Goal: Information Seeking & Learning: Learn about a topic

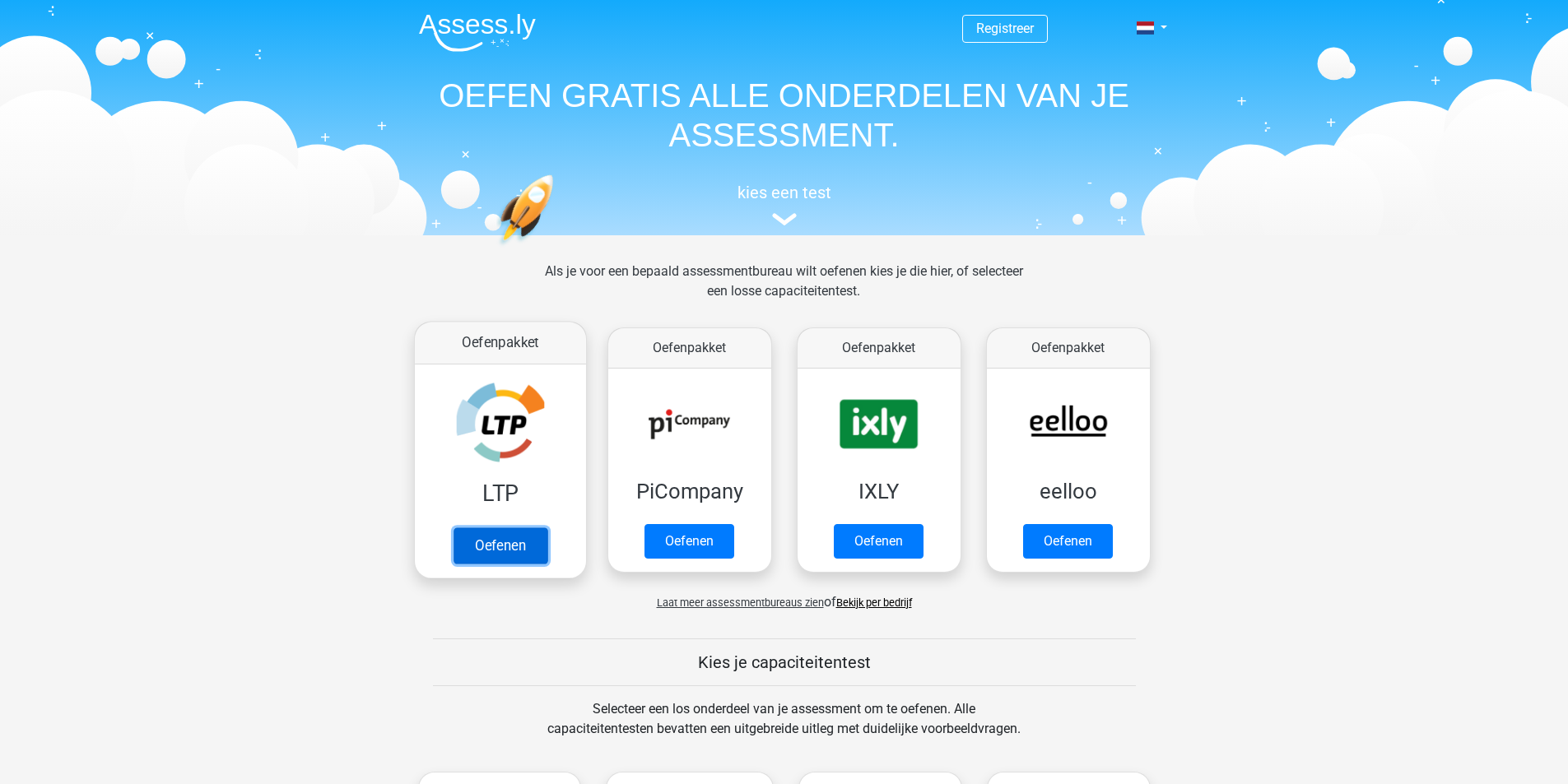
click at [513, 554] on link "Oefenen" at bounding box center [500, 545] width 94 height 36
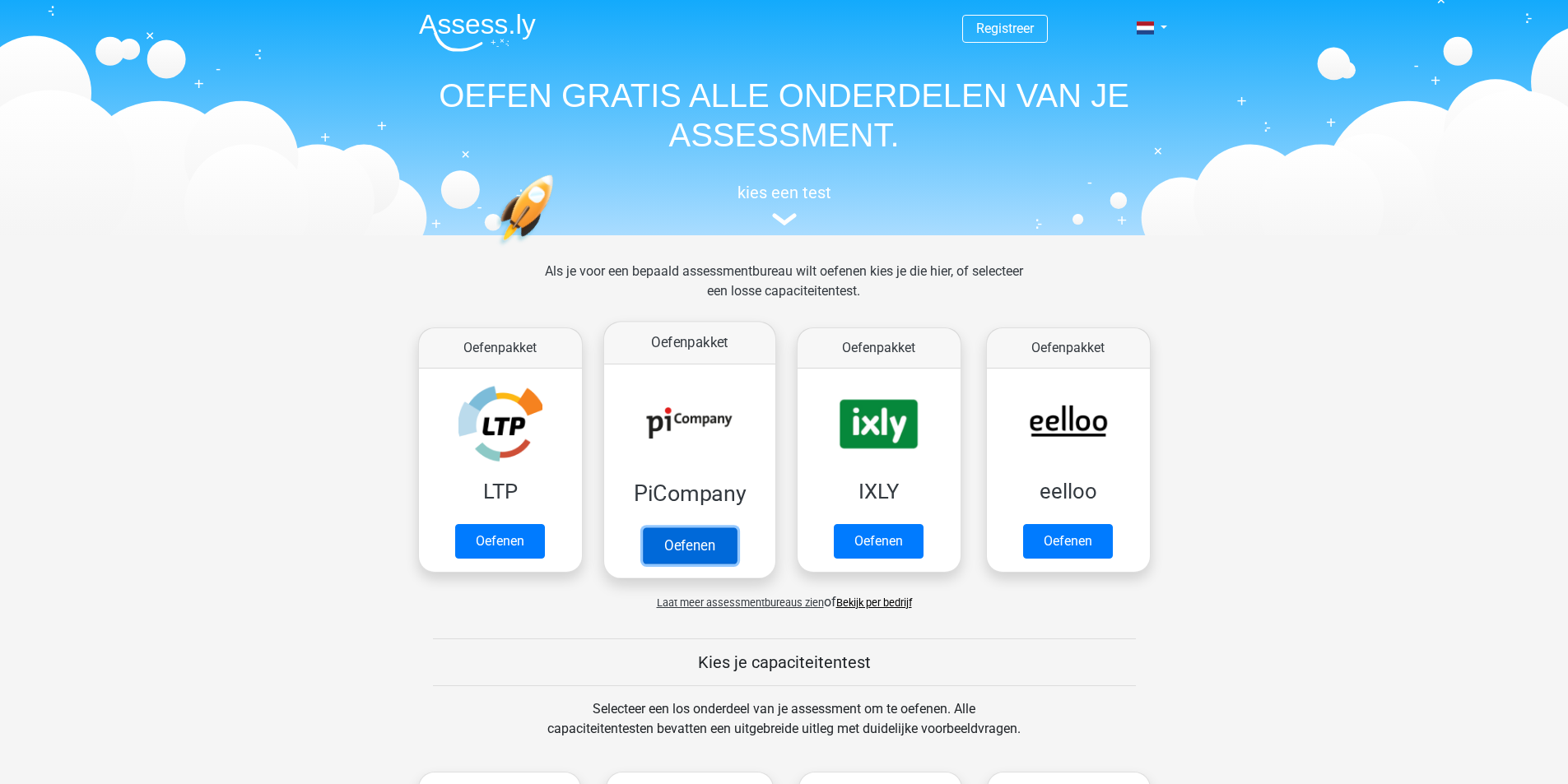
click at [691, 543] on link "Oefenen" at bounding box center [688, 545] width 94 height 36
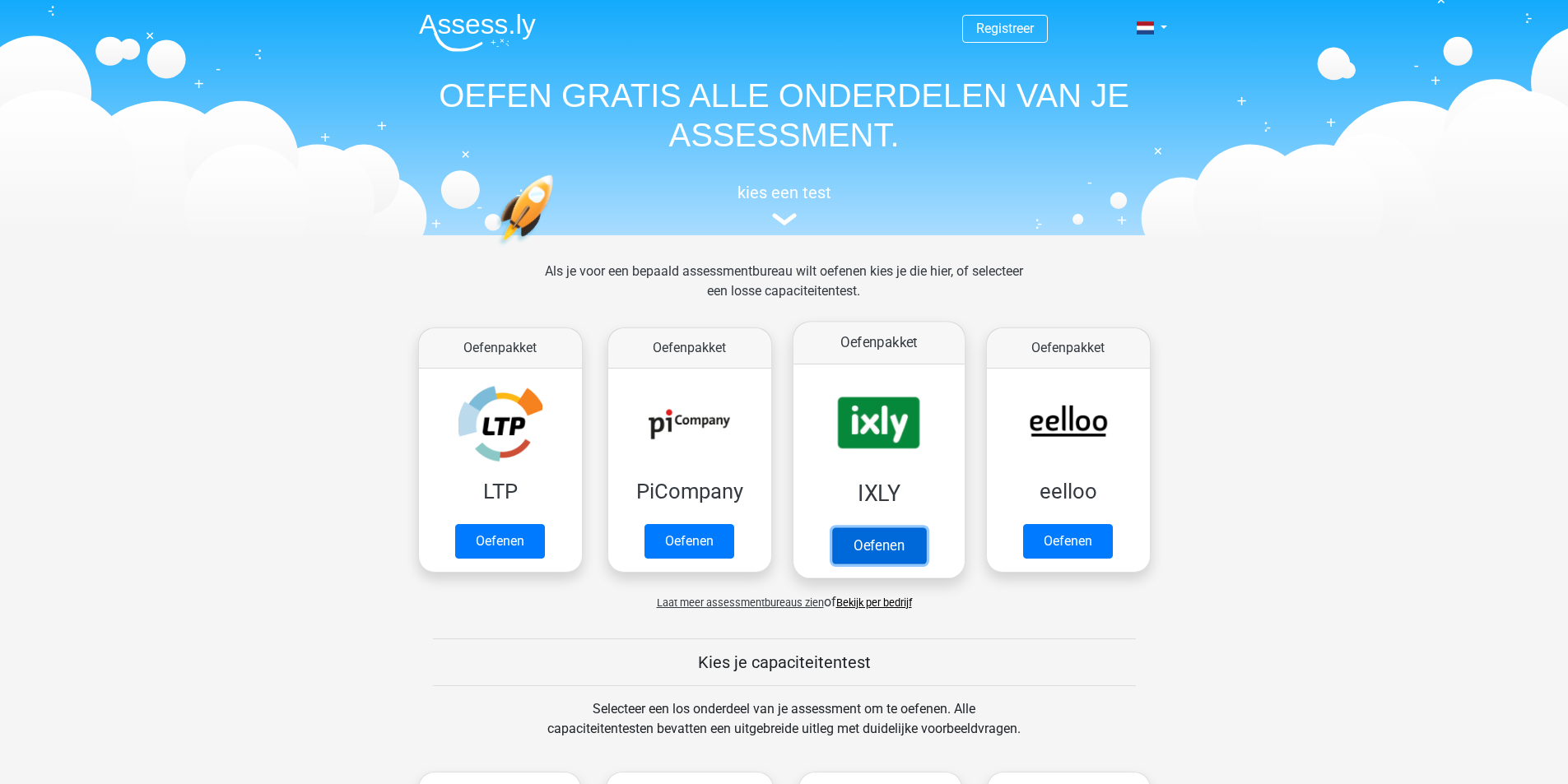
click at [855, 540] on link "Oefenen" at bounding box center [878, 545] width 94 height 36
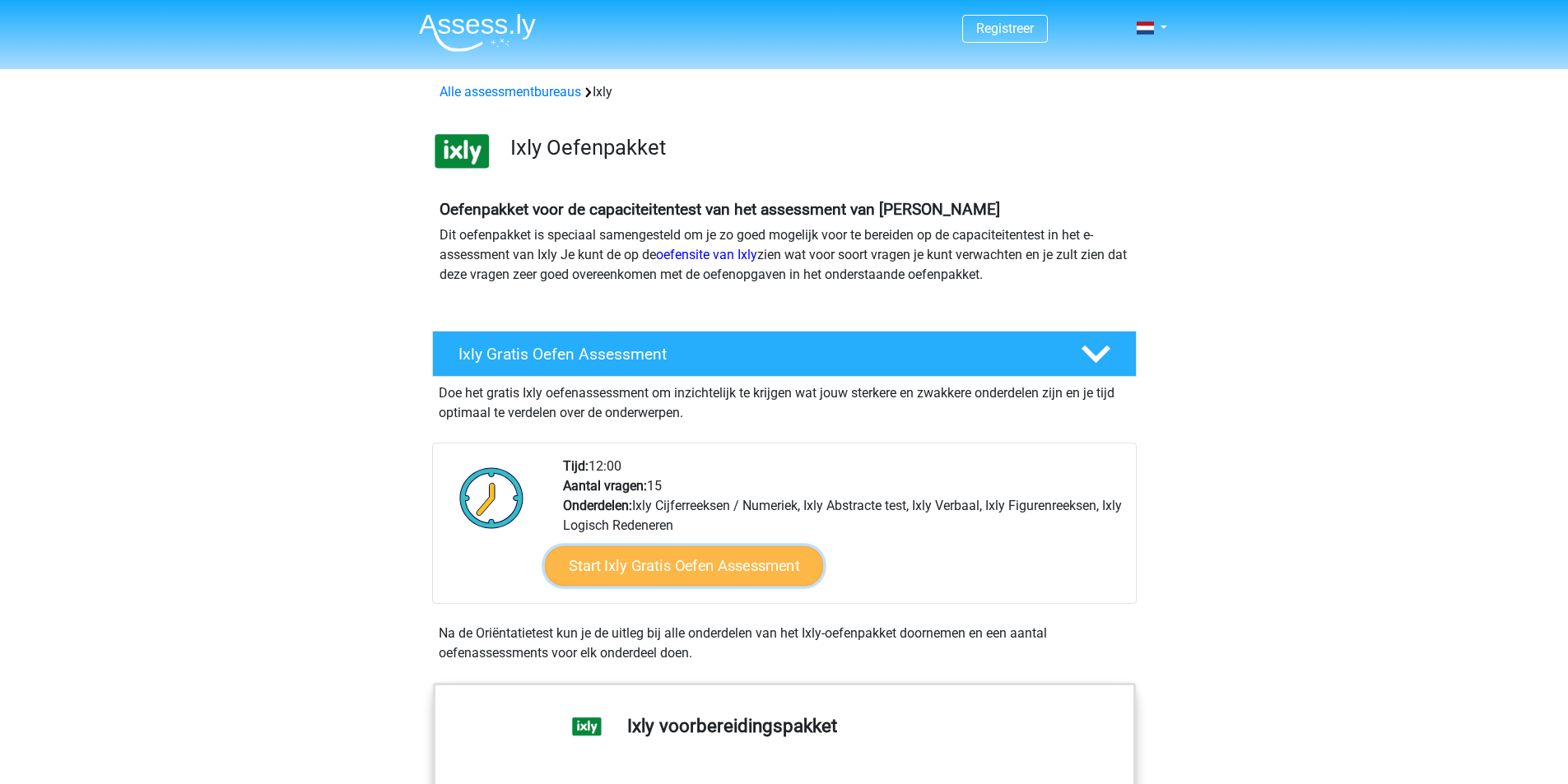
click at [679, 571] on link "Start Ixly Gratis Oefen Assessment" at bounding box center [683, 565] width 278 height 39
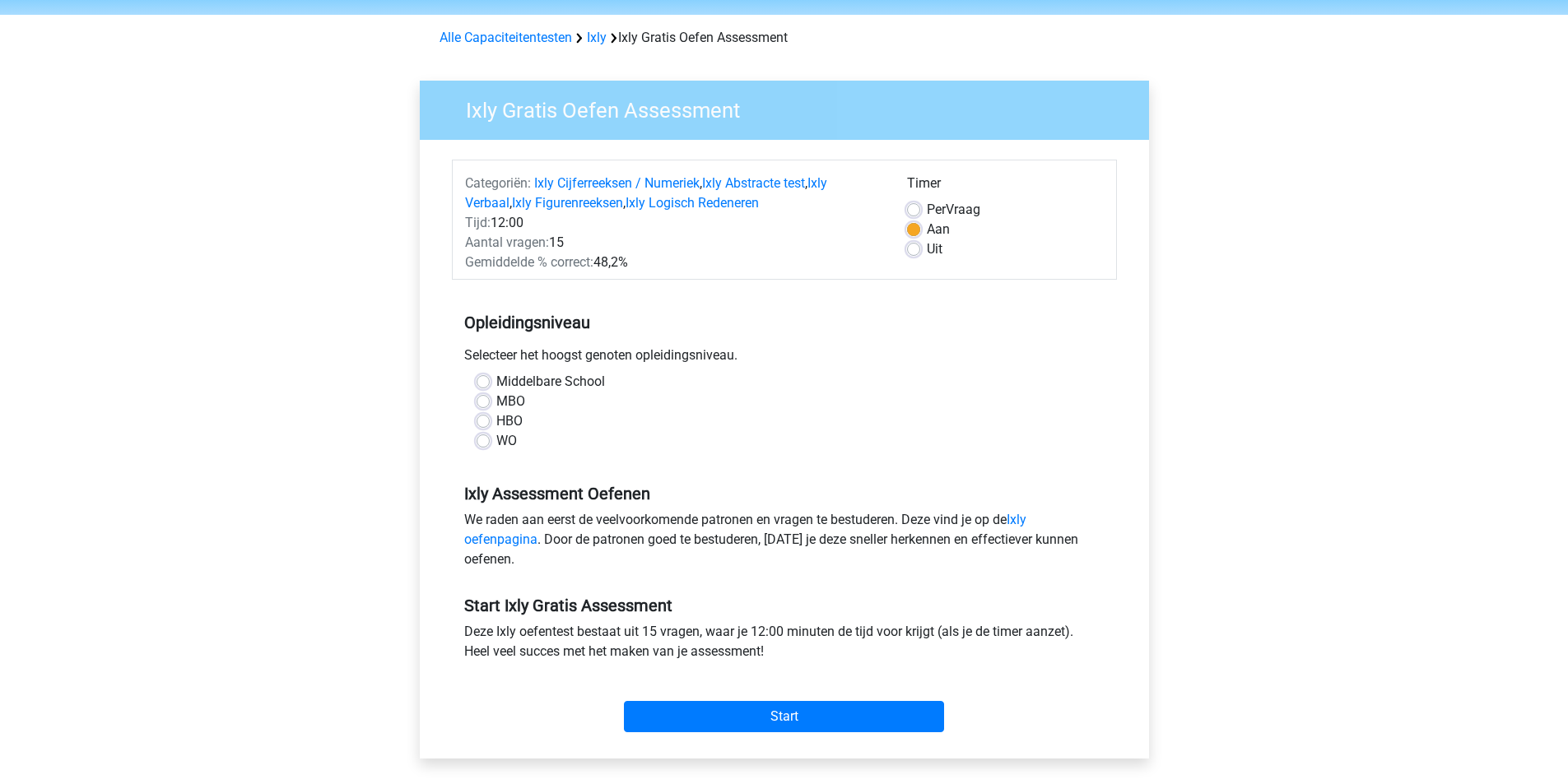
scroll to position [83, 0]
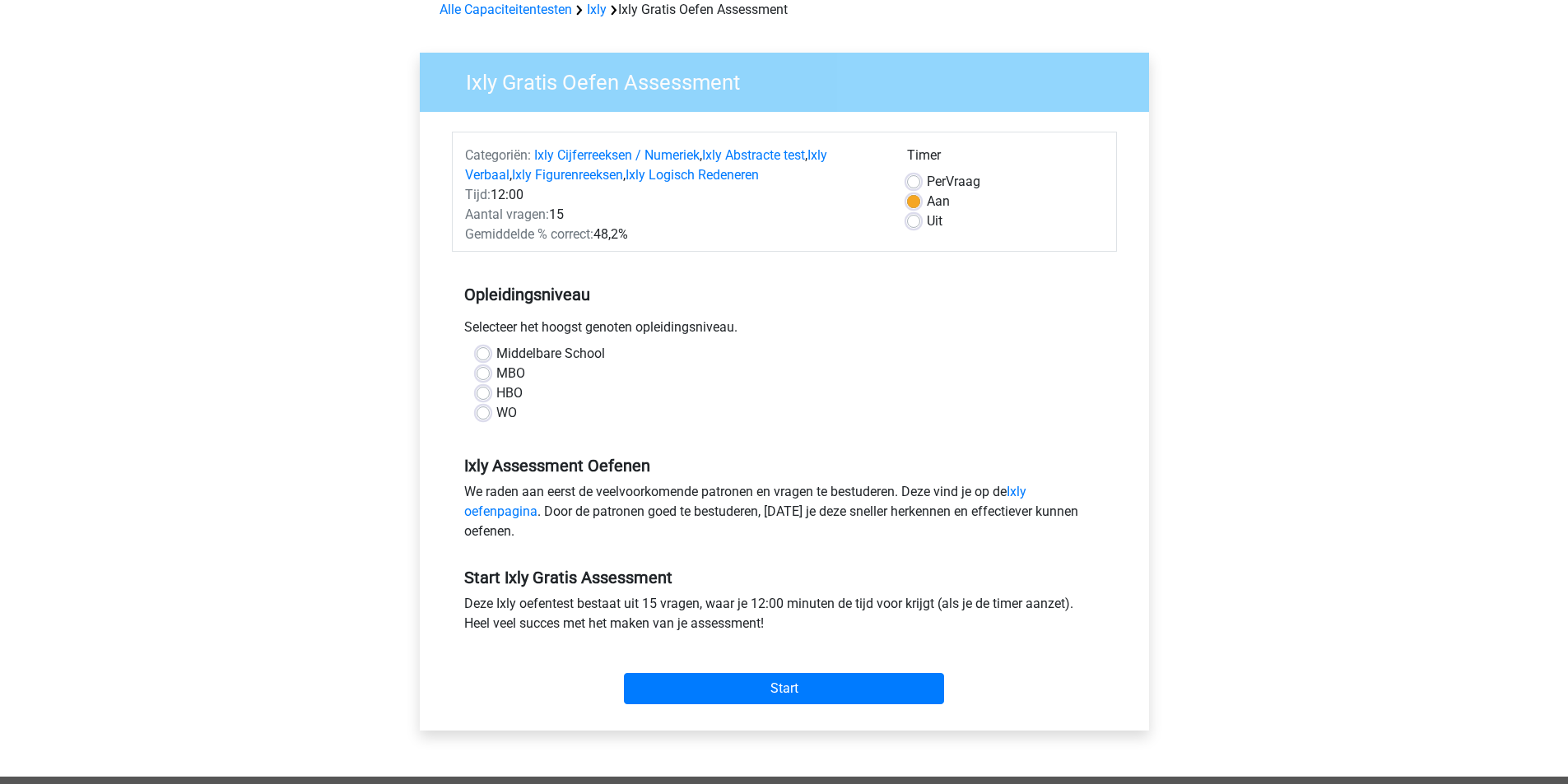
click at [496, 350] on label "Middelbare School" at bounding box center [551, 354] width 109 height 20
click at [478, 350] on input "Middelbare School" at bounding box center [483, 352] width 13 height 17
radio input "true"
click at [835, 695] on input "Start" at bounding box center [784, 688] width 320 height 31
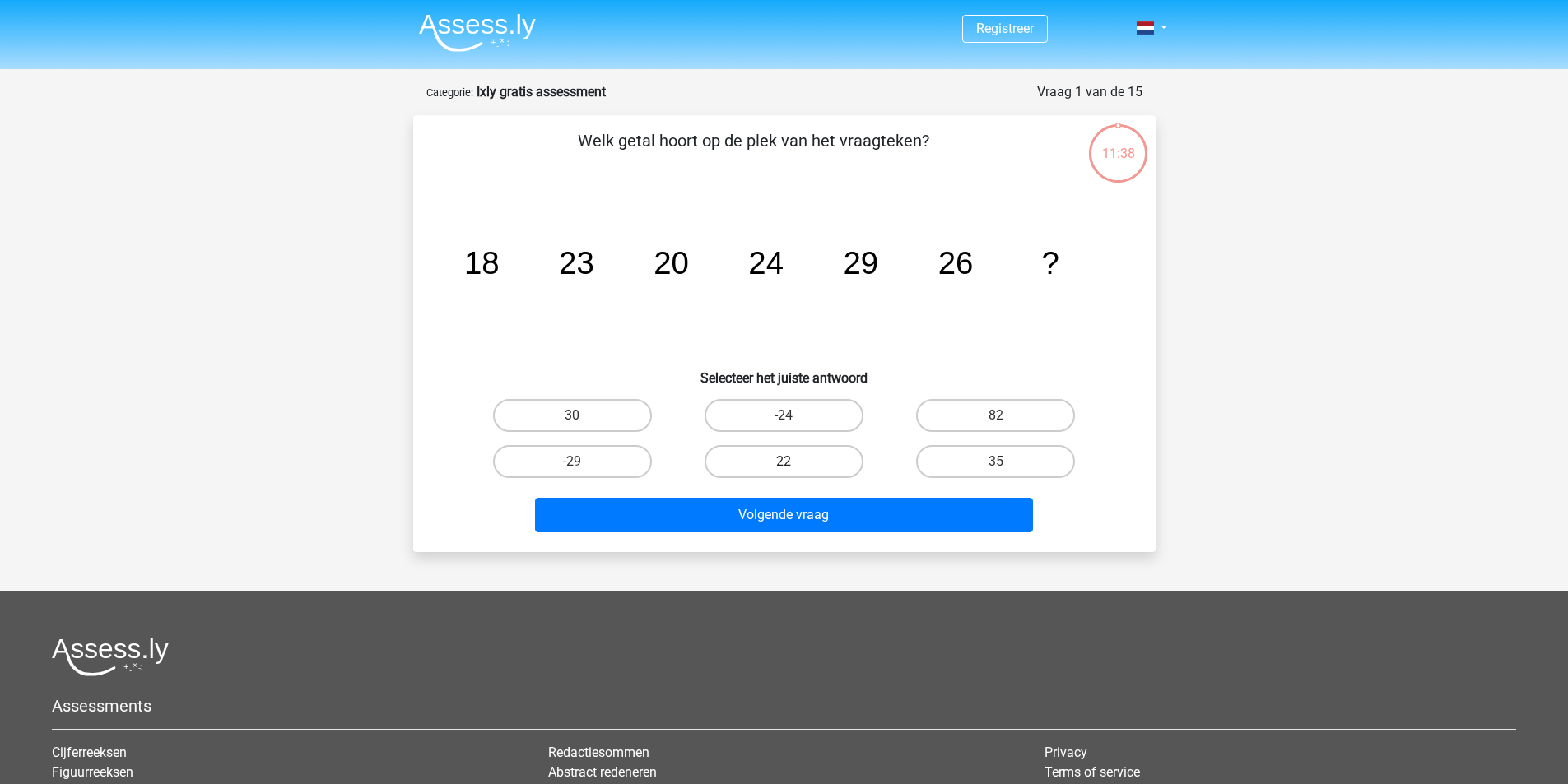
click at [747, 461] on label "22" at bounding box center [784, 461] width 159 height 33
click at [784, 462] on input "22" at bounding box center [789, 467] width 11 height 11
radio input "true"
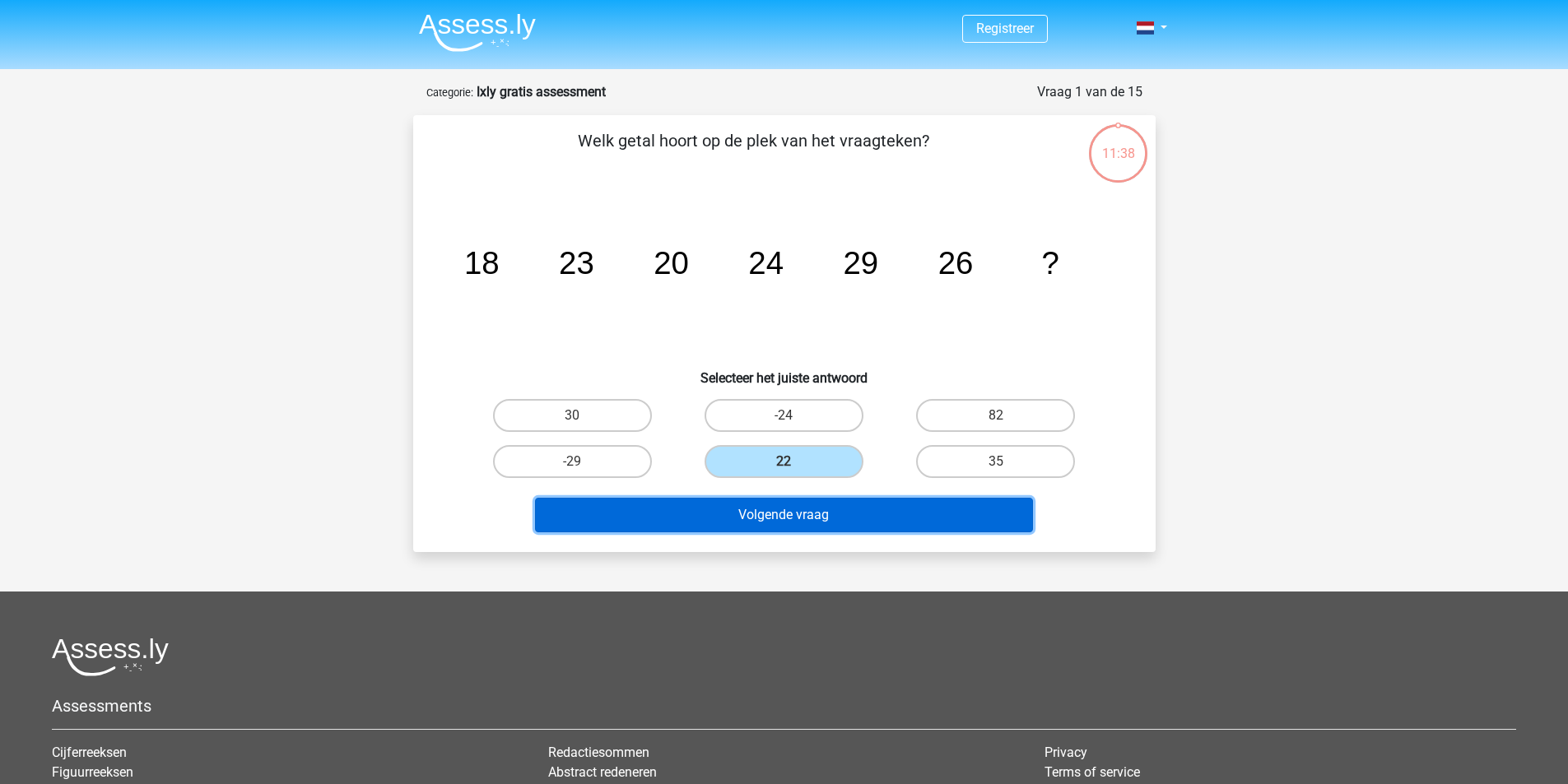
click at [780, 503] on button "Volgende vraag" at bounding box center [784, 514] width 498 height 34
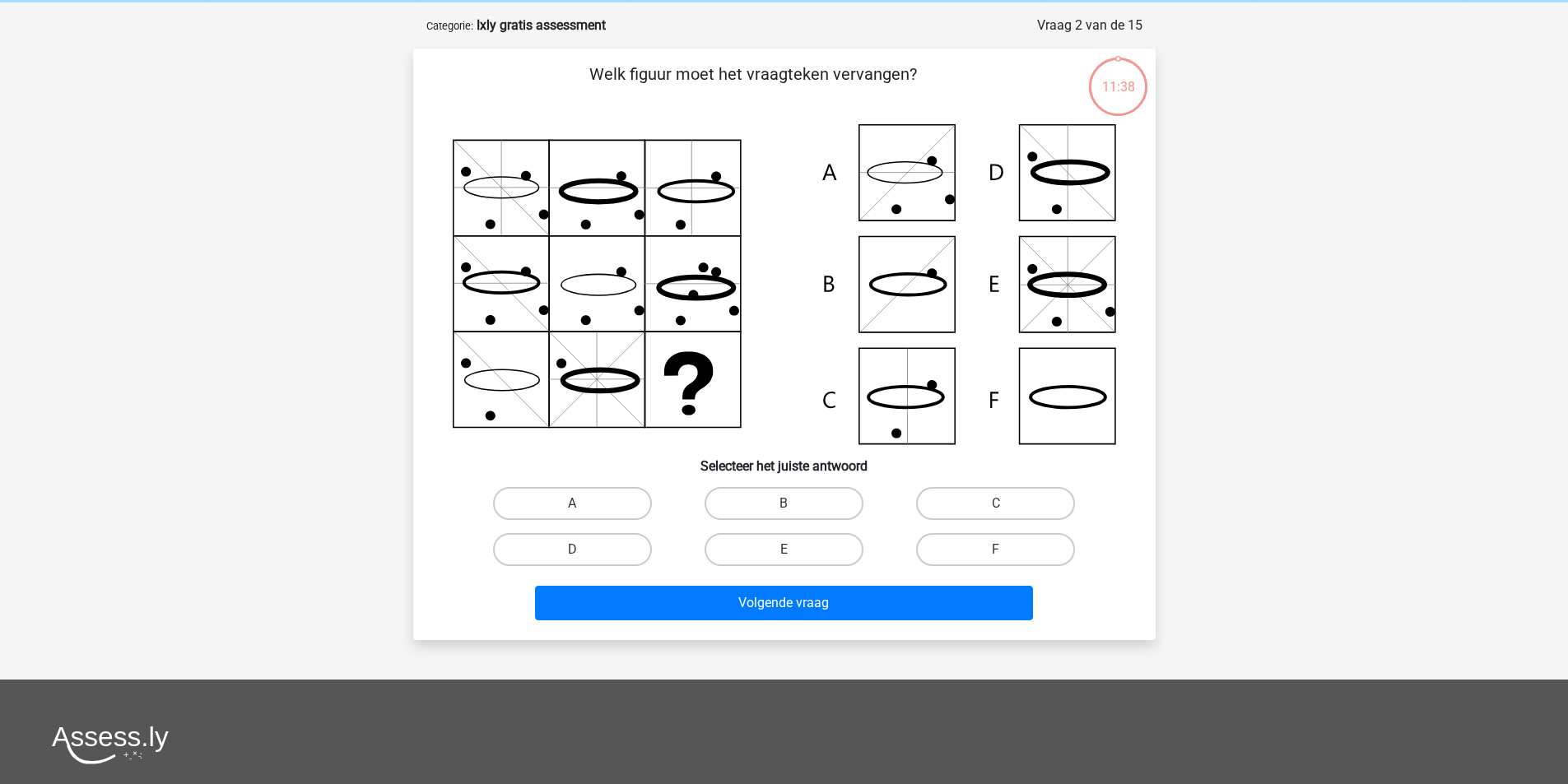
scroll to position [83, 0]
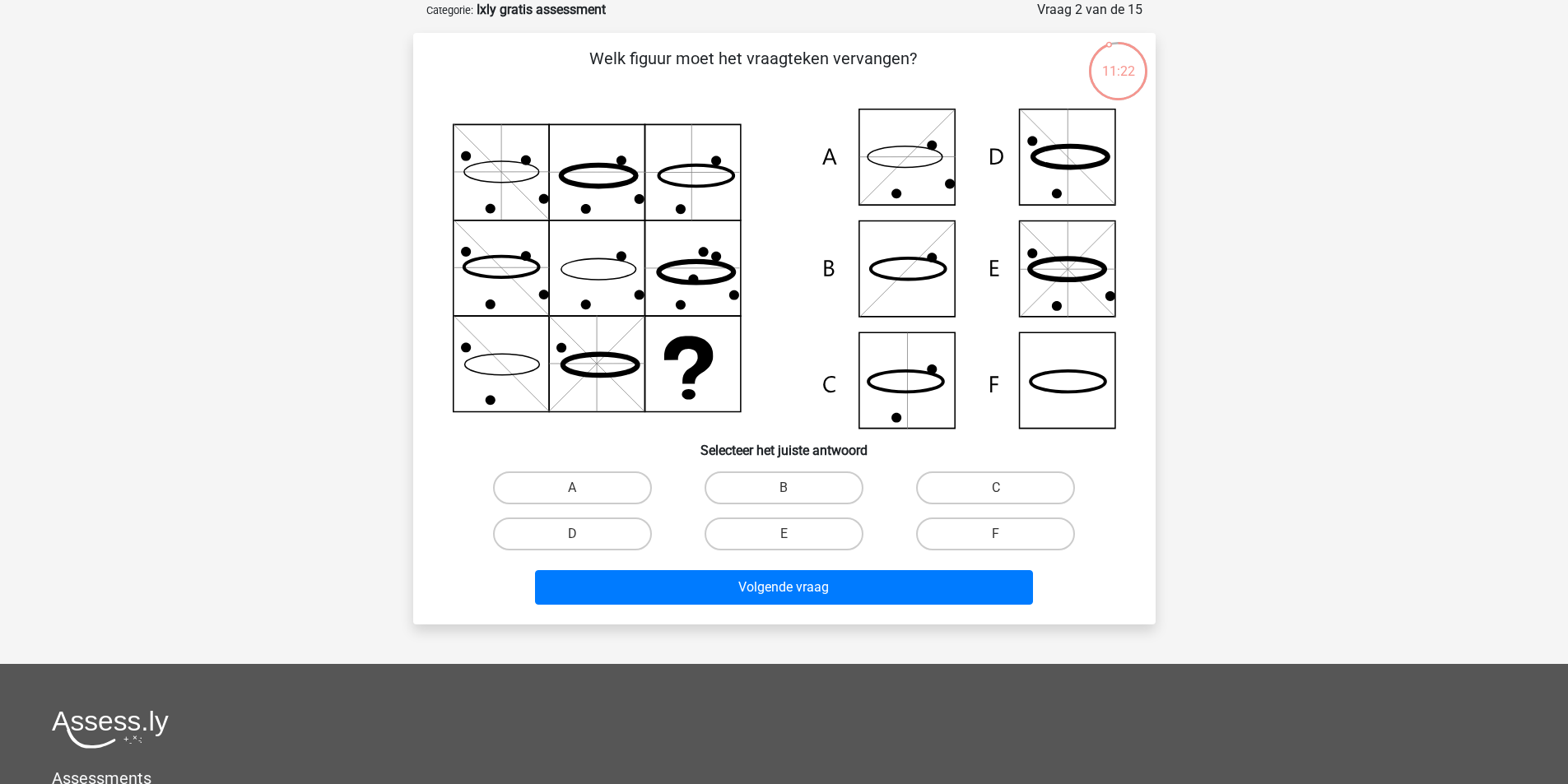
click at [921, 394] on icon at bounding box center [784, 268] width 663 height 320
drag, startPoint x: 916, startPoint y: 382, endPoint x: 854, endPoint y: 463, distance: 102.0
click at [915, 386] on icon at bounding box center [784, 268] width 663 height 320
click at [1025, 491] on label "C" at bounding box center [996, 488] width 159 height 33
click at [1007, 491] on input "C" at bounding box center [1001, 493] width 11 height 11
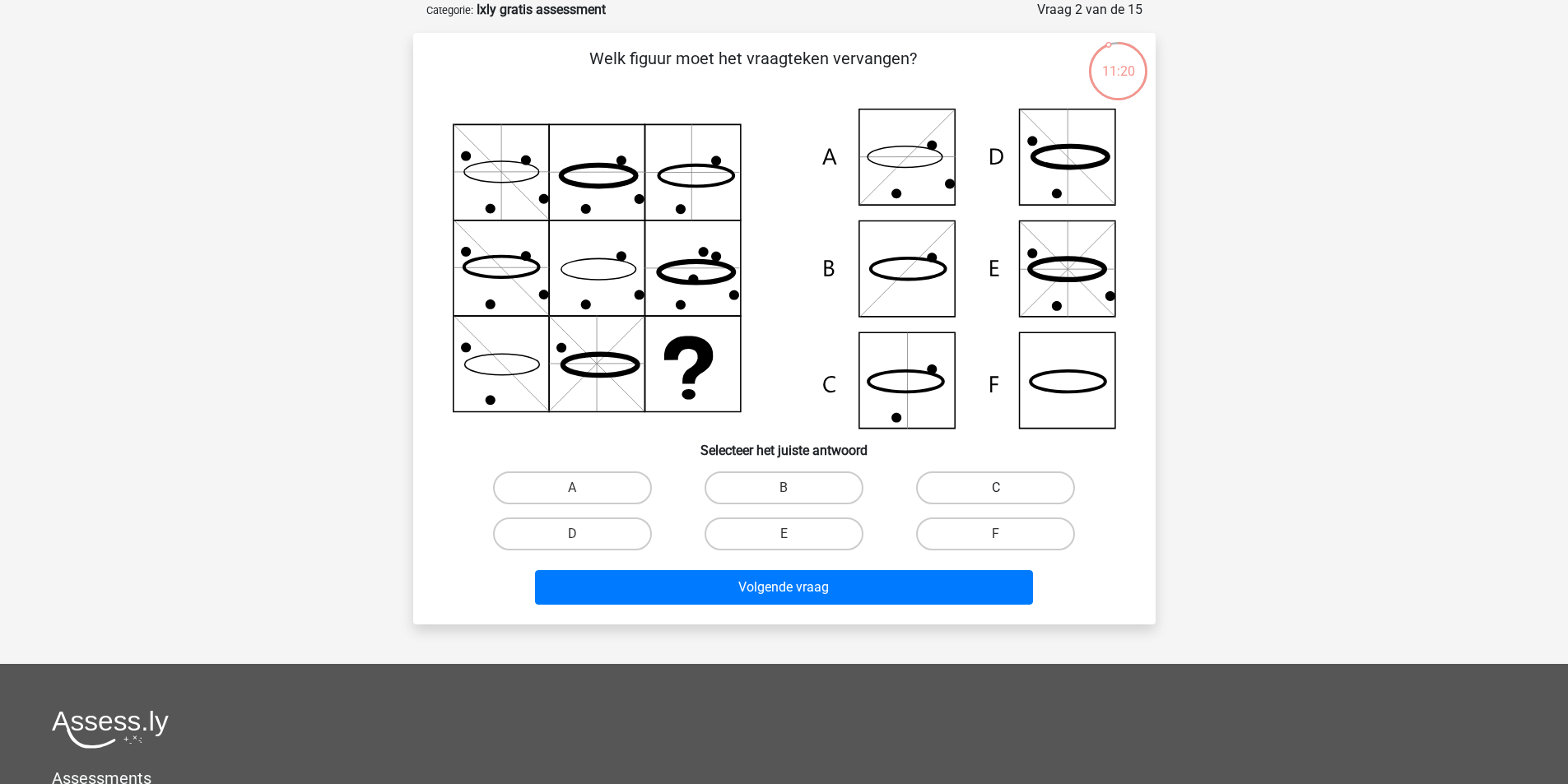
radio input "true"
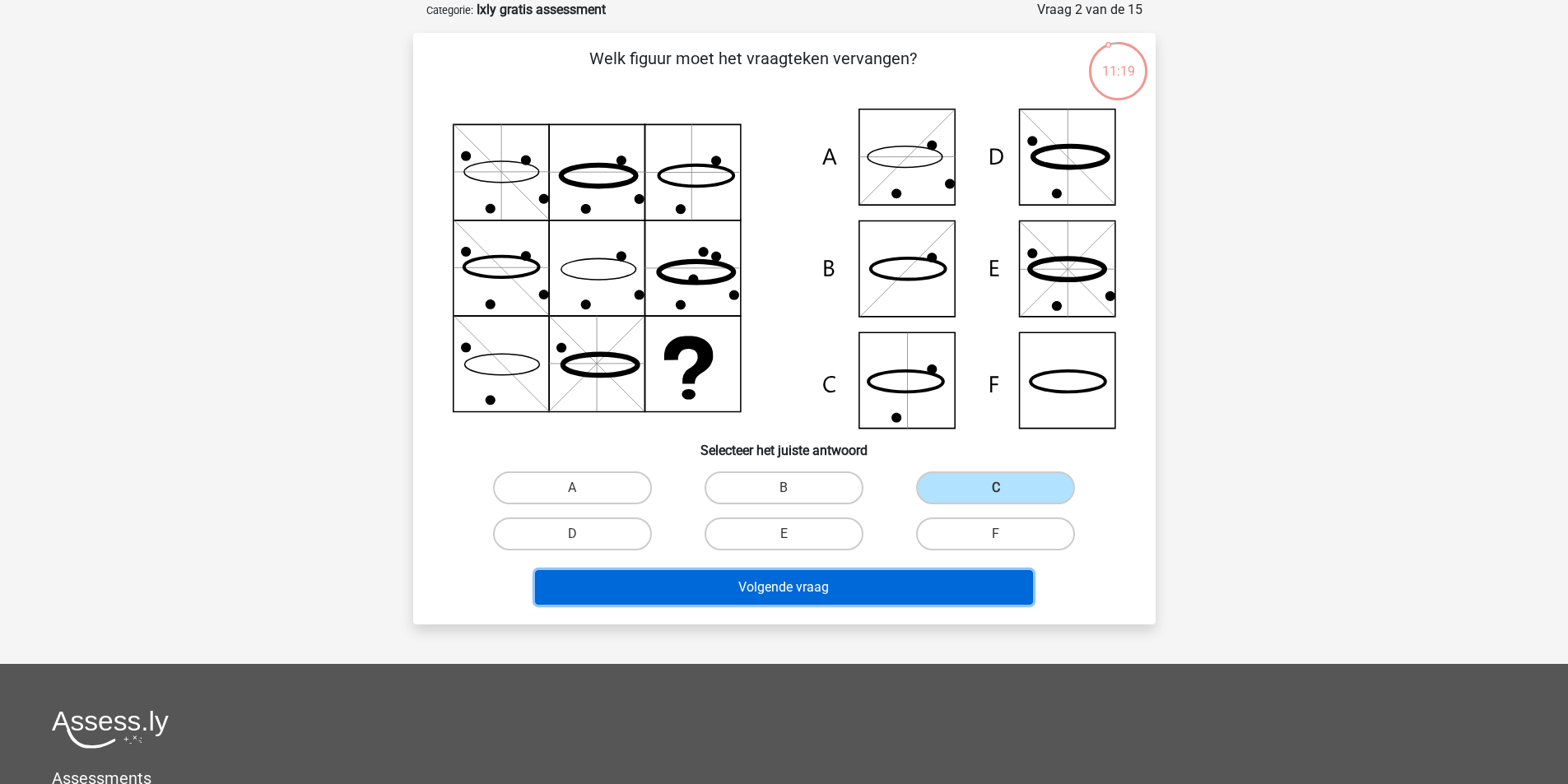
click at [861, 594] on button "Volgende vraag" at bounding box center [784, 587] width 498 height 34
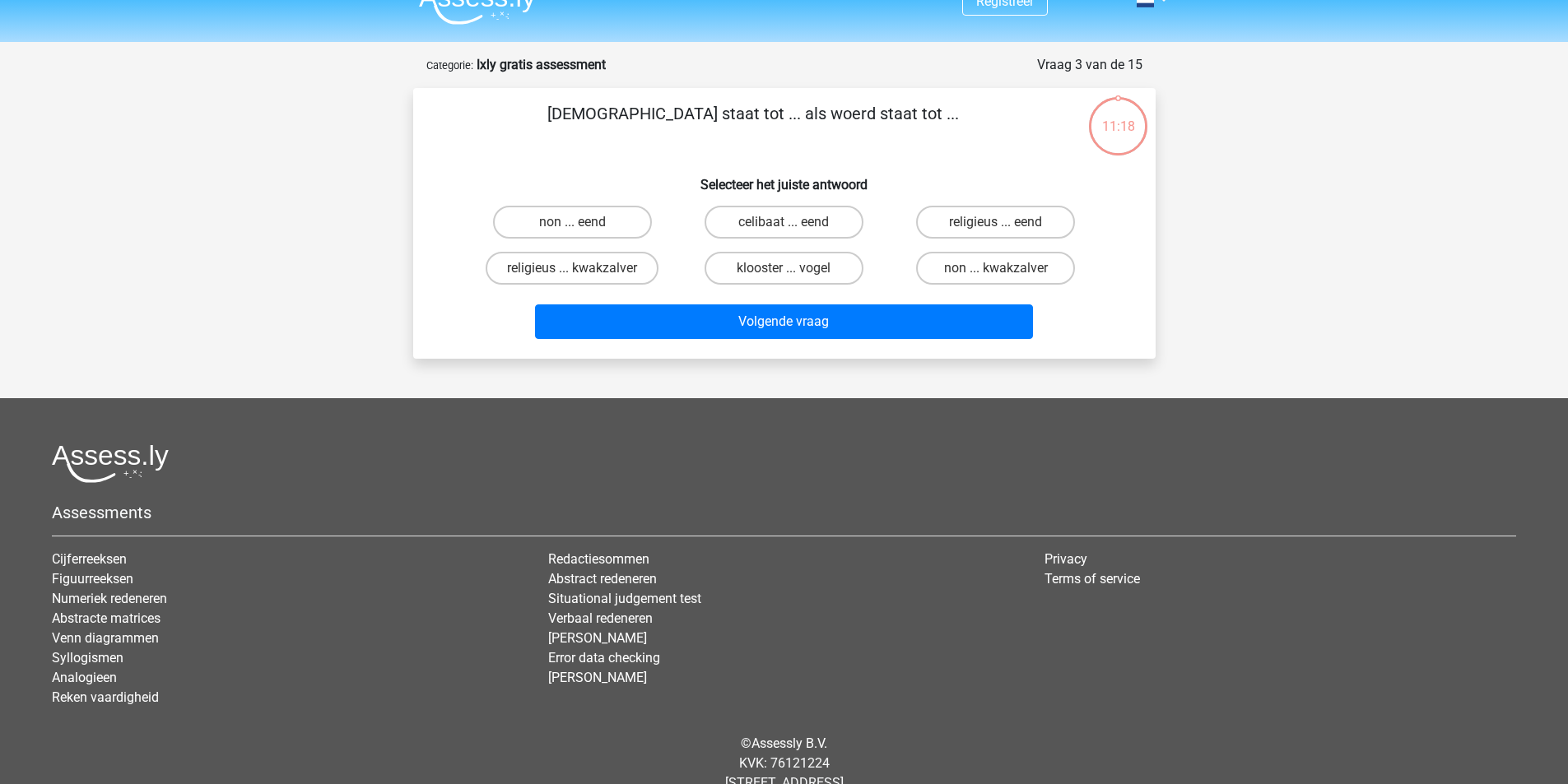
scroll to position [0, 0]
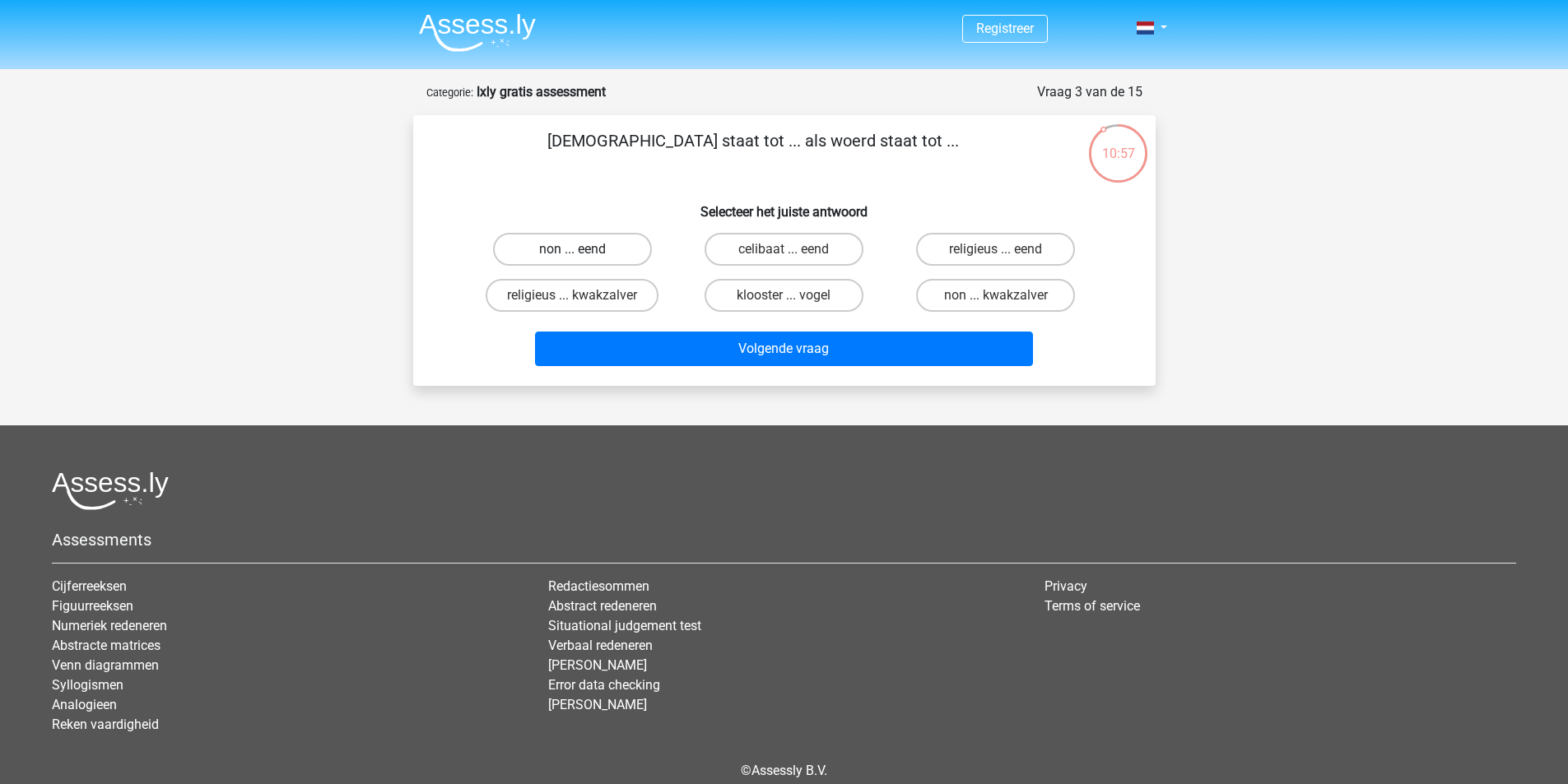
click at [602, 254] on label "non ... eend" at bounding box center [572, 249] width 159 height 33
click at [583, 254] on input "non ... eend" at bounding box center [577, 255] width 11 height 11
radio input "true"
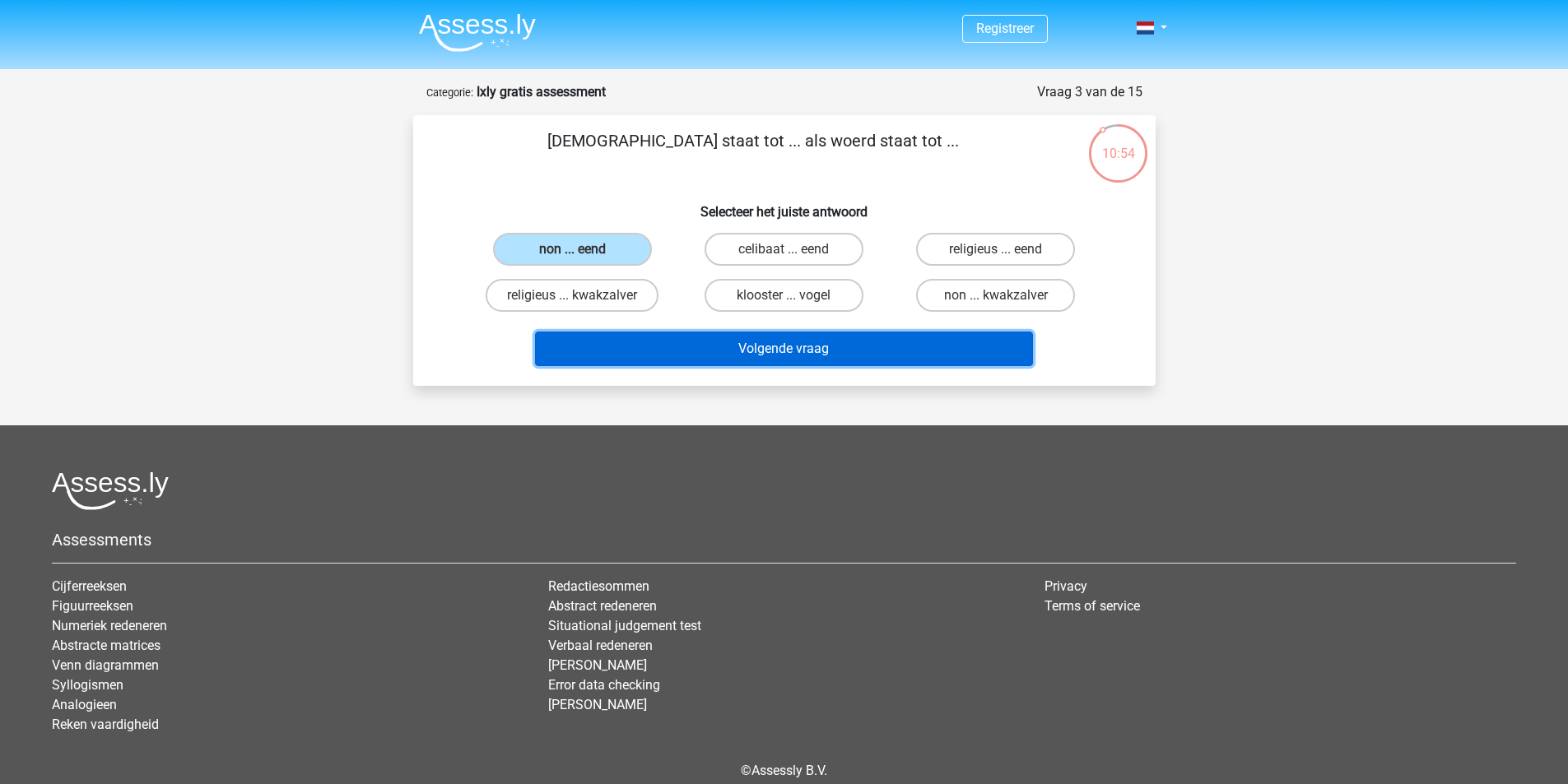
click at [761, 354] on button "Volgende vraag" at bounding box center [784, 348] width 498 height 34
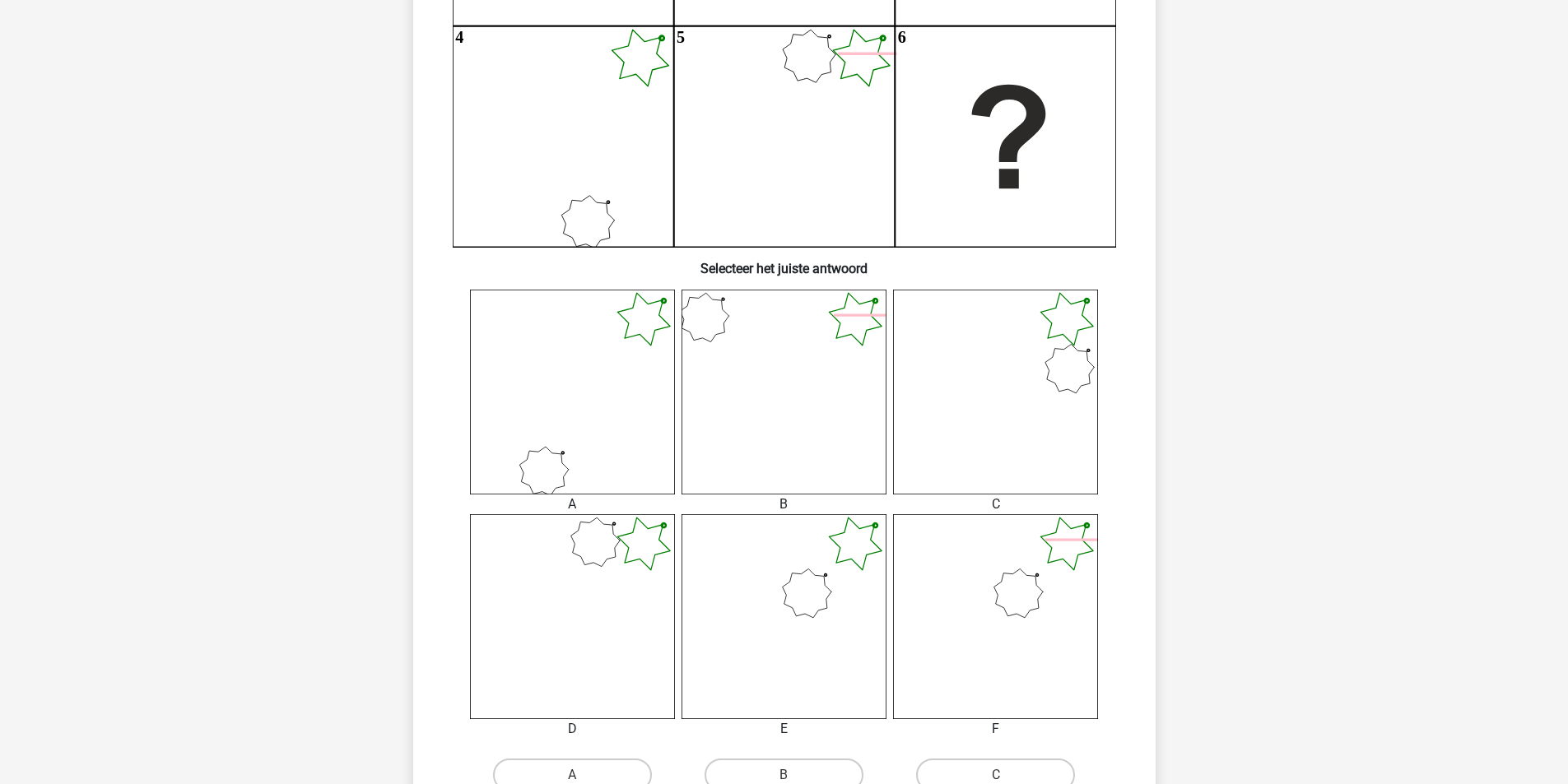
scroll to position [412, 0]
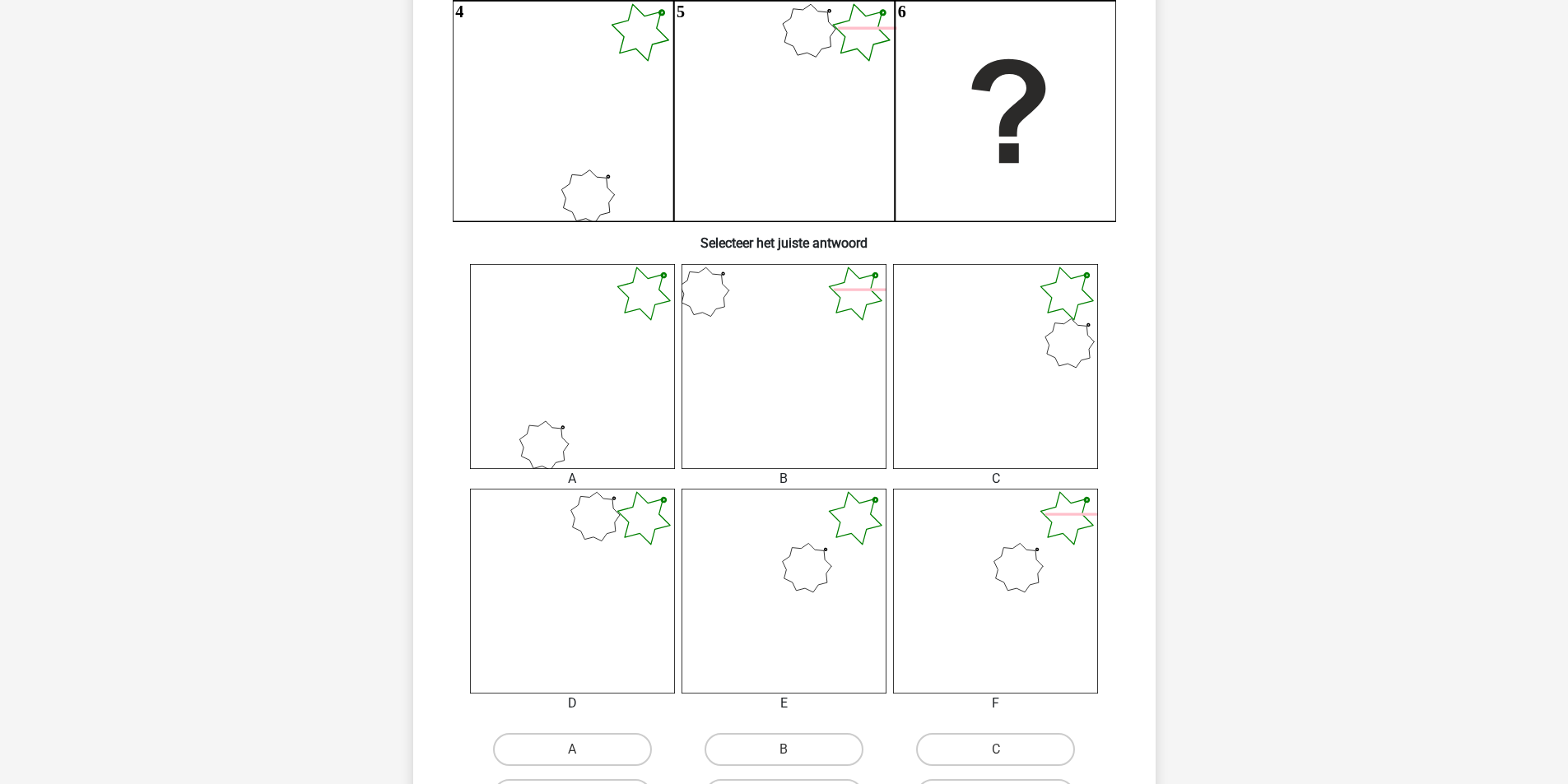
click at [609, 396] on icon at bounding box center [572, 366] width 205 height 205
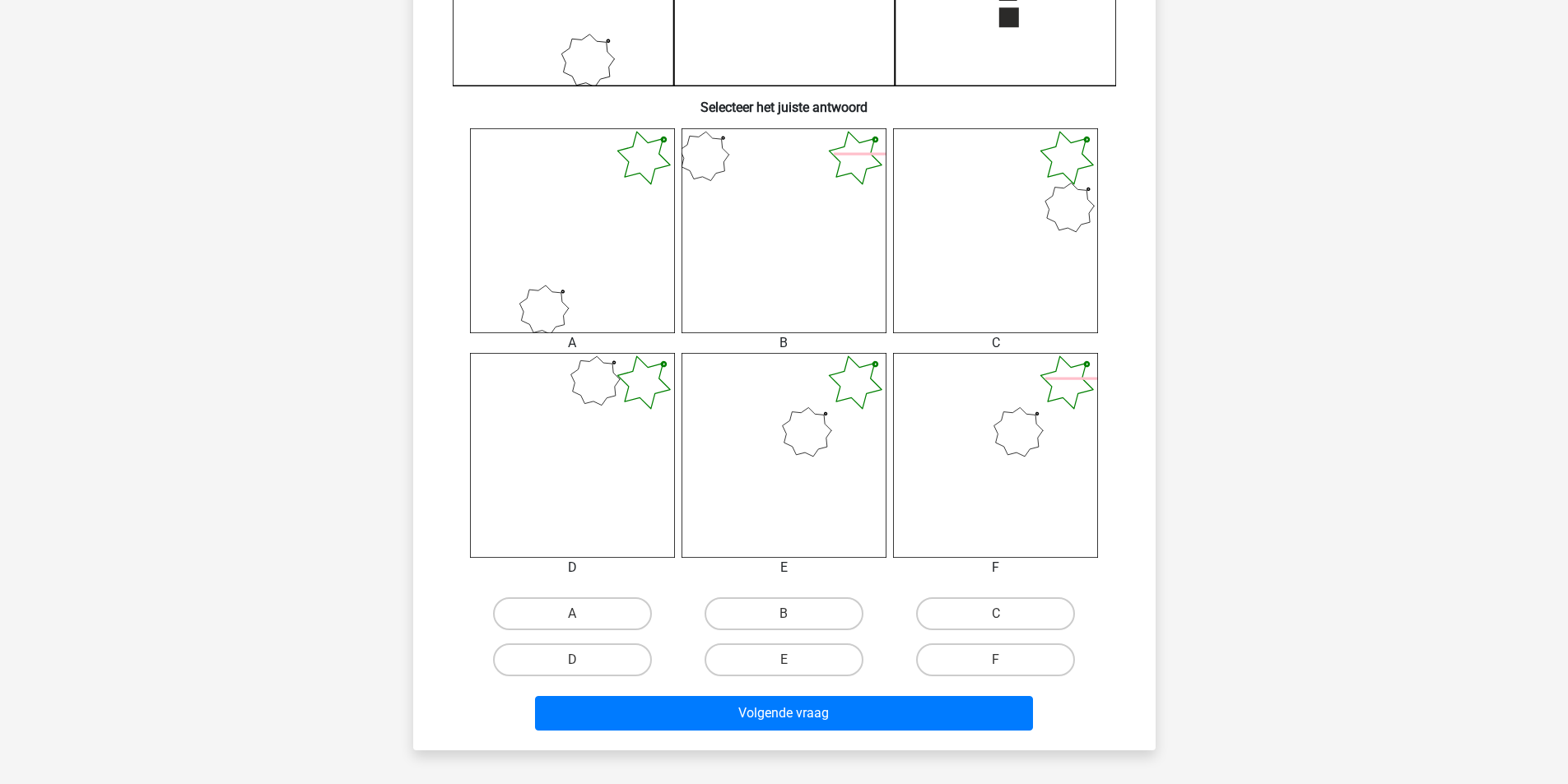
scroll to position [576, 0]
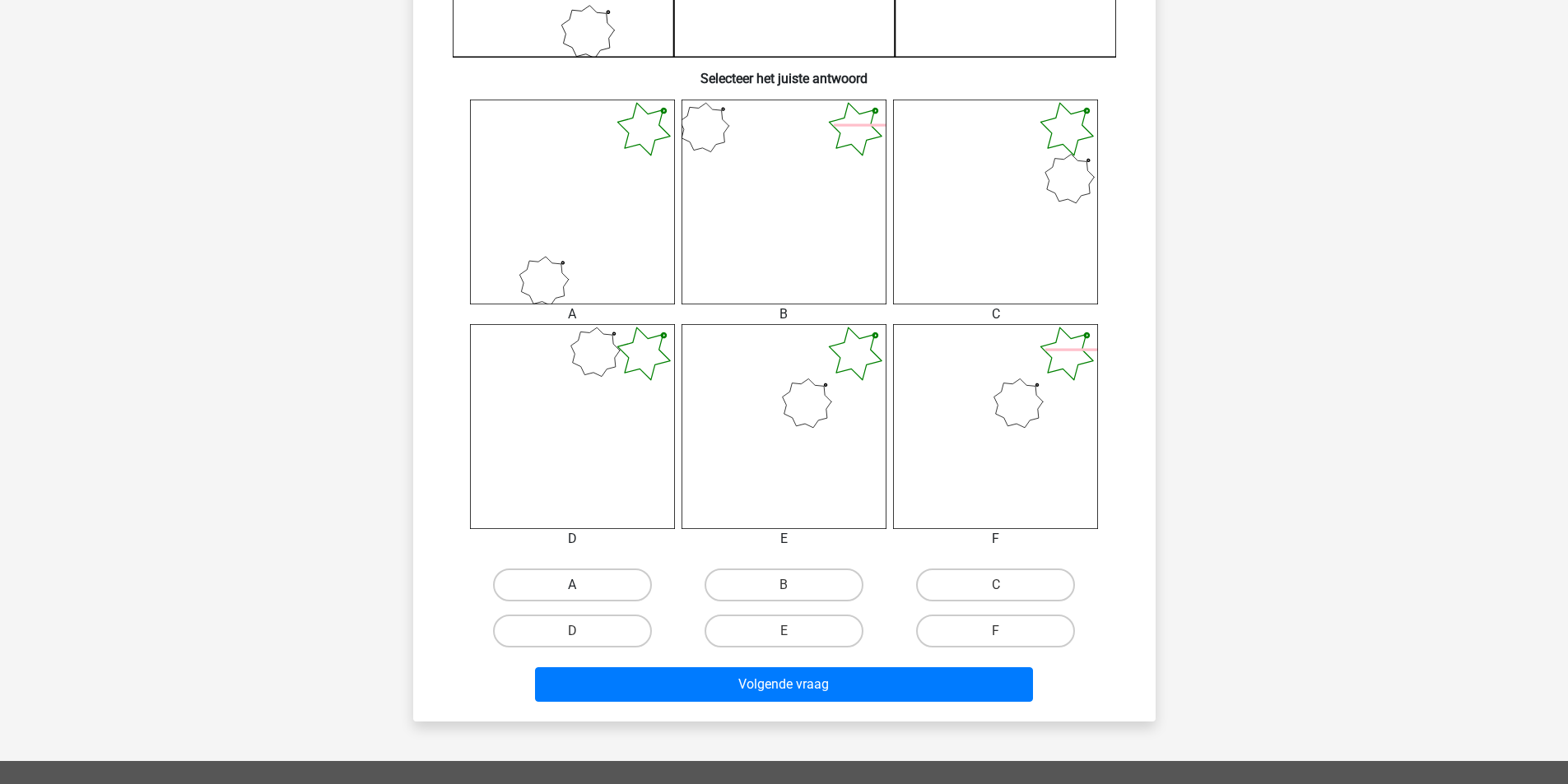
click at [616, 584] on label "A" at bounding box center [572, 584] width 159 height 33
click at [583, 584] on input "A" at bounding box center [577, 589] width 11 height 11
radio input "true"
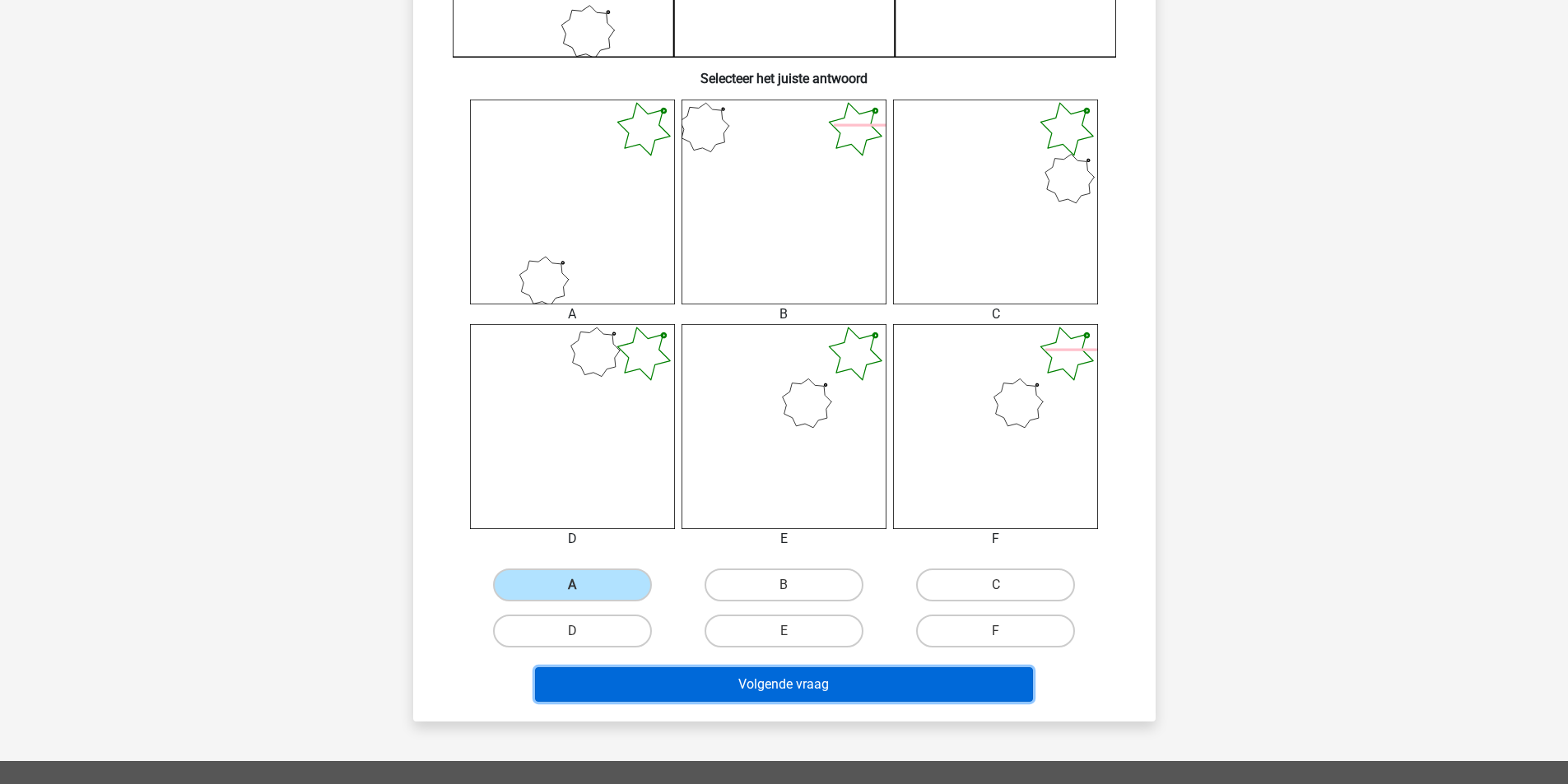
click at [799, 674] on button "Volgende vraag" at bounding box center [784, 684] width 498 height 34
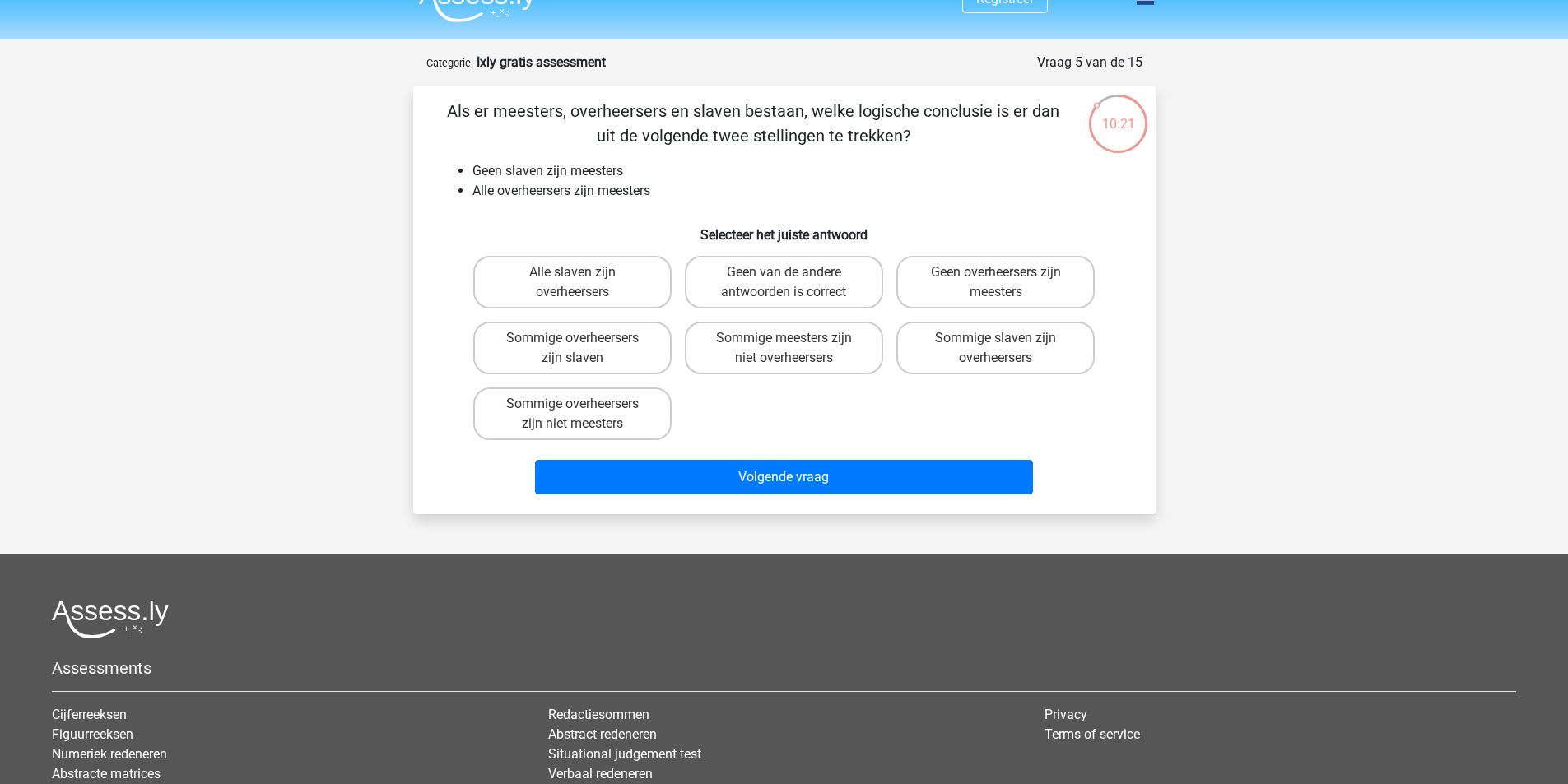
scroll to position [0, 0]
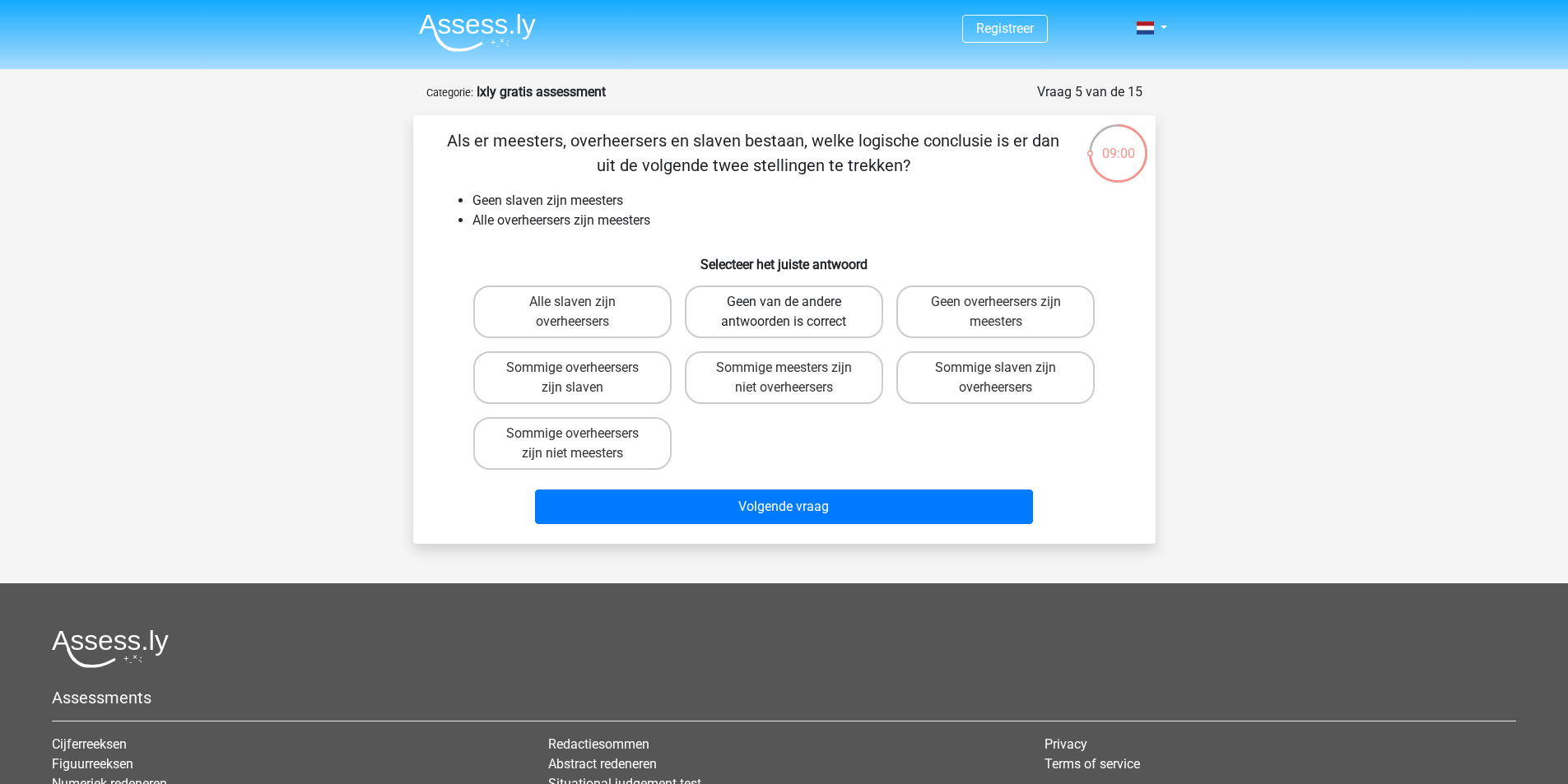
click at [851, 320] on label "Geen van de andere antwoorden is correct" at bounding box center [784, 311] width 198 height 53
click at [794, 312] on input "Geen van de andere antwoorden is correct" at bounding box center [789, 307] width 11 height 11
radio input "true"
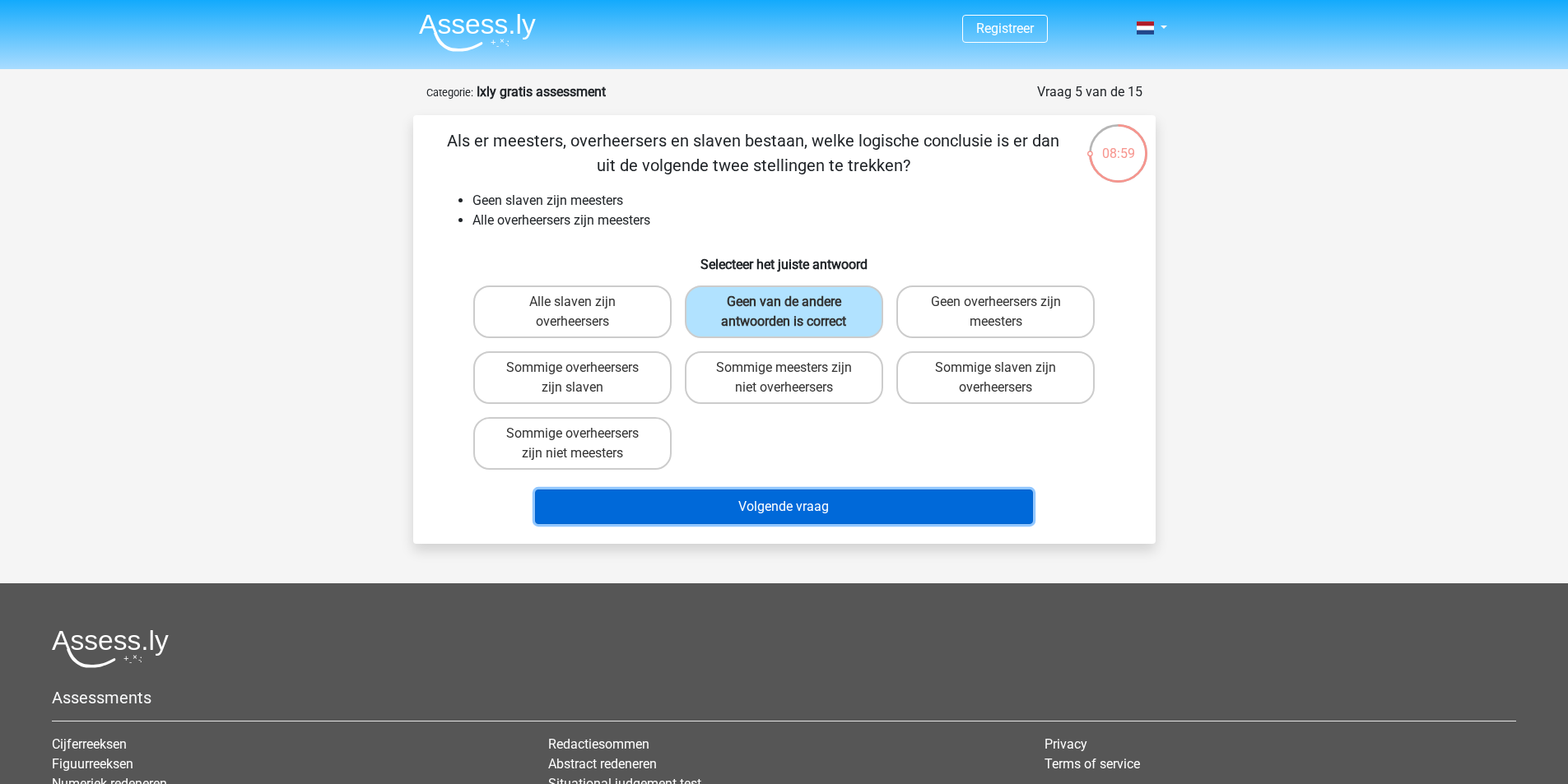
click at [891, 490] on button "Volgende vraag" at bounding box center [784, 506] width 498 height 34
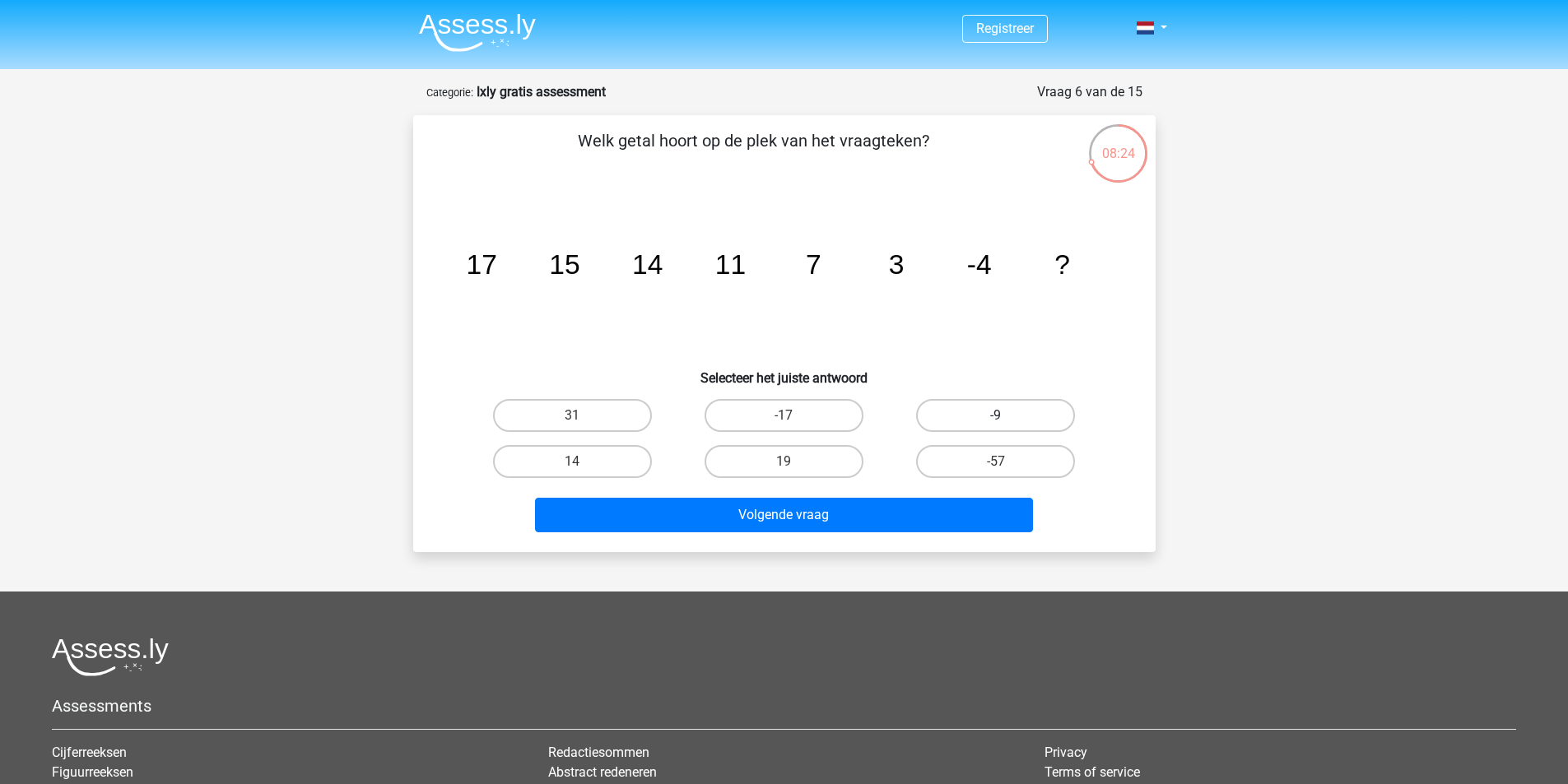
click at [986, 415] on label "-9" at bounding box center [996, 415] width 159 height 33
click at [996, 416] on input "-9" at bounding box center [1001, 421] width 11 height 11
radio input "true"
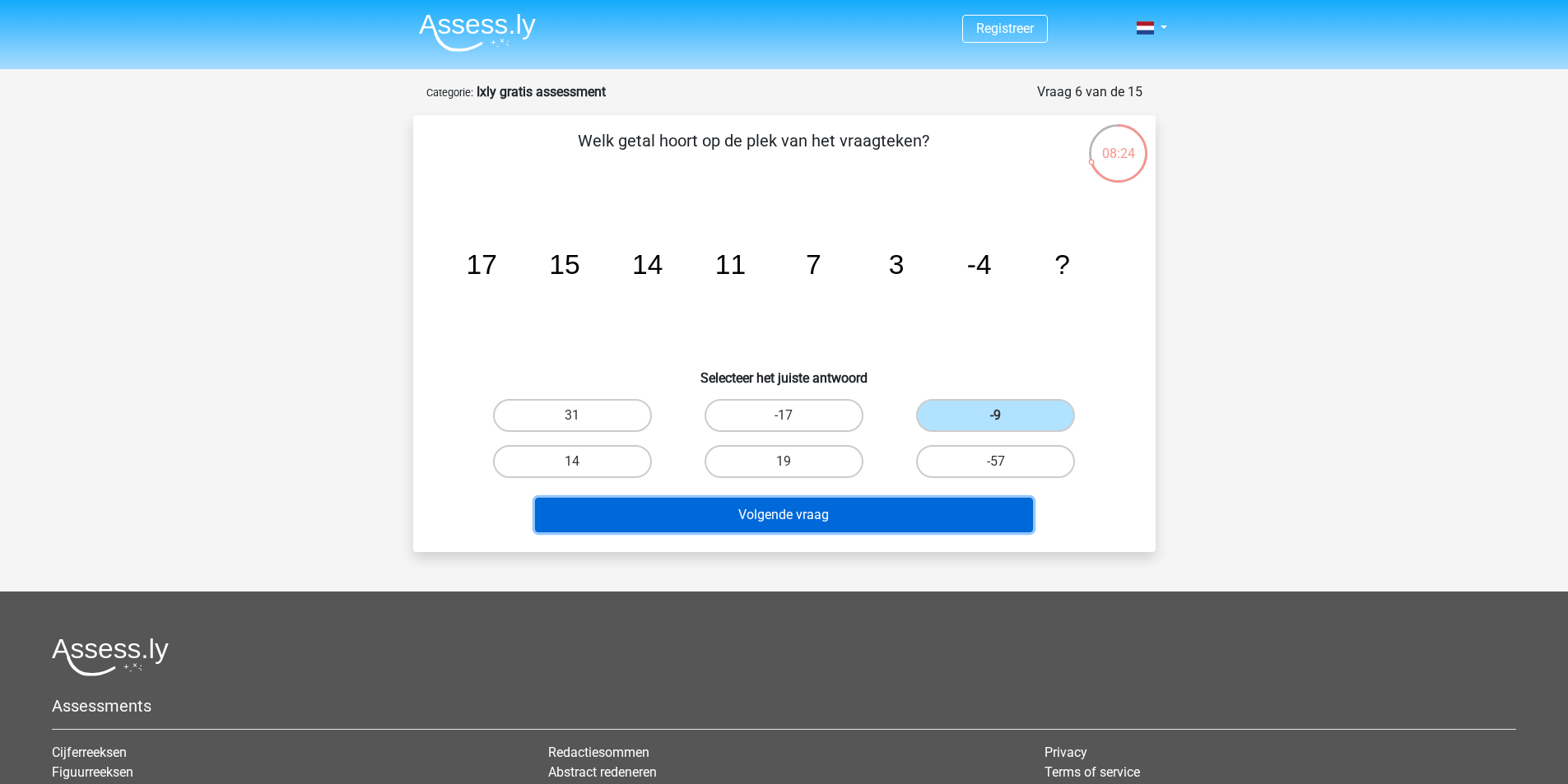
click at [872, 515] on button "Volgende vraag" at bounding box center [784, 514] width 498 height 34
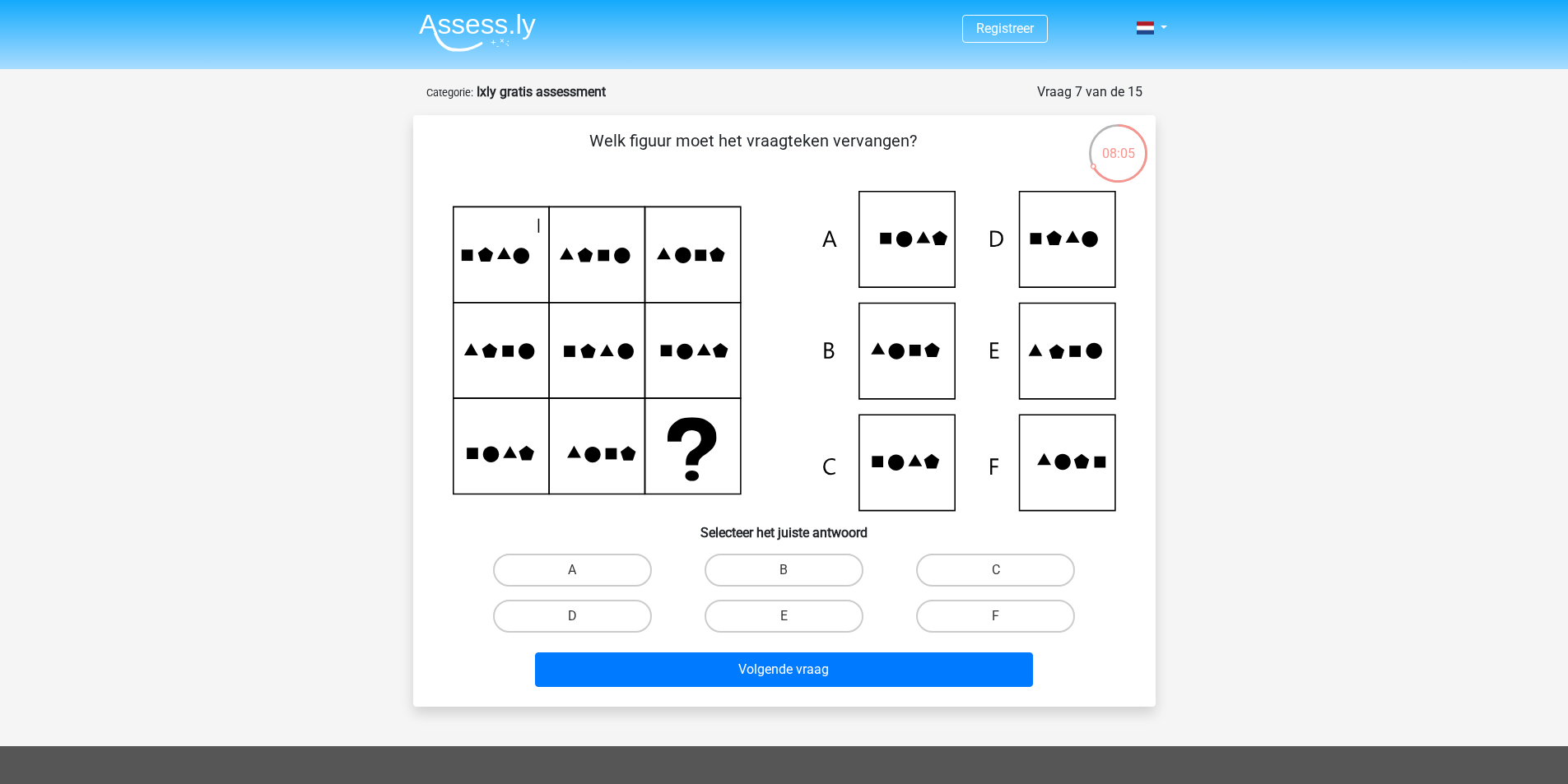
click at [1079, 259] on icon at bounding box center [784, 351] width 663 height 320
click at [617, 622] on label "D" at bounding box center [572, 615] width 159 height 33
click at [583, 622] on input "D" at bounding box center [577, 621] width 11 height 11
radio input "true"
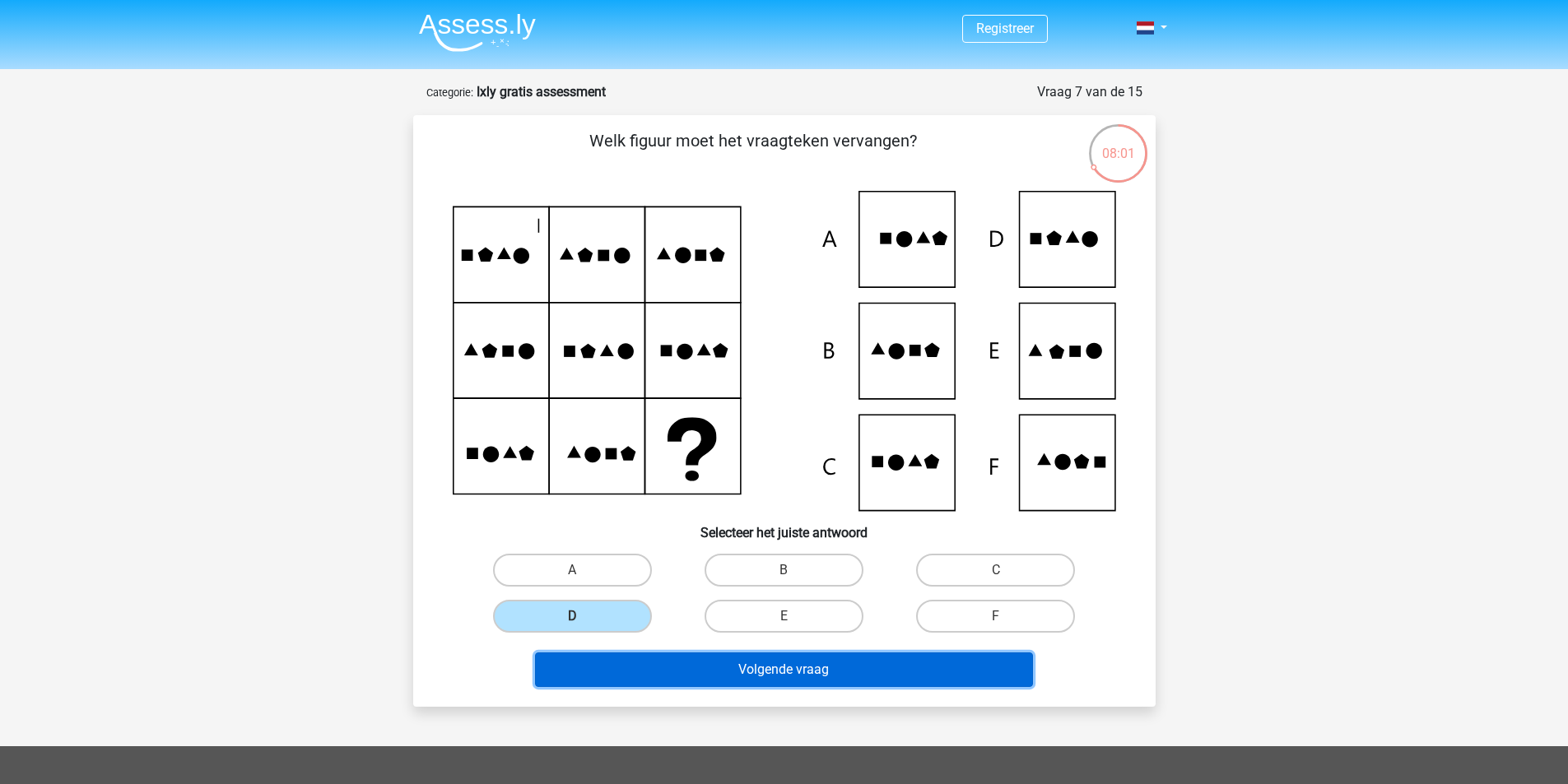
click at [749, 676] on button "Volgende vraag" at bounding box center [784, 669] width 498 height 34
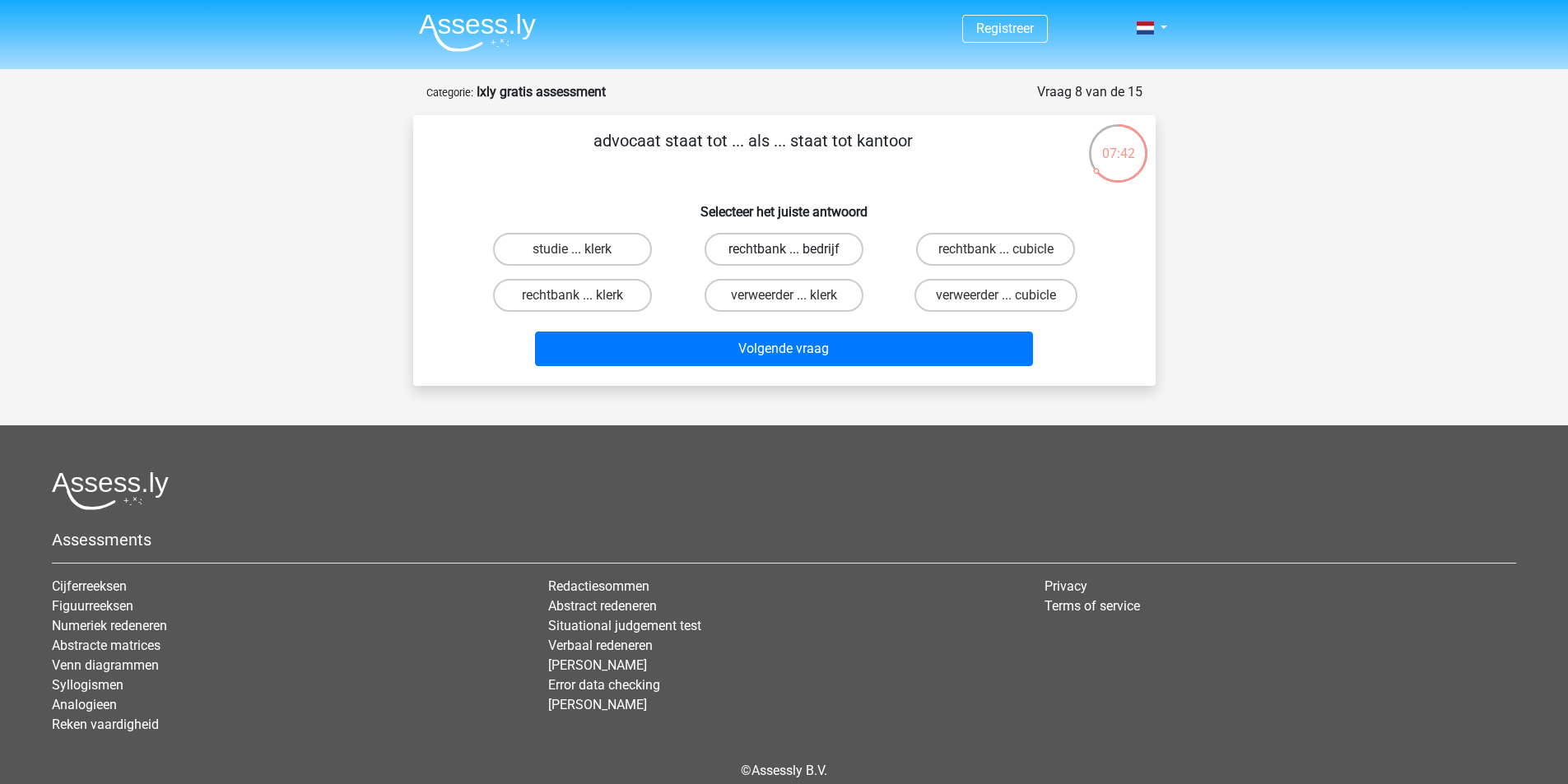
click at [830, 250] on label "rechtbank ... bedrijf" at bounding box center [784, 249] width 159 height 33
click at [794, 250] on input "rechtbank ... bedrijf" at bounding box center [789, 255] width 11 height 11
radio input "true"
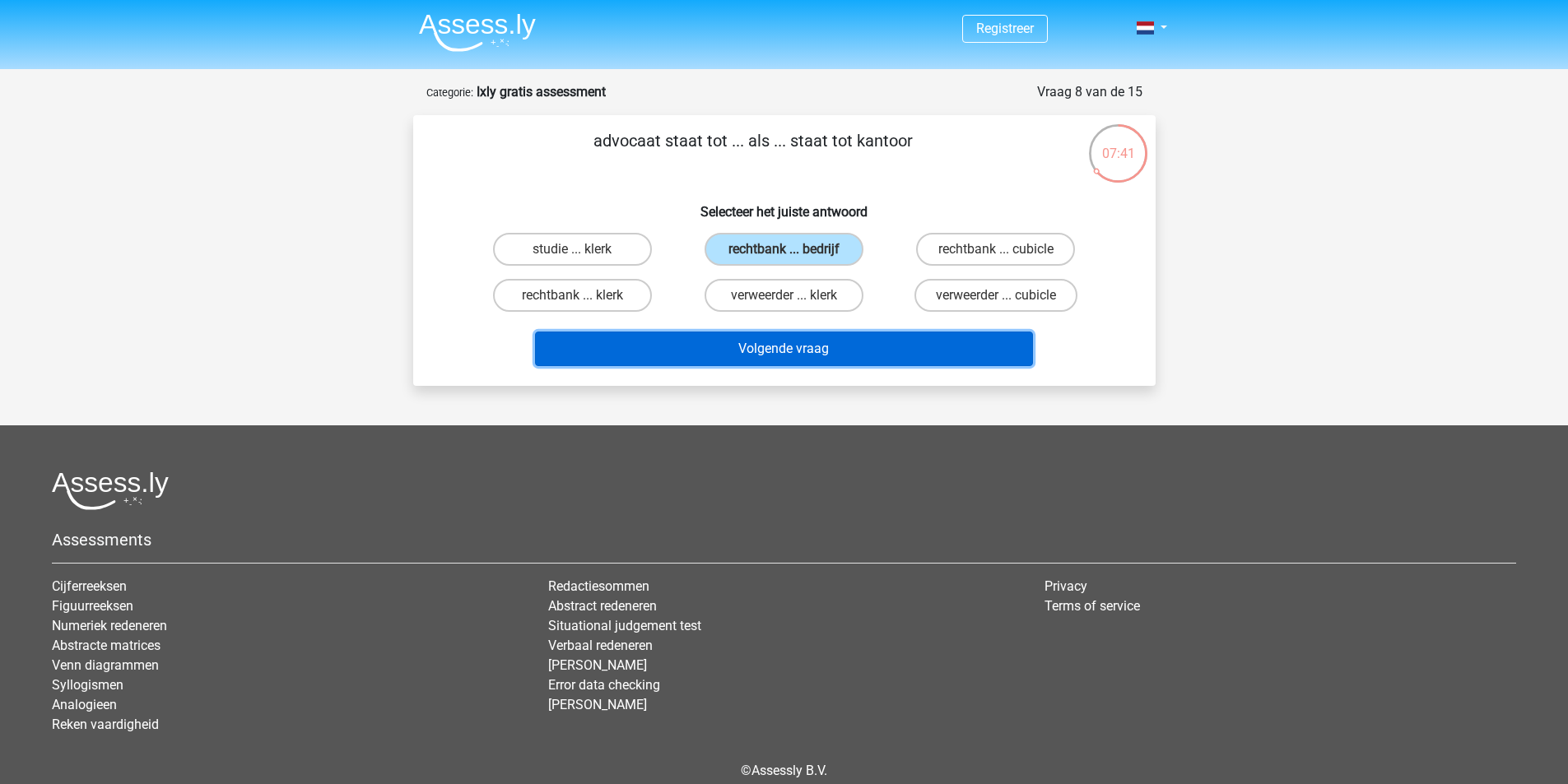
click at [838, 345] on button "Volgende vraag" at bounding box center [784, 348] width 498 height 34
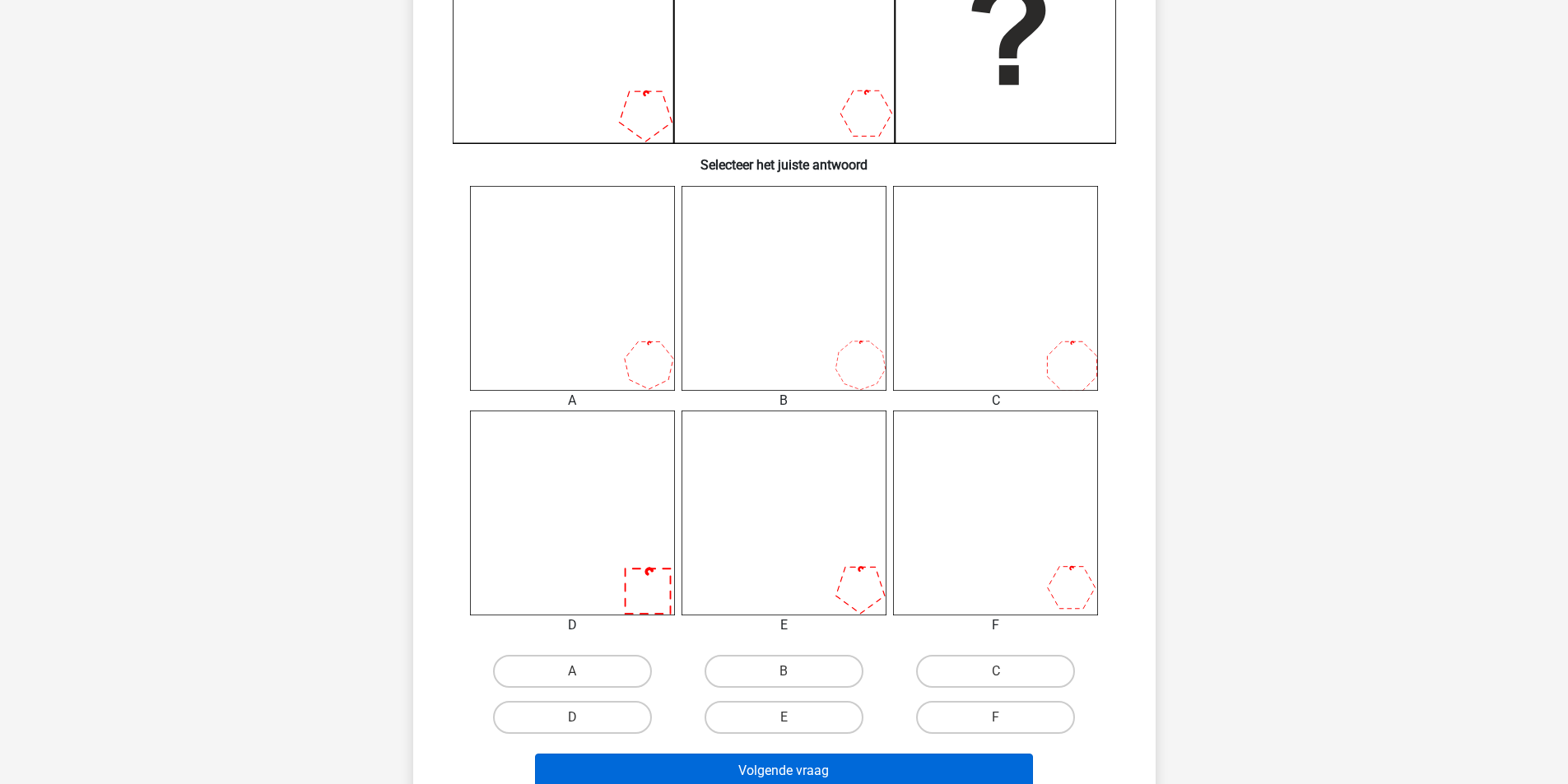
scroll to position [576, 0]
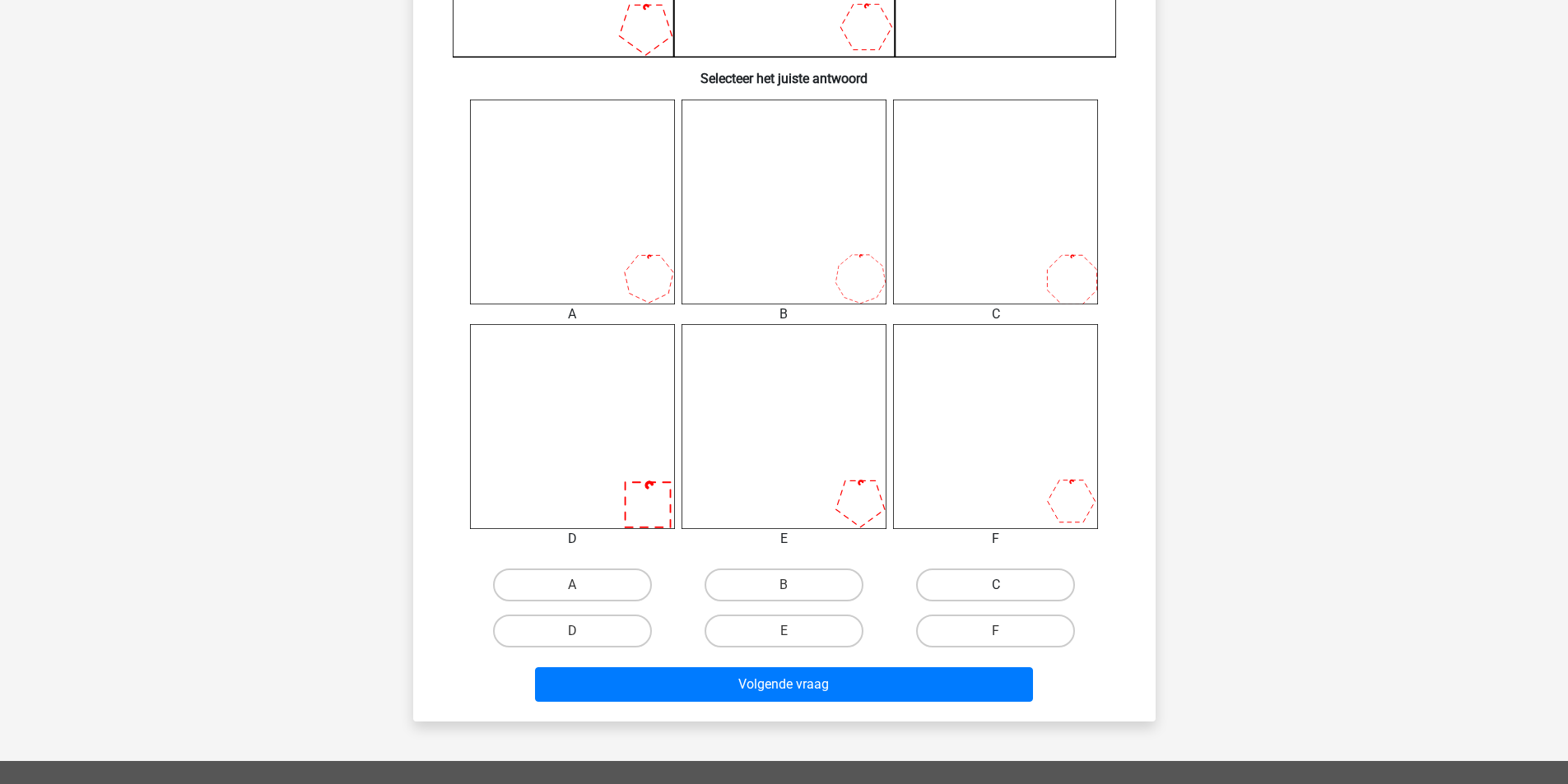
click at [954, 590] on label "C" at bounding box center [996, 584] width 159 height 33
click at [996, 590] on input "C" at bounding box center [1001, 589] width 11 height 11
radio input "true"
click at [587, 630] on label "D" at bounding box center [572, 630] width 159 height 33
click at [583, 631] on input "D" at bounding box center [577, 636] width 11 height 11
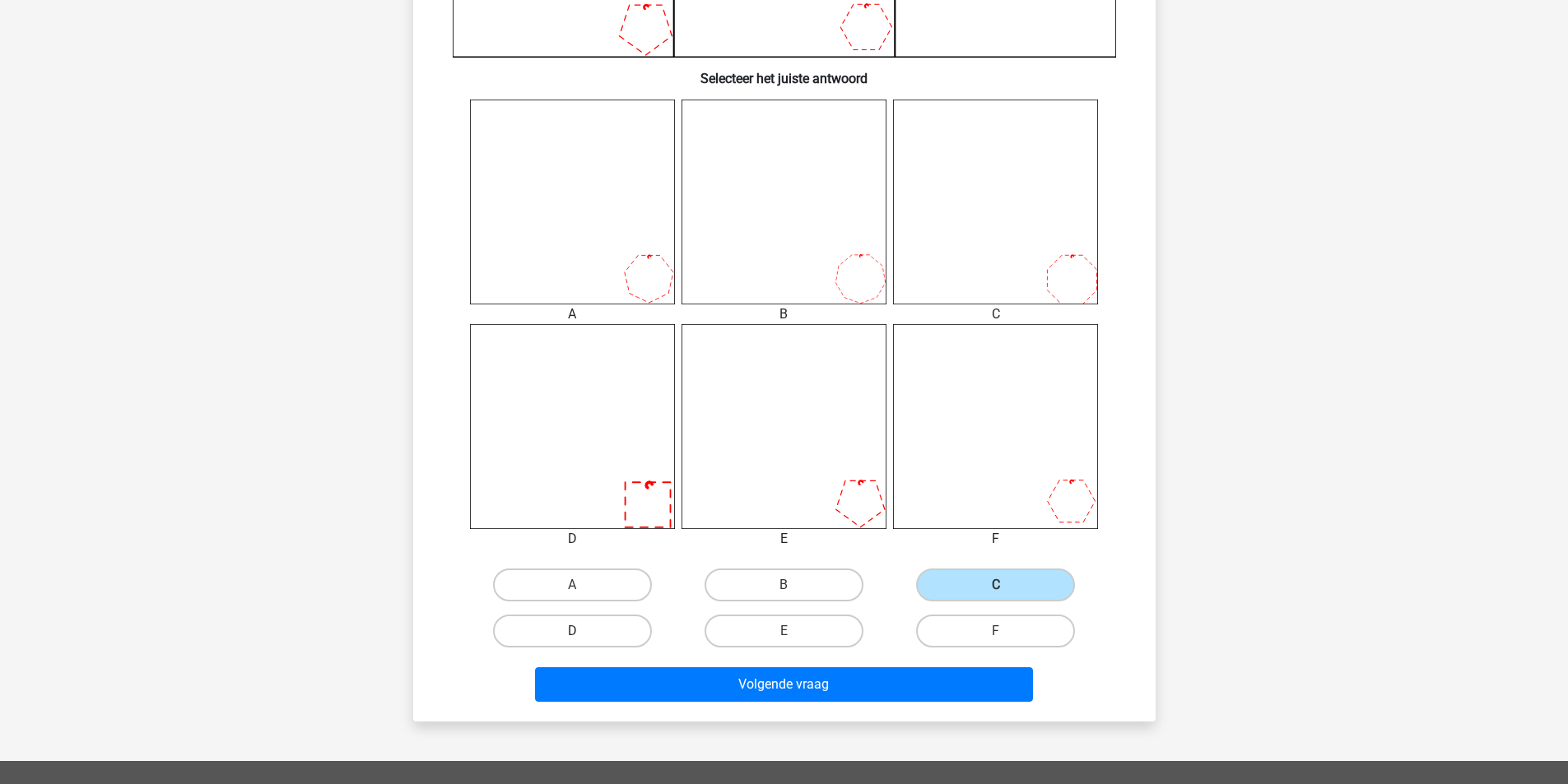
radio input "true"
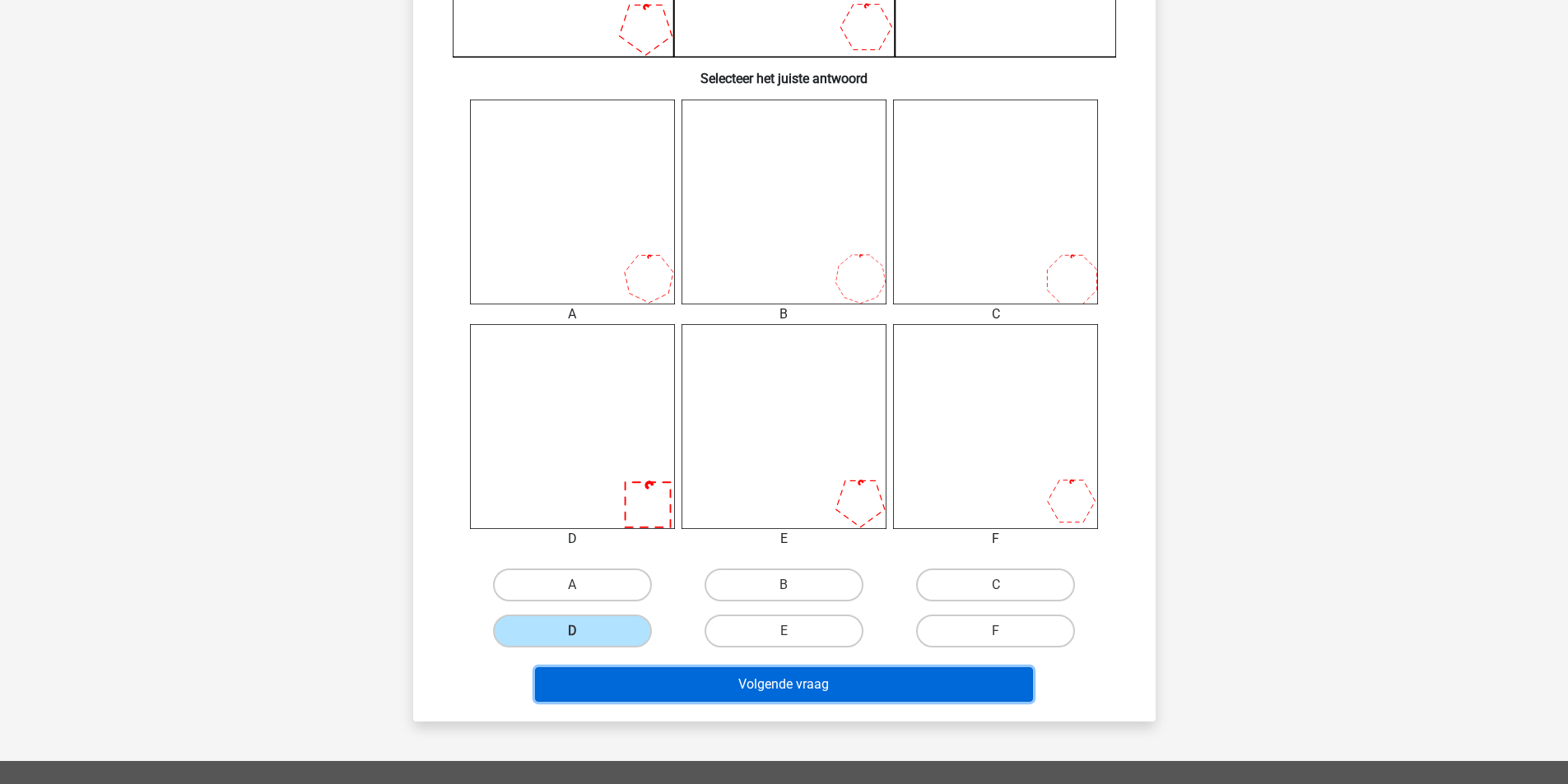
click at [769, 685] on button "Volgende vraag" at bounding box center [784, 684] width 498 height 34
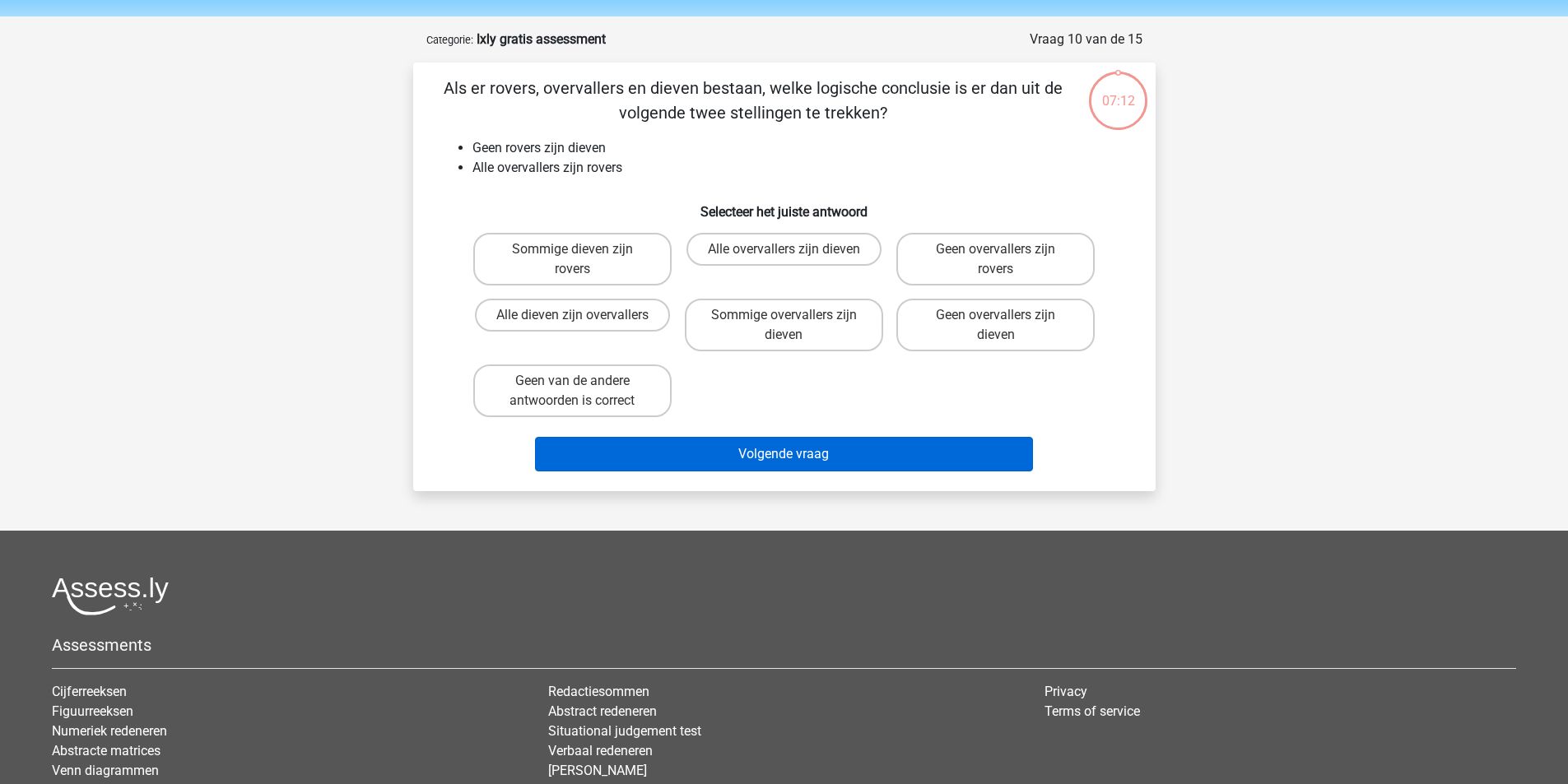
scroll to position [0, 0]
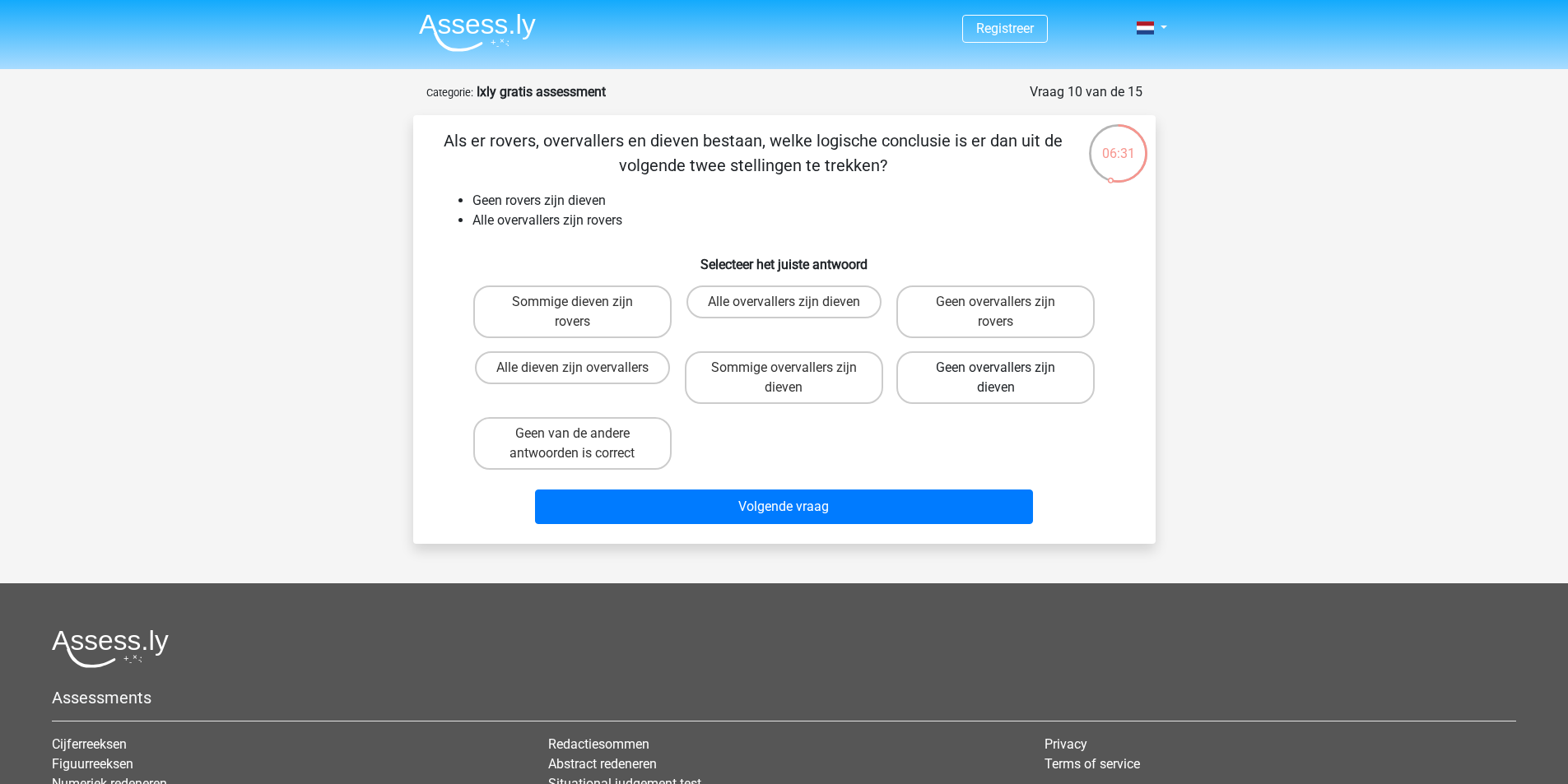
click at [1020, 384] on label "Geen overvallers zijn dieven" at bounding box center [995, 377] width 198 height 53
click at [1007, 378] on input "Geen overvallers zijn dieven" at bounding box center [1001, 372] width 11 height 11
radio input "true"
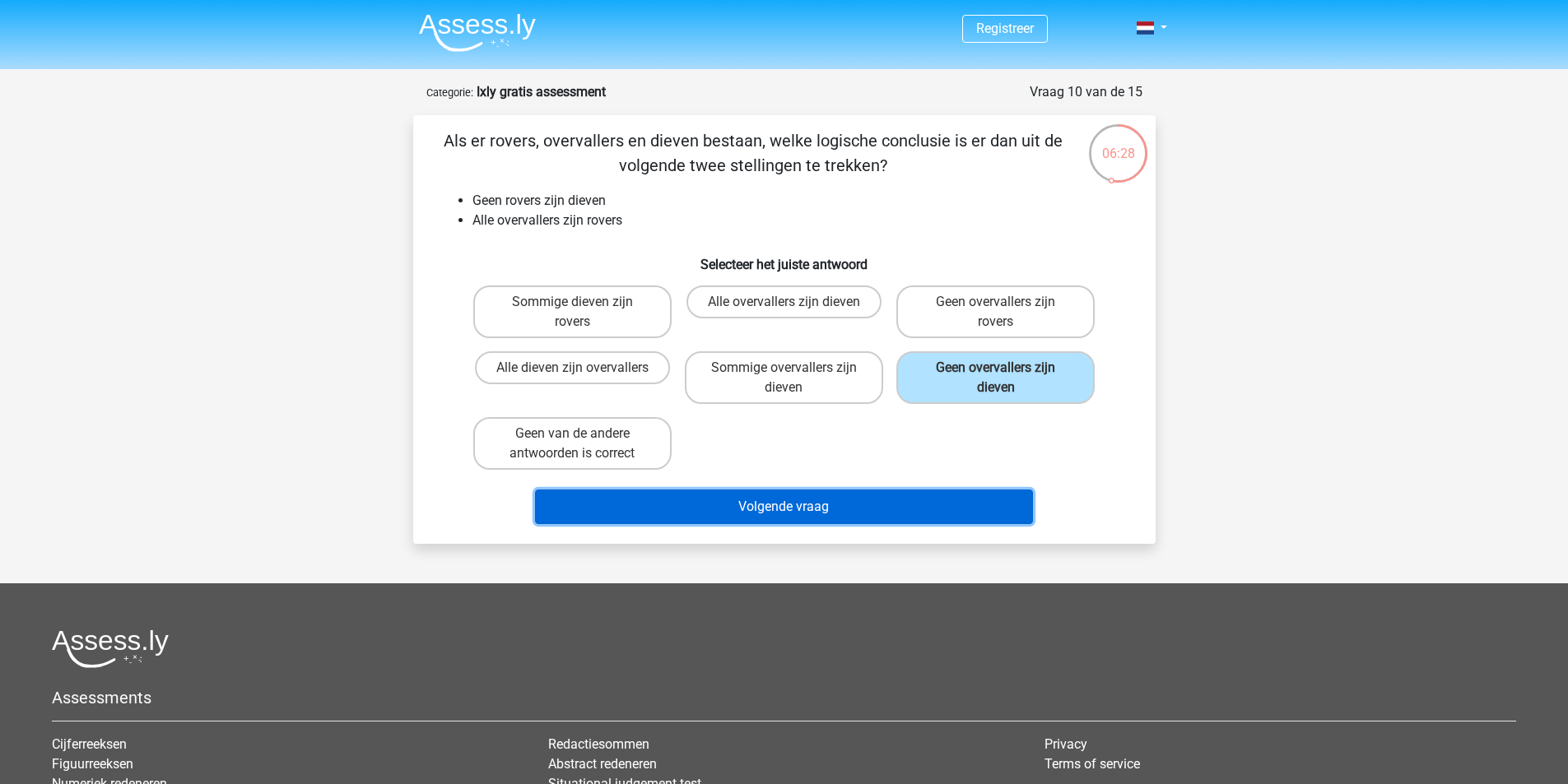
click at [829, 507] on button "Volgende vraag" at bounding box center [784, 506] width 498 height 34
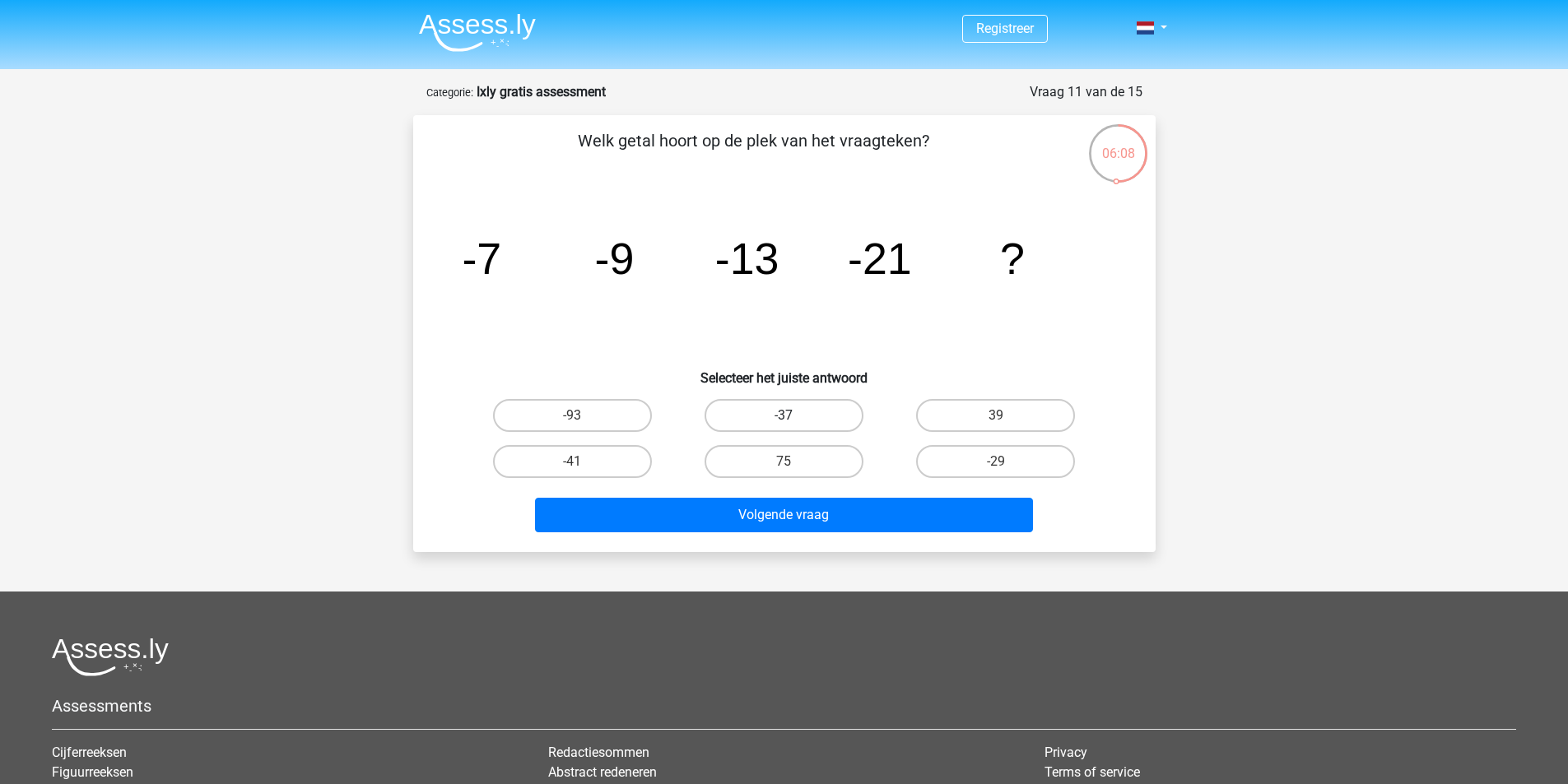
click at [803, 412] on label "-37" at bounding box center [784, 415] width 159 height 33
click at [794, 416] on input "-37" at bounding box center [789, 421] width 11 height 11
radio input "true"
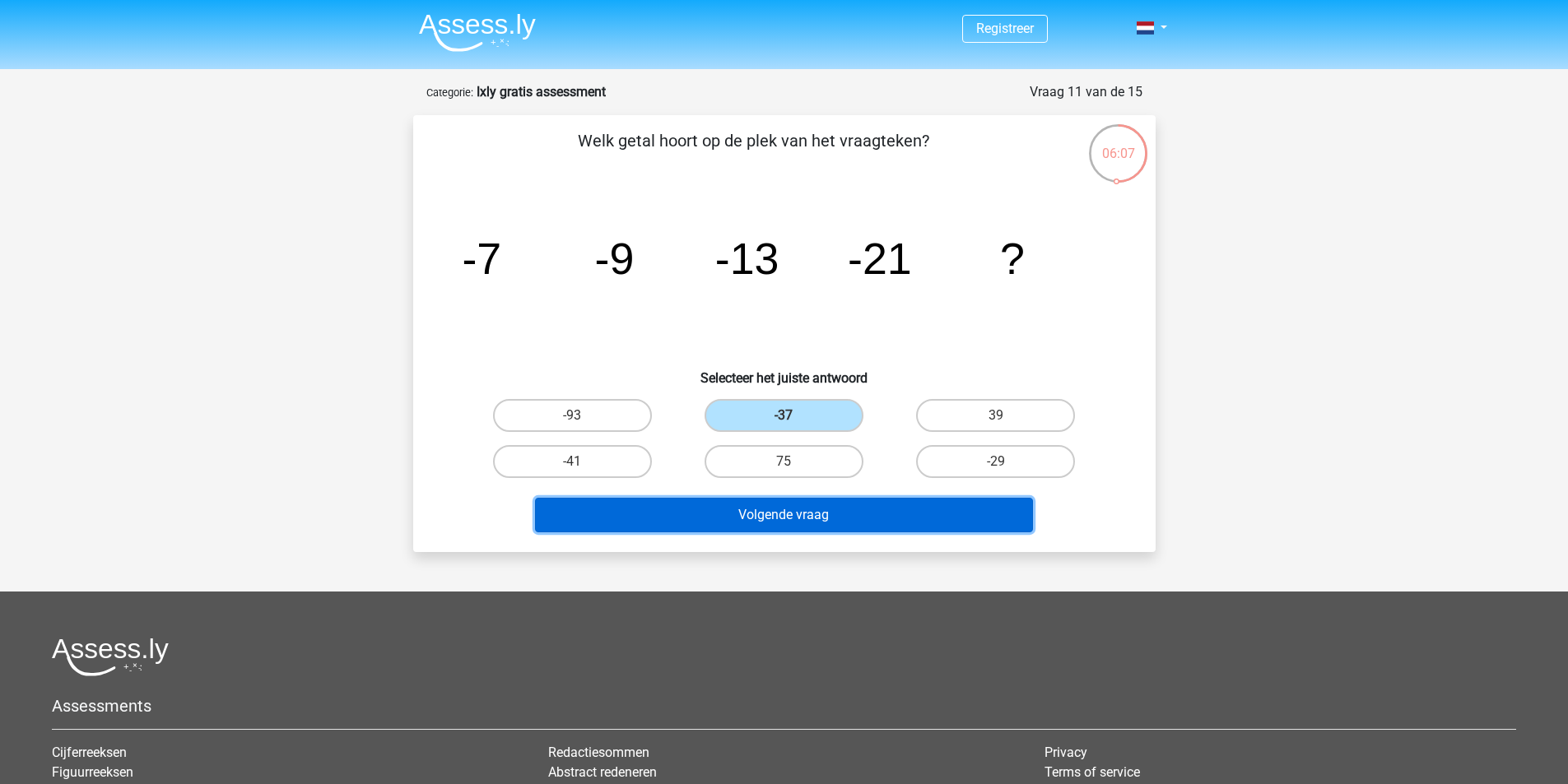
click at [798, 514] on button "Volgende vraag" at bounding box center [784, 514] width 498 height 34
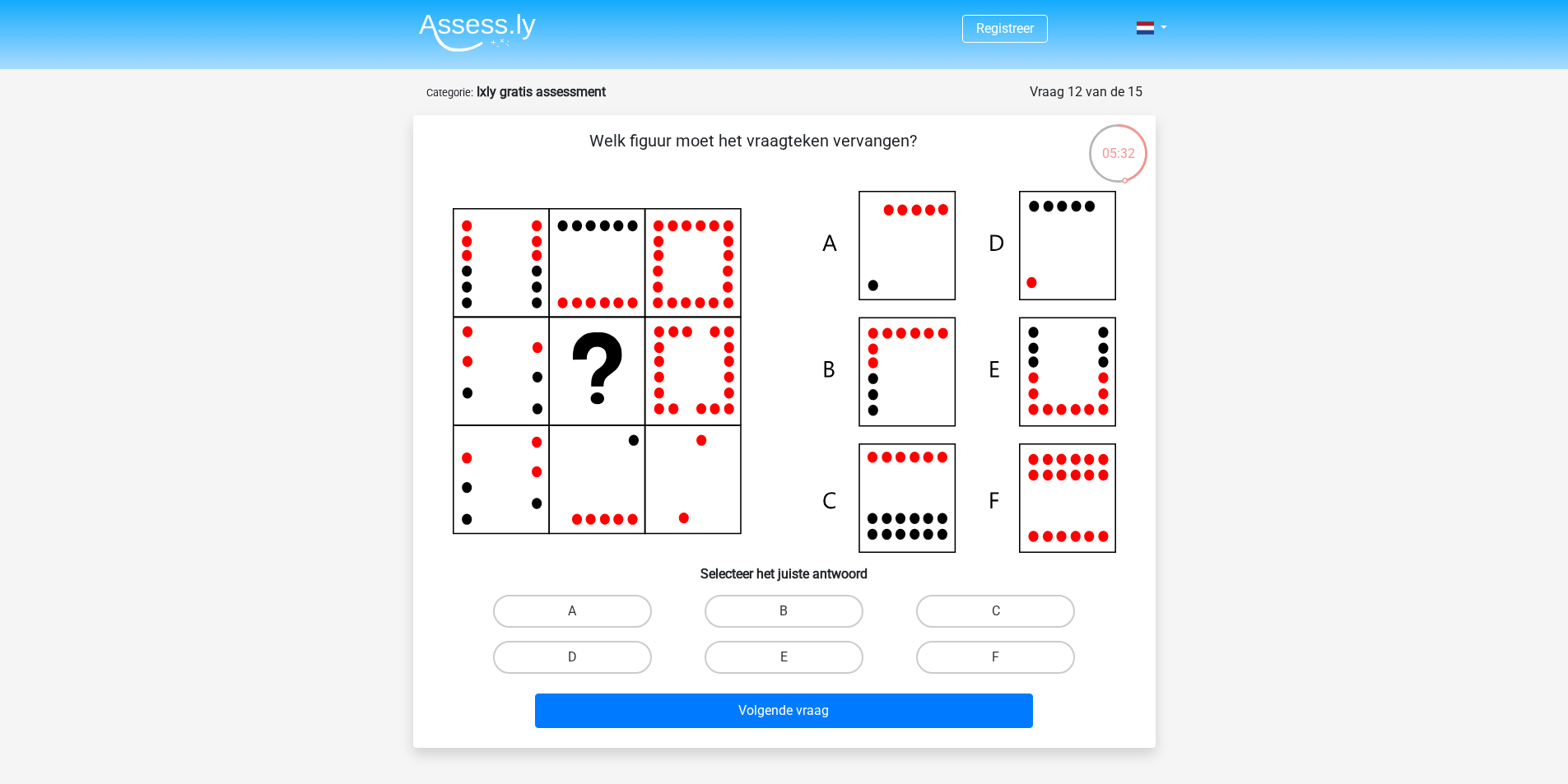
drag, startPoint x: 944, startPoint y: 454, endPoint x: 837, endPoint y: 581, distance: 166.1
drag, startPoint x: 837, startPoint y: 581, endPoint x: 1269, endPoint y: 584, distance: 432.0
click at [1269, 584] on div "Registreer" at bounding box center [784, 610] width 1568 height 1222
drag, startPoint x: 551, startPoint y: 662, endPoint x: 728, endPoint y: 699, distance: 180.8
click at [552, 664] on label "D" at bounding box center [572, 656] width 159 height 33
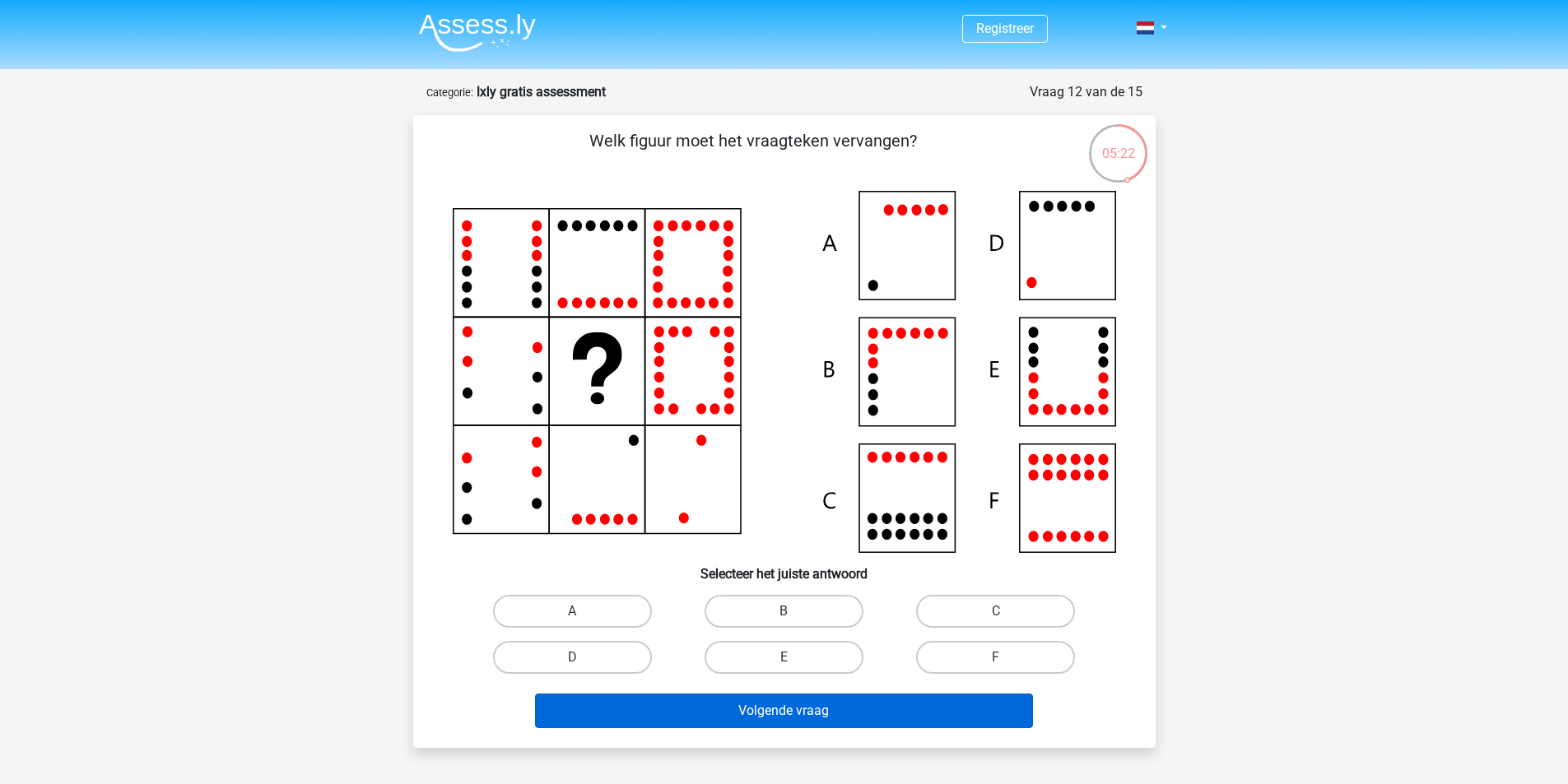
click at [572, 664] on input "D" at bounding box center [577, 662] width 11 height 11
radio input "true"
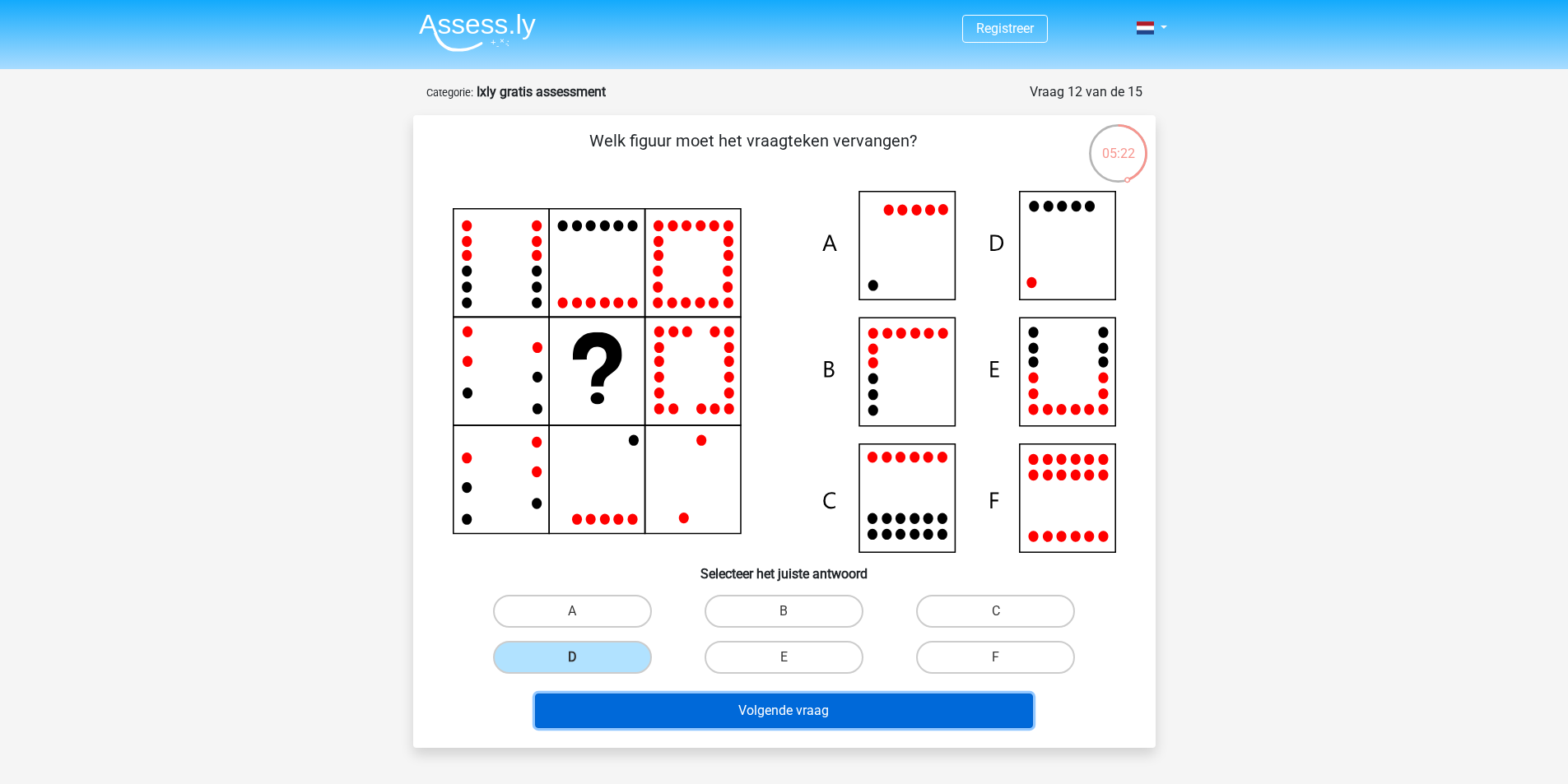
click at [732, 696] on button "Volgende vraag" at bounding box center [784, 711] width 498 height 34
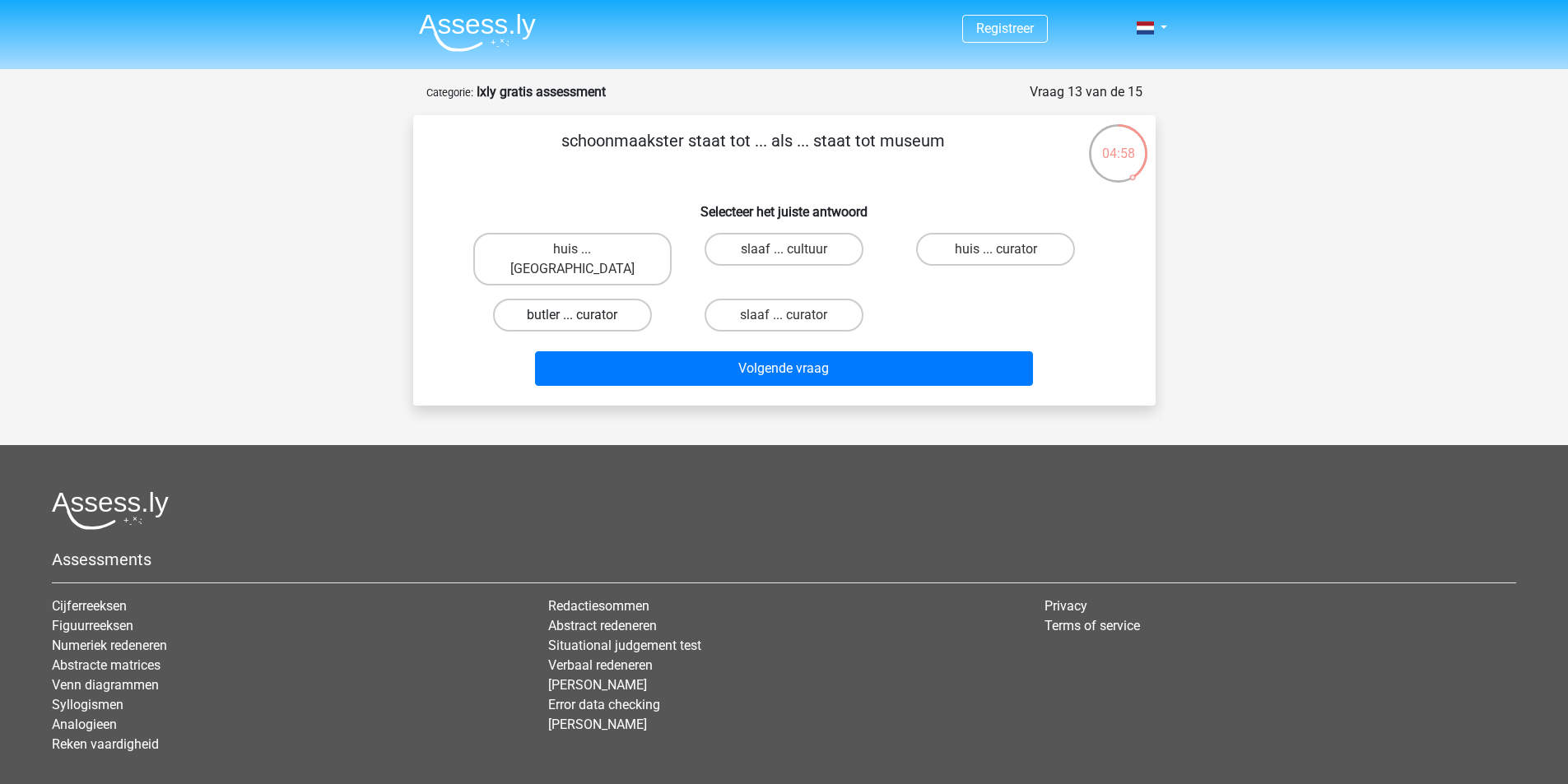
click at [595, 299] on label "butler ... curator" at bounding box center [572, 315] width 159 height 33
click at [583, 315] on input "butler ... curator" at bounding box center [577, 320] width 11 height 11
radio input "true"
click at [977, 257] on label "huis ... curator" at bounding box center [996, 249] width 159 height 33
click at [996, 257] on input "huis ... curator" at bounding box center [1001, 255] width 11 height 11
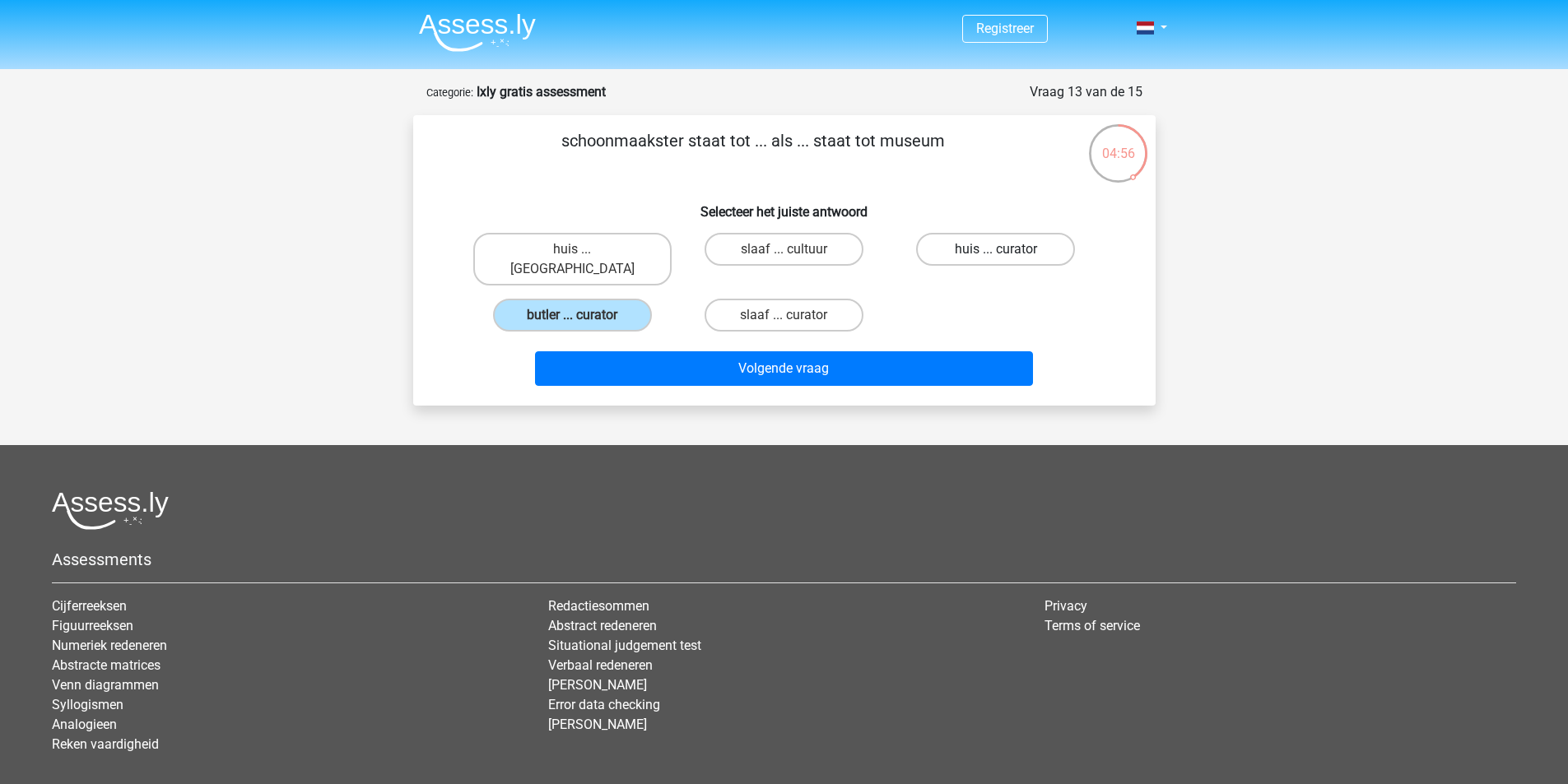
radio input "true"
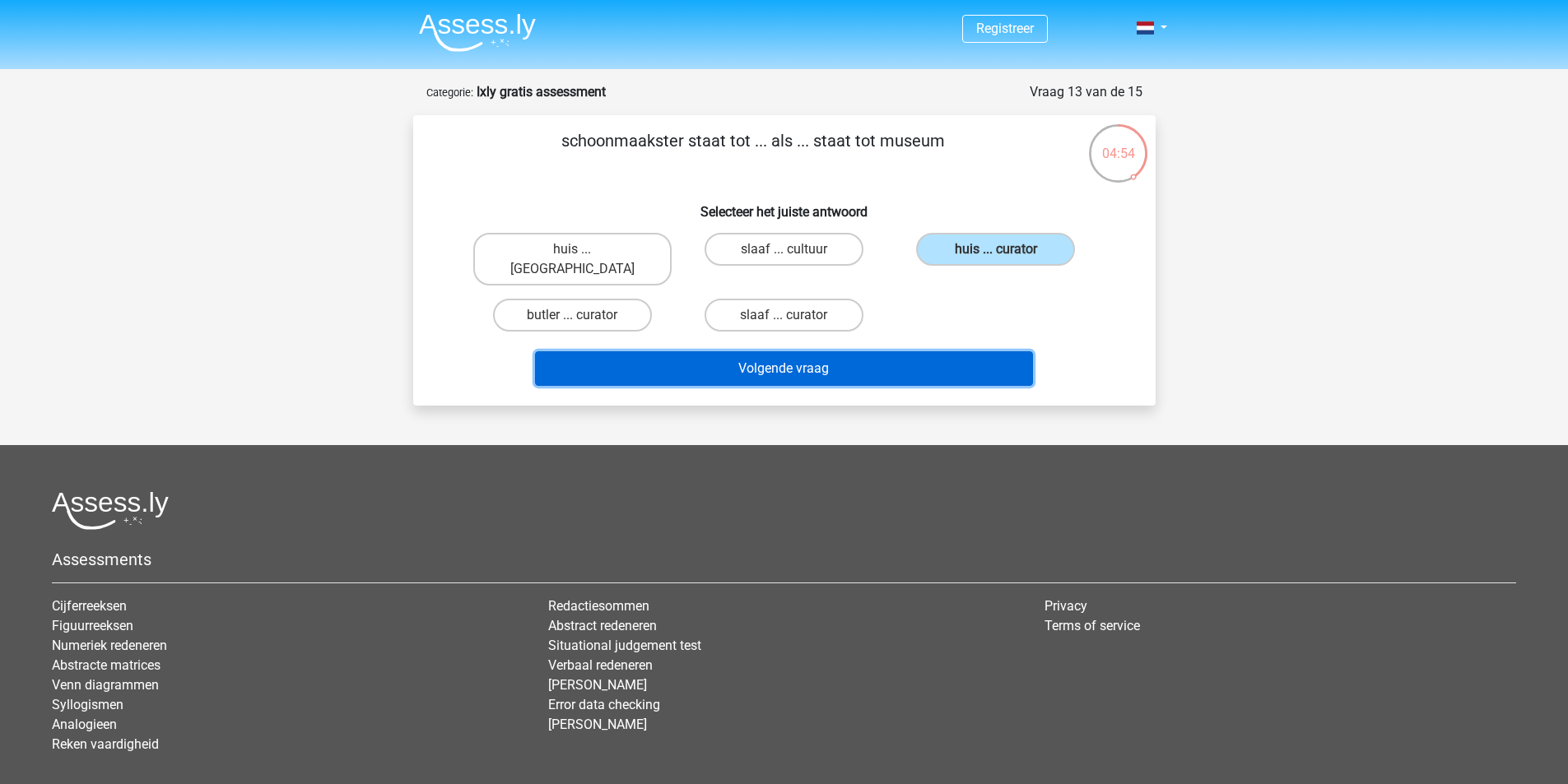
click at [845, 352] on button "Volgende vraag" at bounding box center [784, 368] width 498 height 34
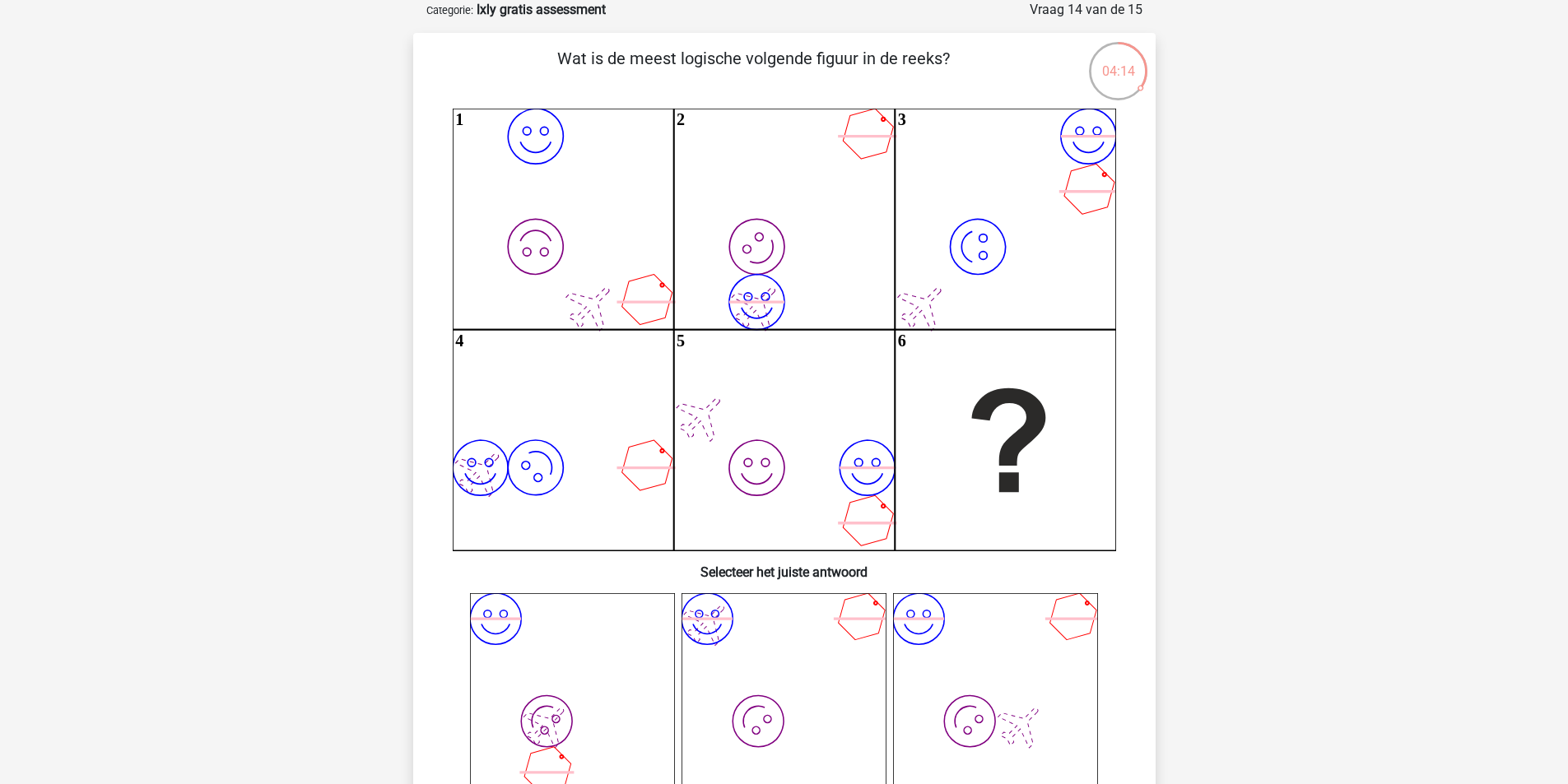
scroll to position [164, 0]
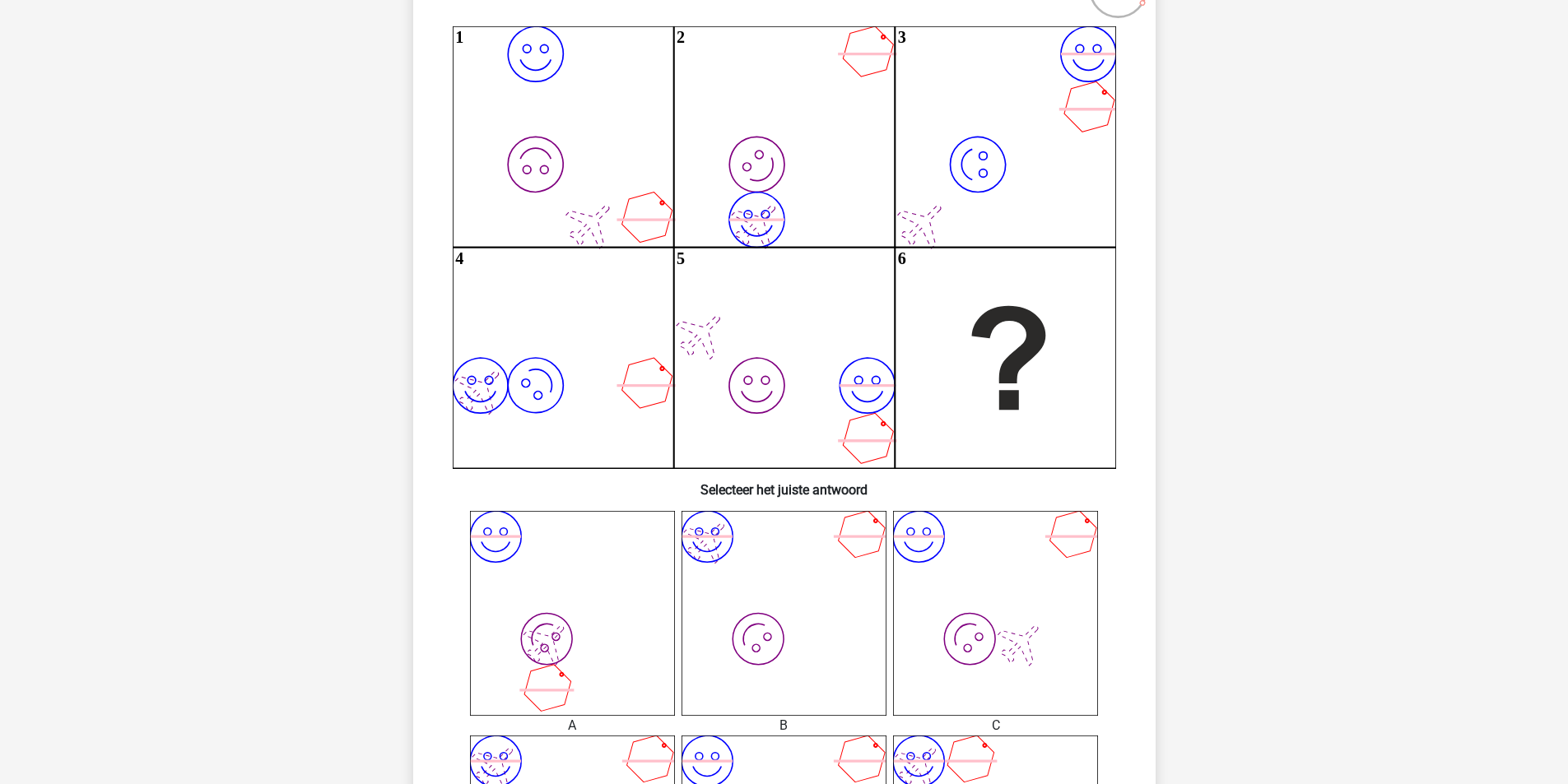
click at [1063, 537] on icon at bounding box center [1072, 536] width 54 height 54
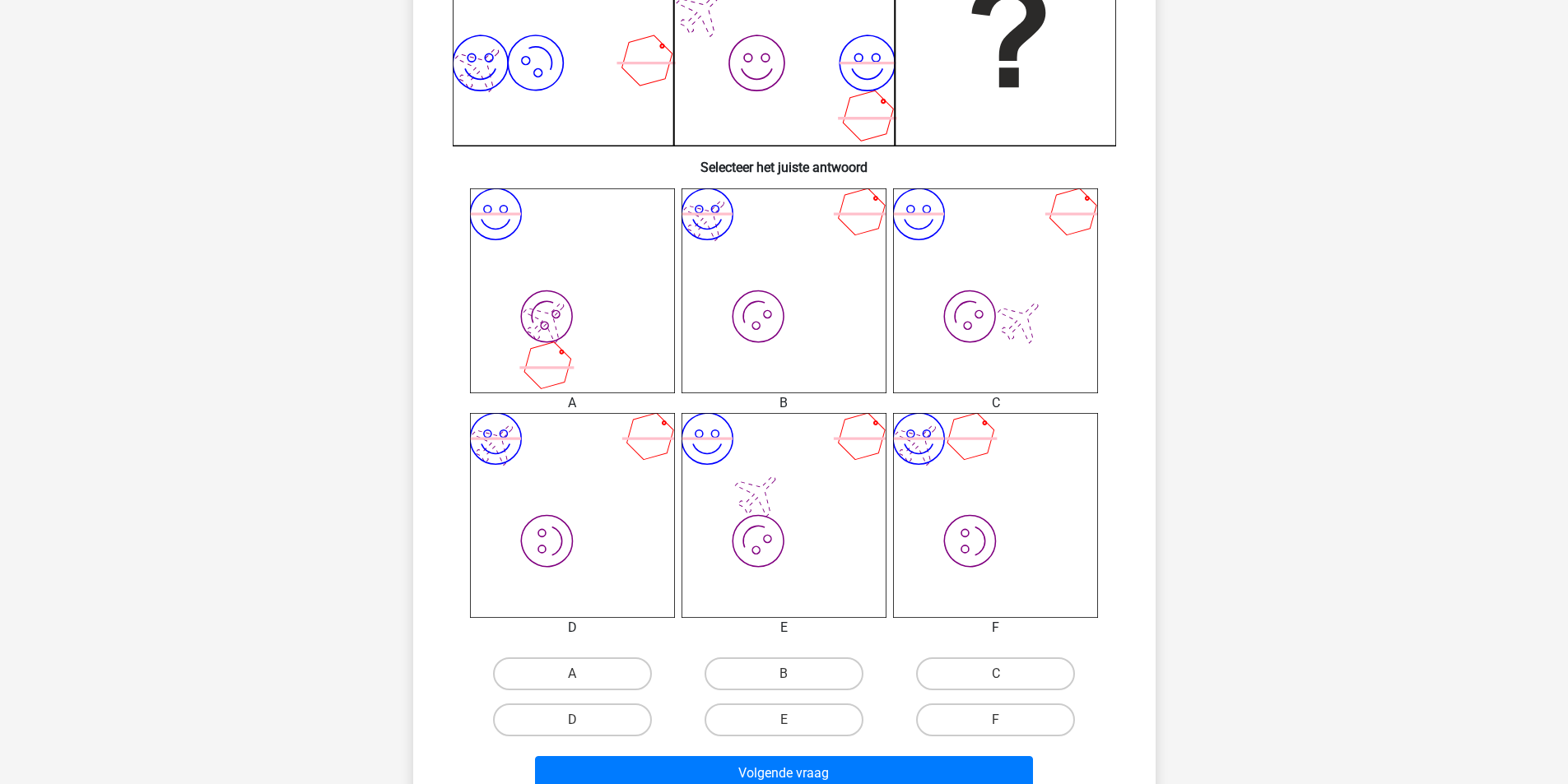
scroll to position [493, 0]
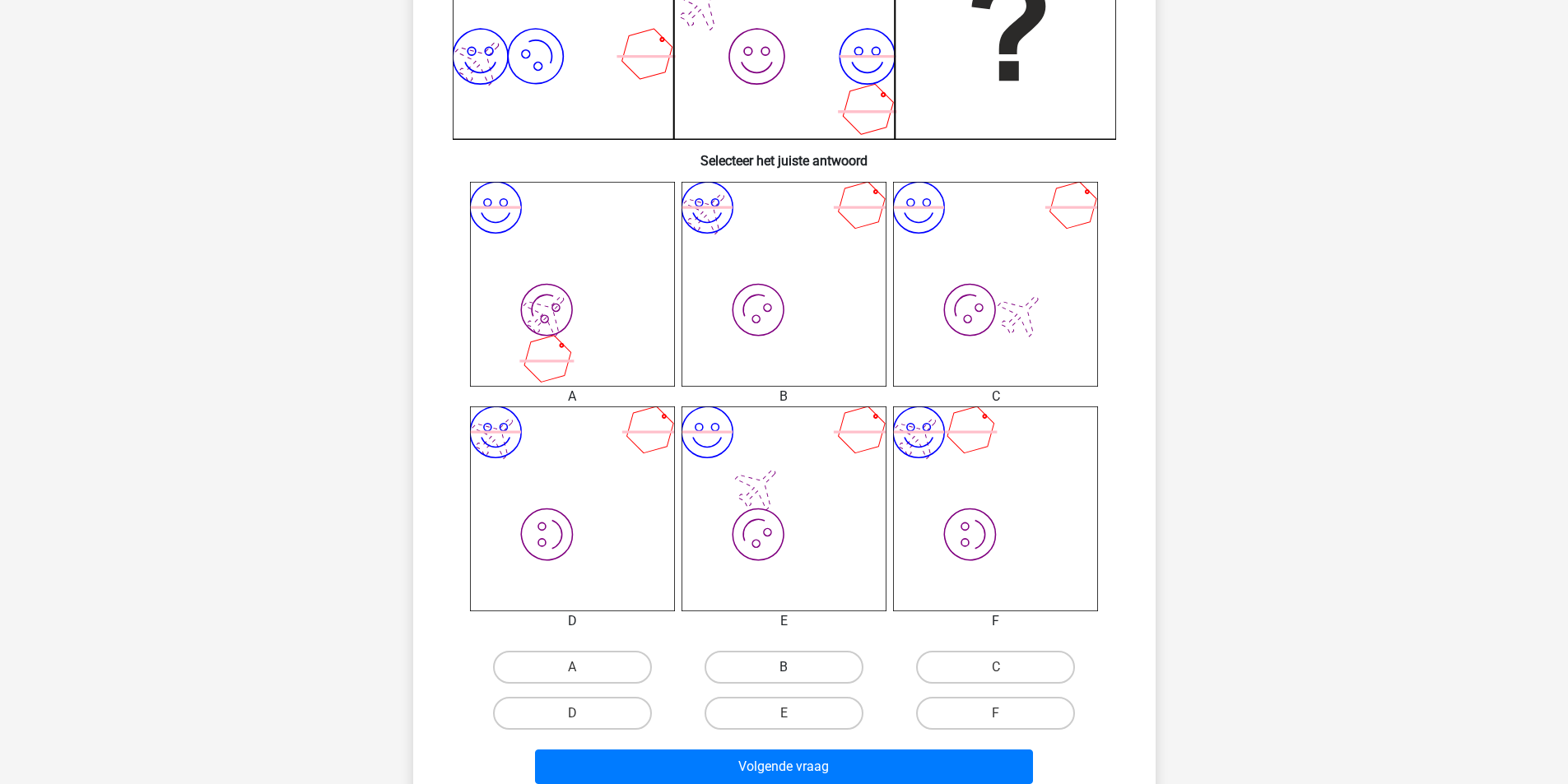
click at [822, 662] on label "B" at bounding box center [784, 666] width 159 height 33
click at [794, 667] on input "B" at bounding box center [789, 672] width 11 height 11
radio input "true"
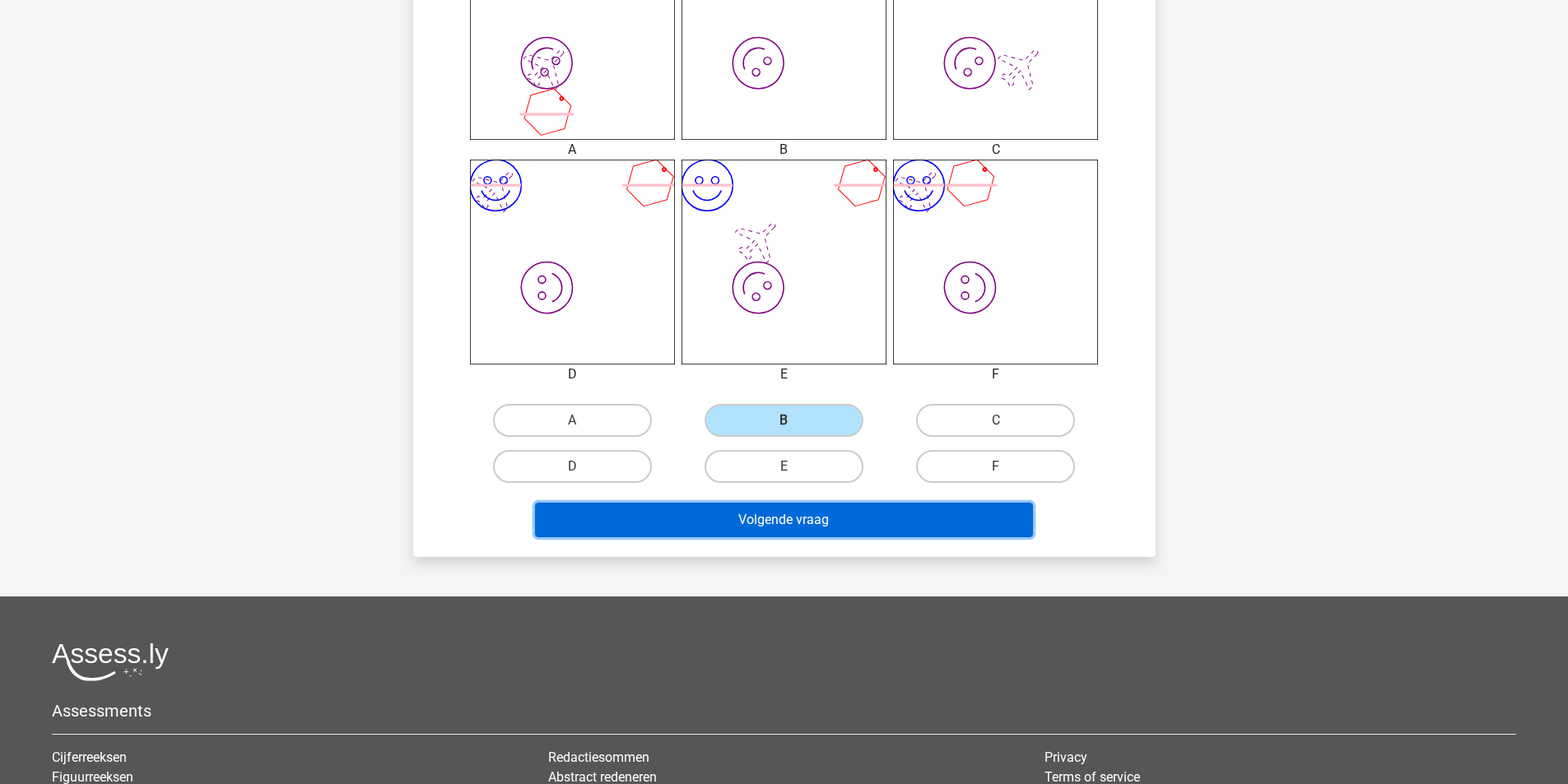
click at [823, 524] on button "Volgende vraag" at bounding box center [784, 519] width 498 height 34
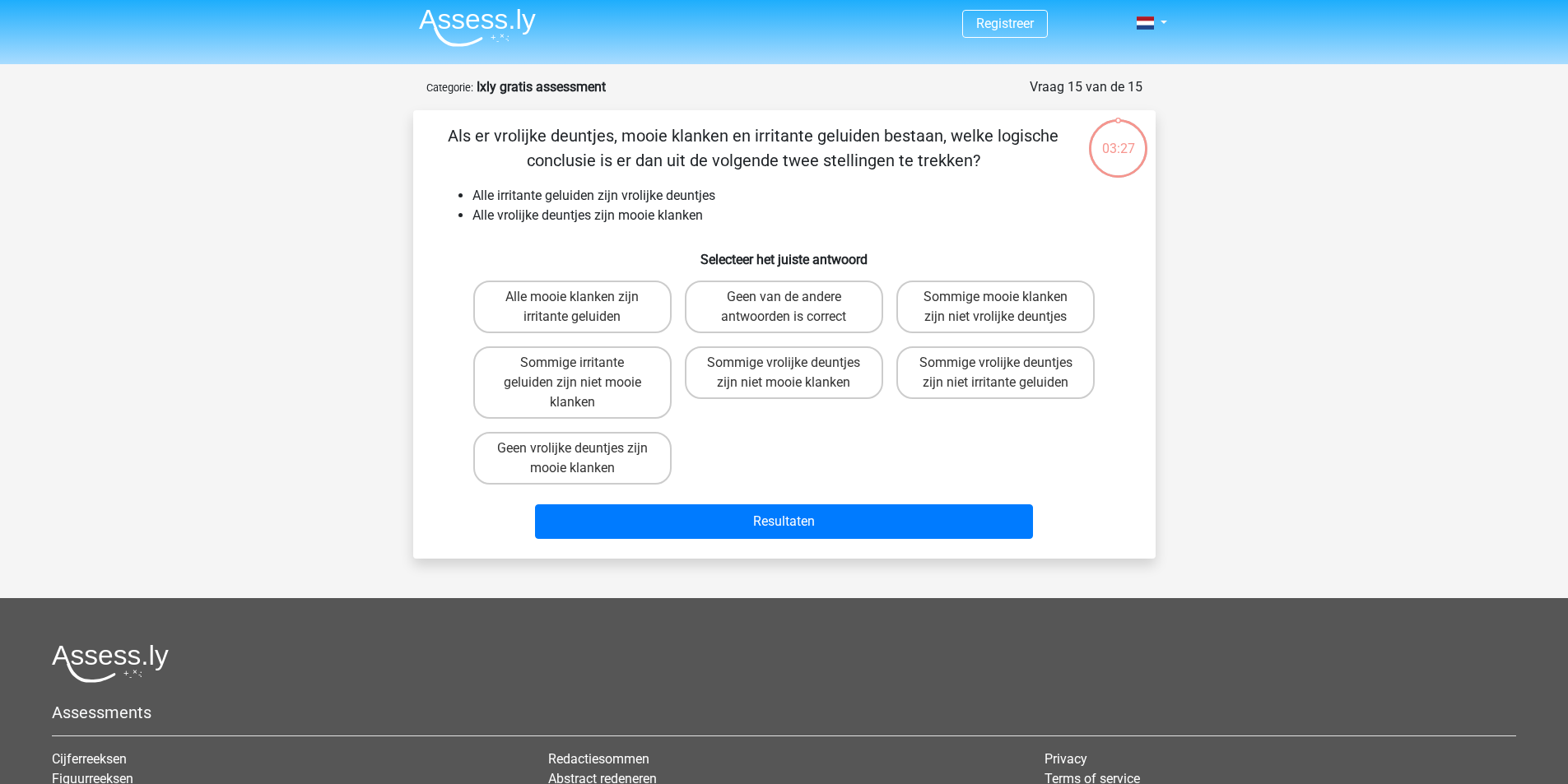
scroll to position [0, 0]
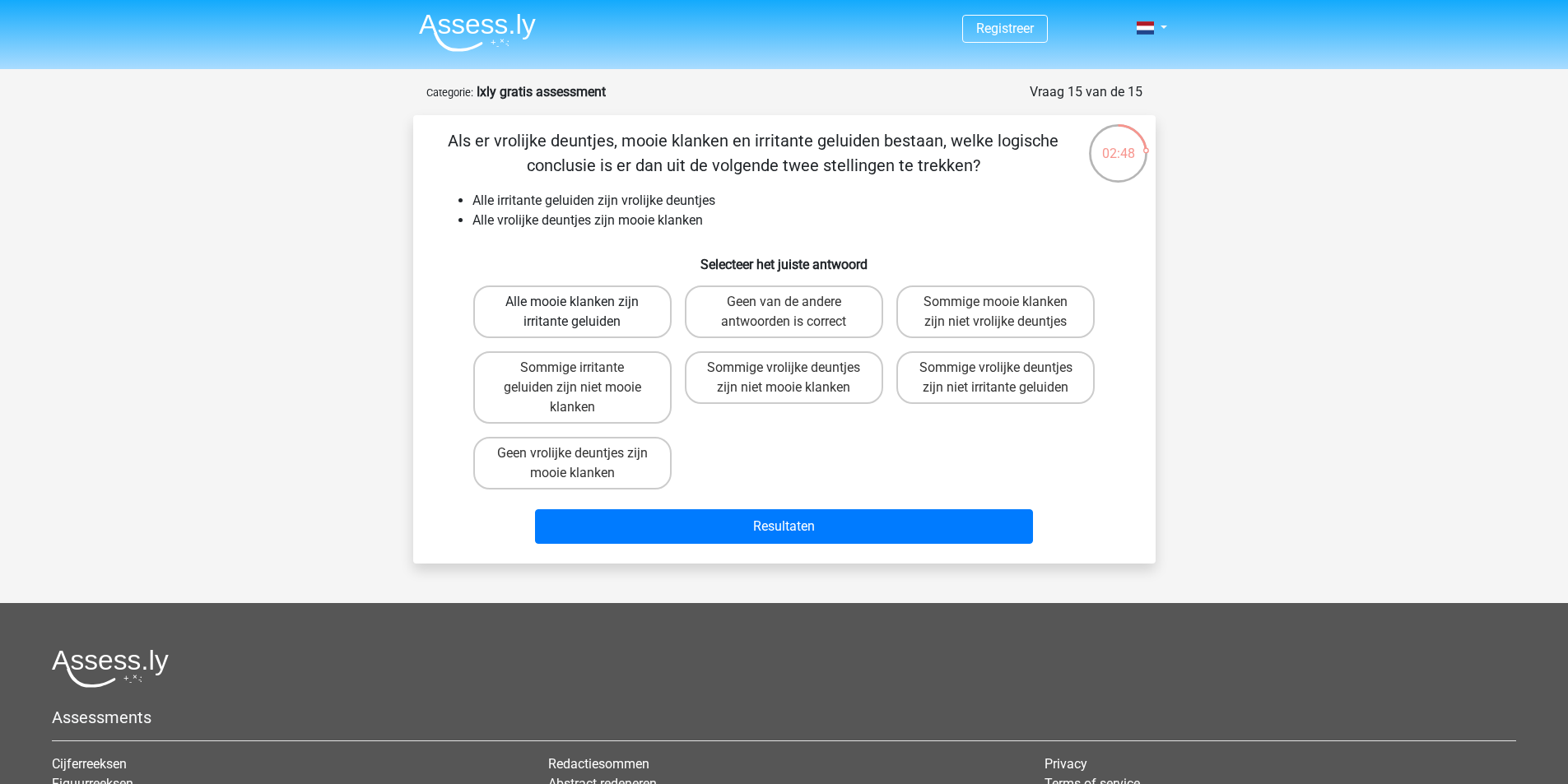
click at [664, 305] on label "Alle mooie klanken zijn irritante geluiden" at bounding box center [571, 311] width 198 height 53
click at [583, 305] on input "Alle mooie klanken zijn irritante geluiden" at bounding box center [577, 307] width 11 height 11
radio input "true"
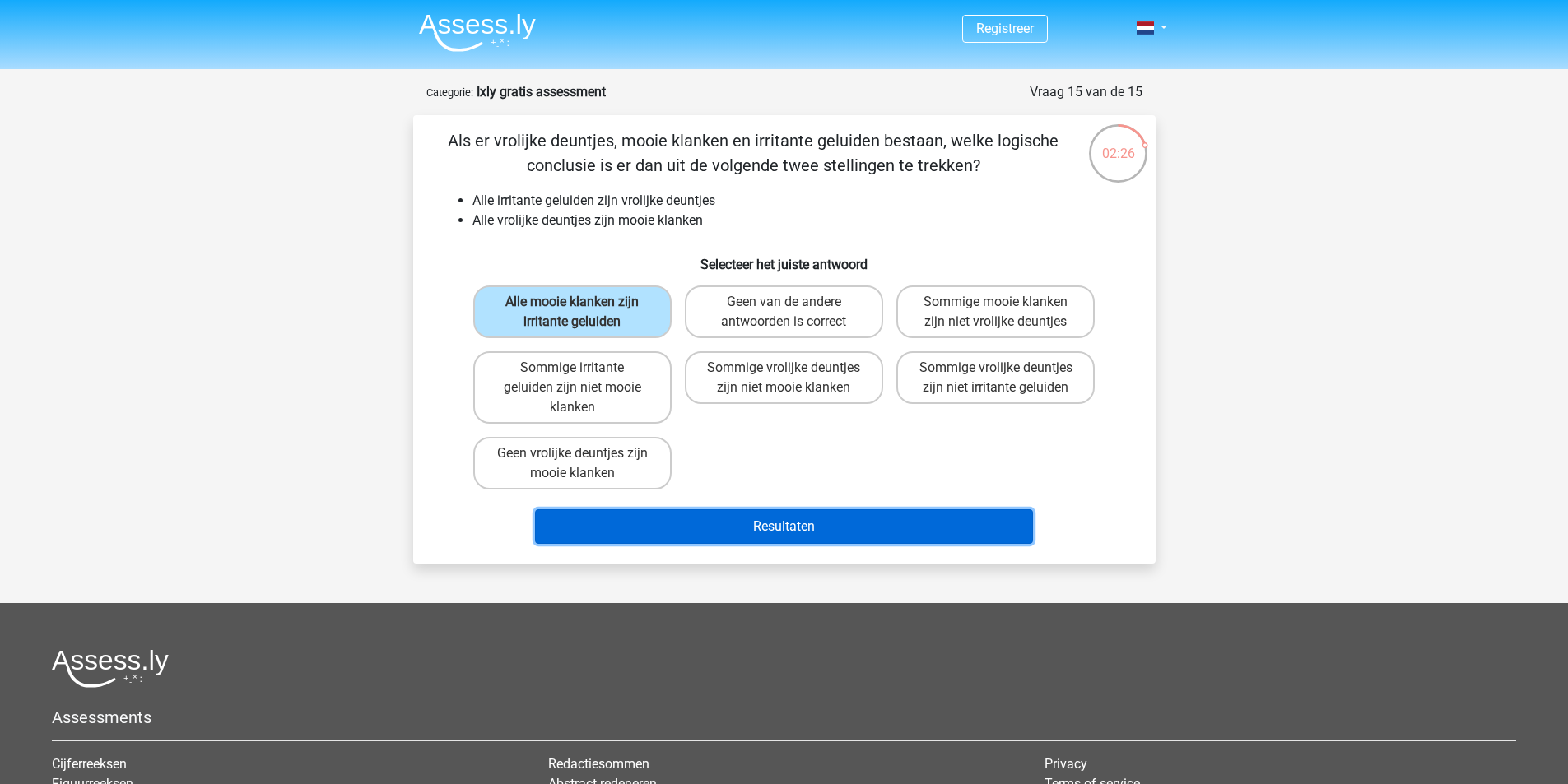
click at [790, 535] on button "Resultaten" at bounding box center [784, 526] width 498 height 34
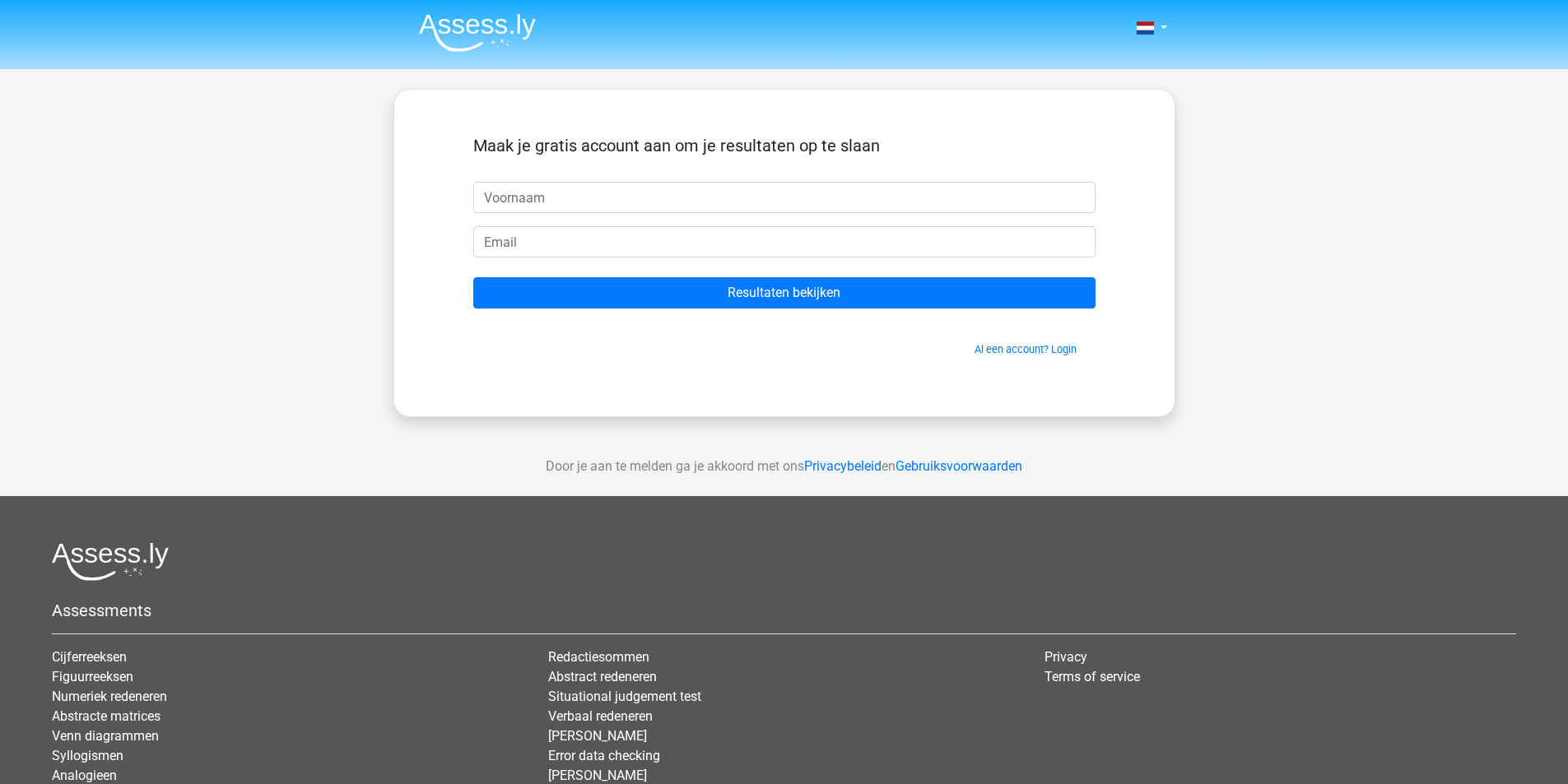
click at [559, 205] on input "text" at bounding box center [784, 197] width 622 height 31
type input "[PERSON_NAME]"
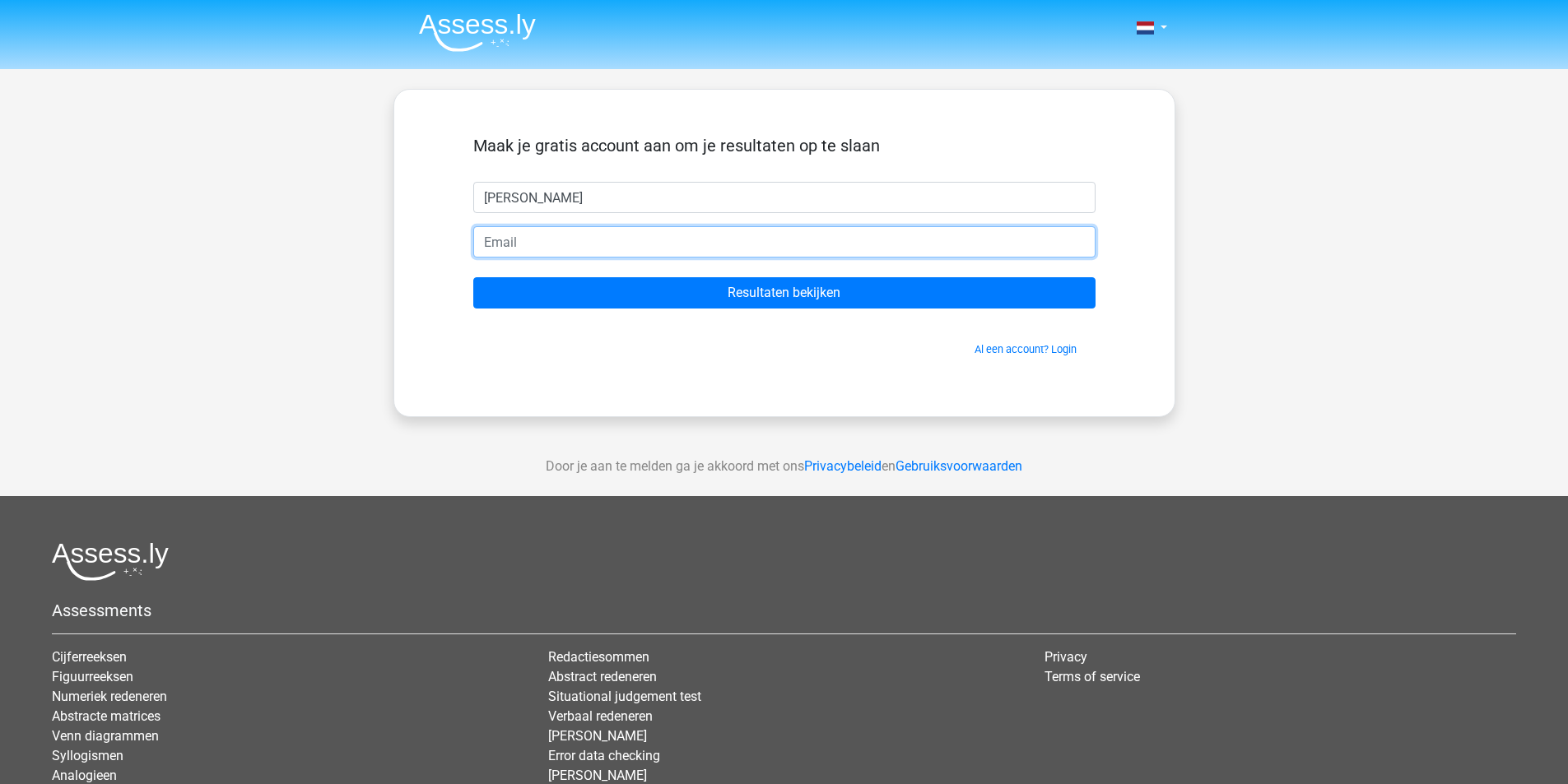
drag, startPoint x: 578, startPoint y: 214, endPoint x: 561, endPoint y: 247, distance: 37.1
click at [561, 247] on input "email" at bounding box center [784, 241] width 622 height 31
type input "olaf_R_1994@hotmail.com"
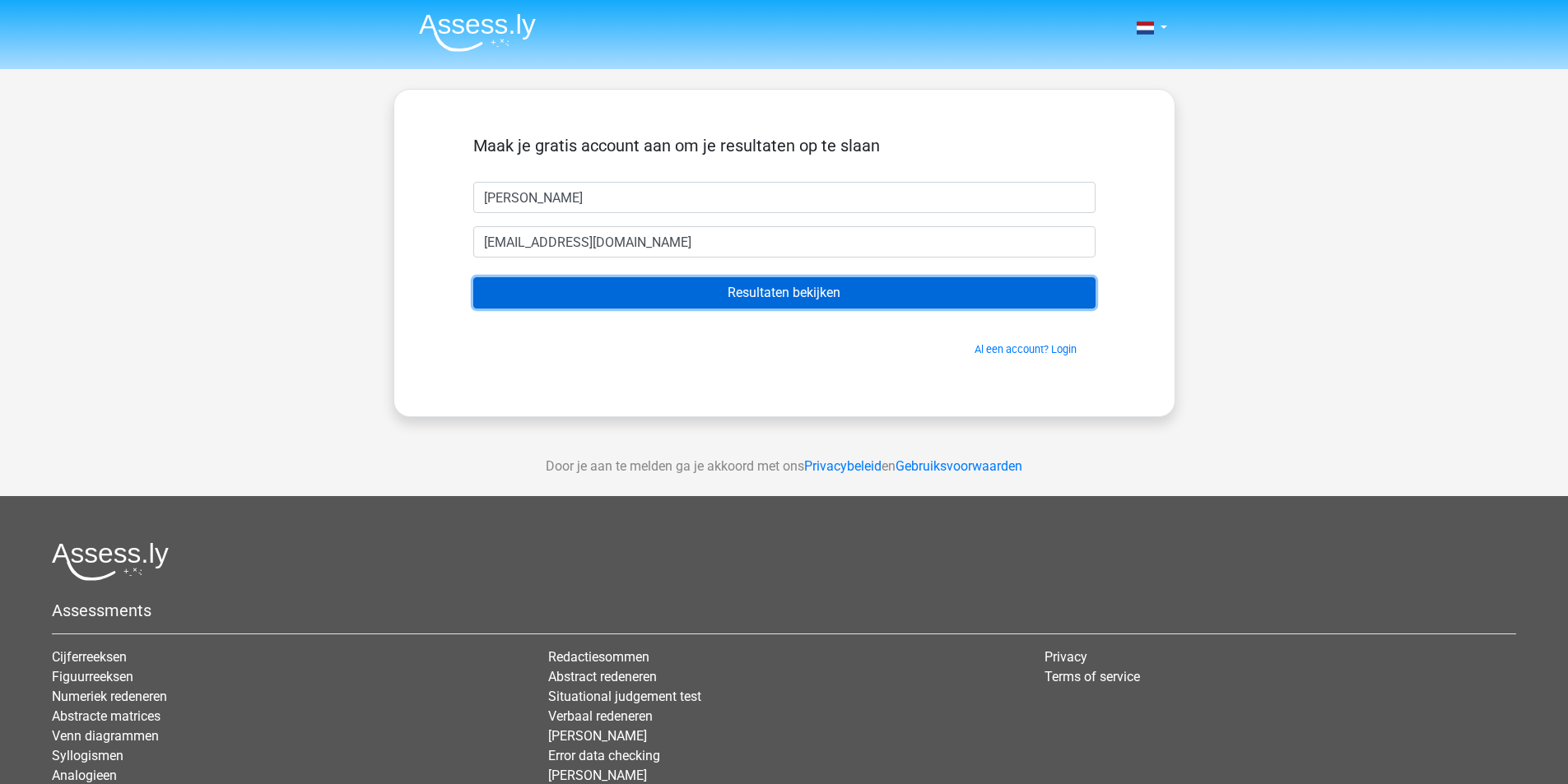
click at [610, 297] on input "Resultaten bekijken" at bounding box center [784, 292] width 622 height 31
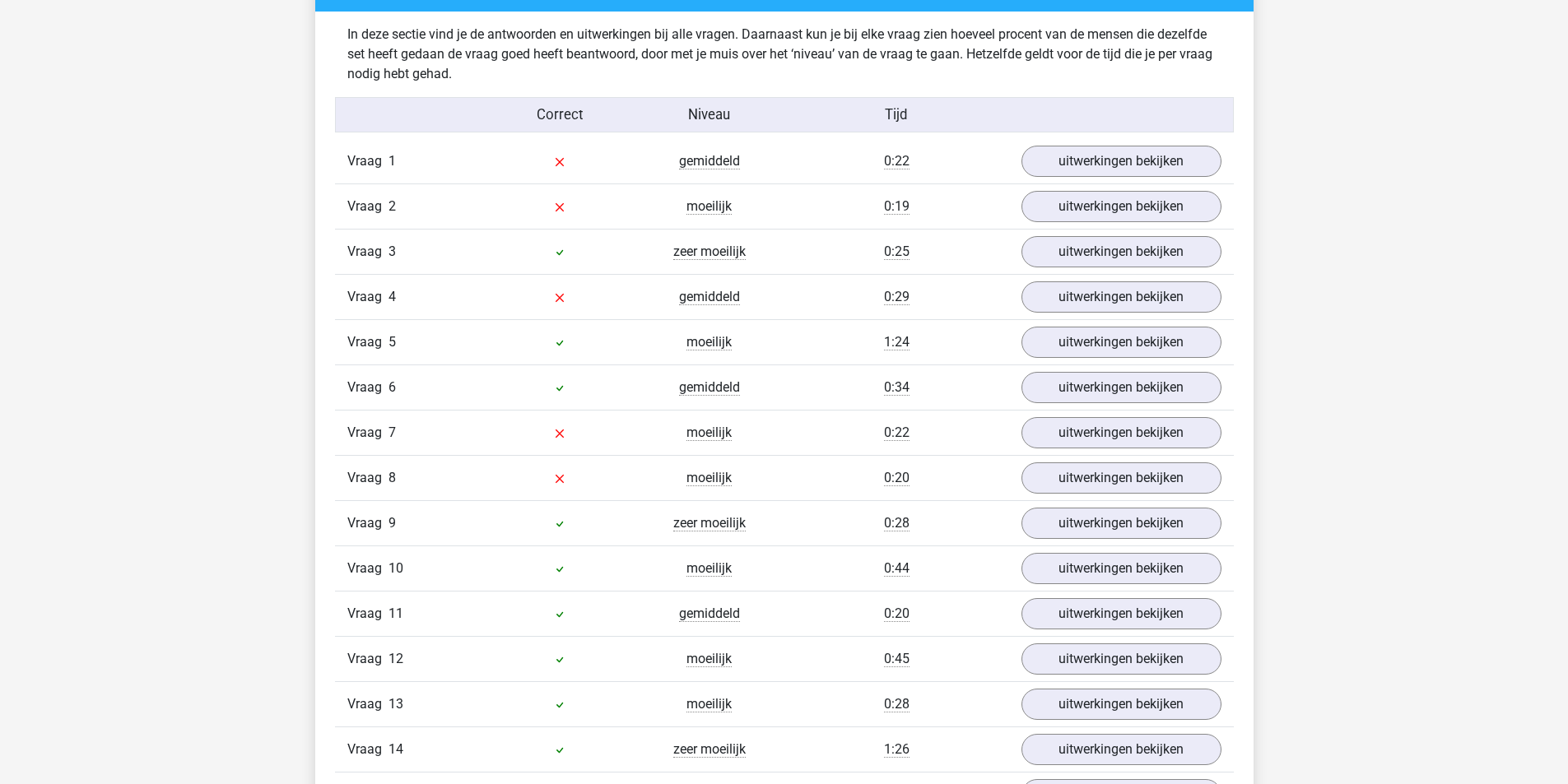
scroll to position [1974, 0]
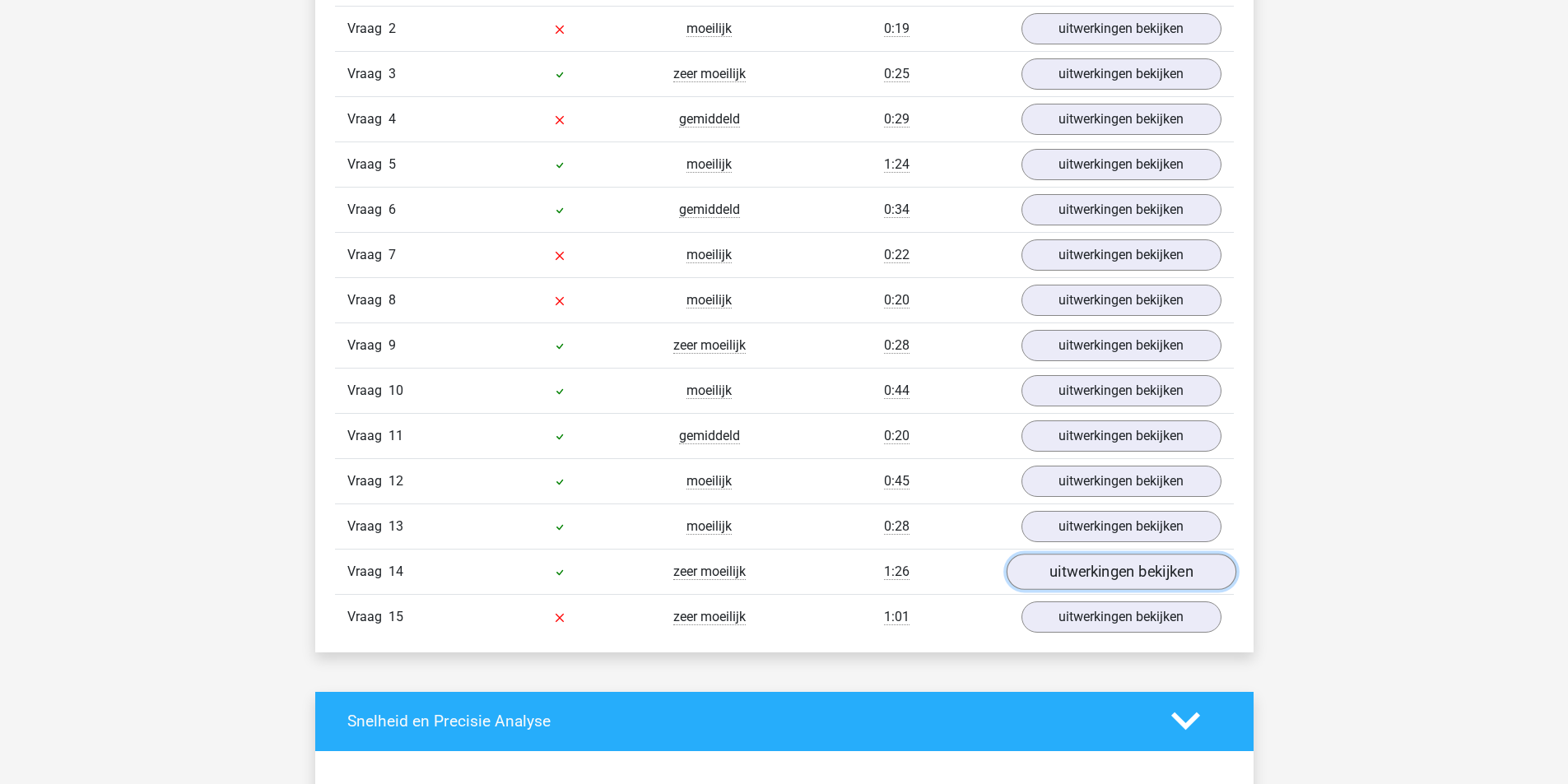
click at [1046, 575] on link "uitwerkingen bekijken" at bounding box center [1120, 571] width 230 height 36
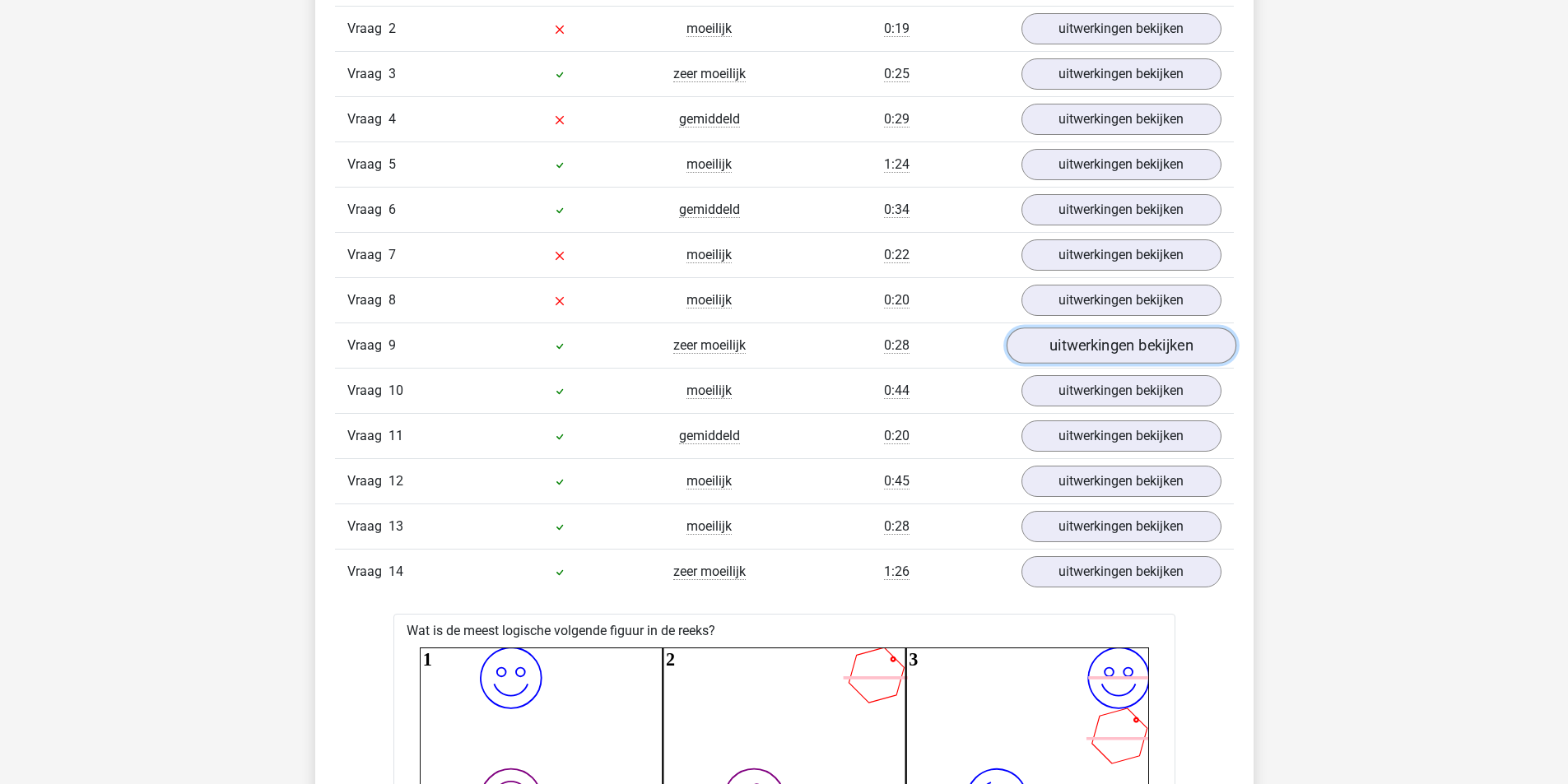
click at [1096, 350] on link "uitwerkingen bekijken" at bounding box center [1120, 345] width 230 height 36
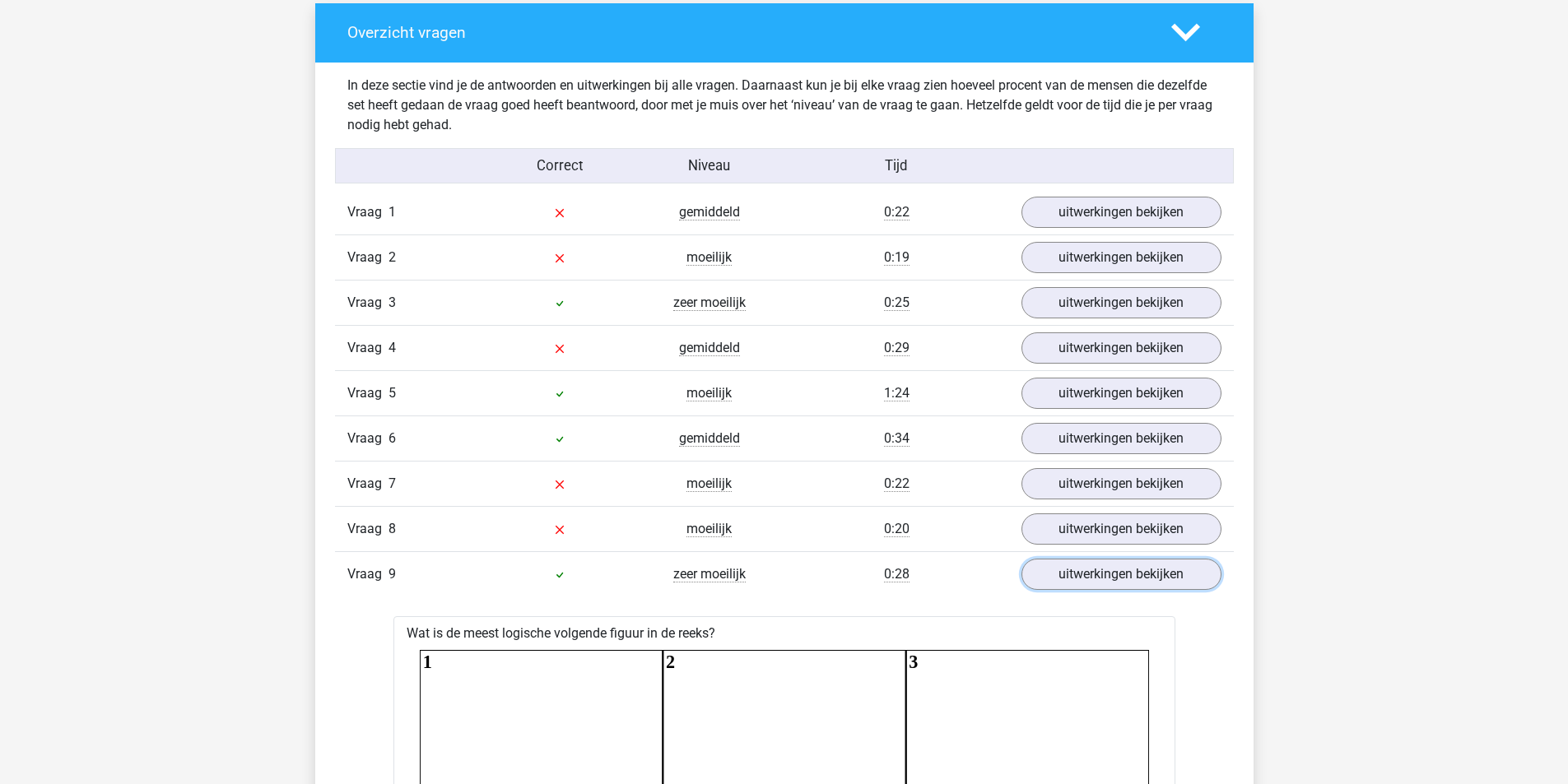
scroll to position [1727, 0]
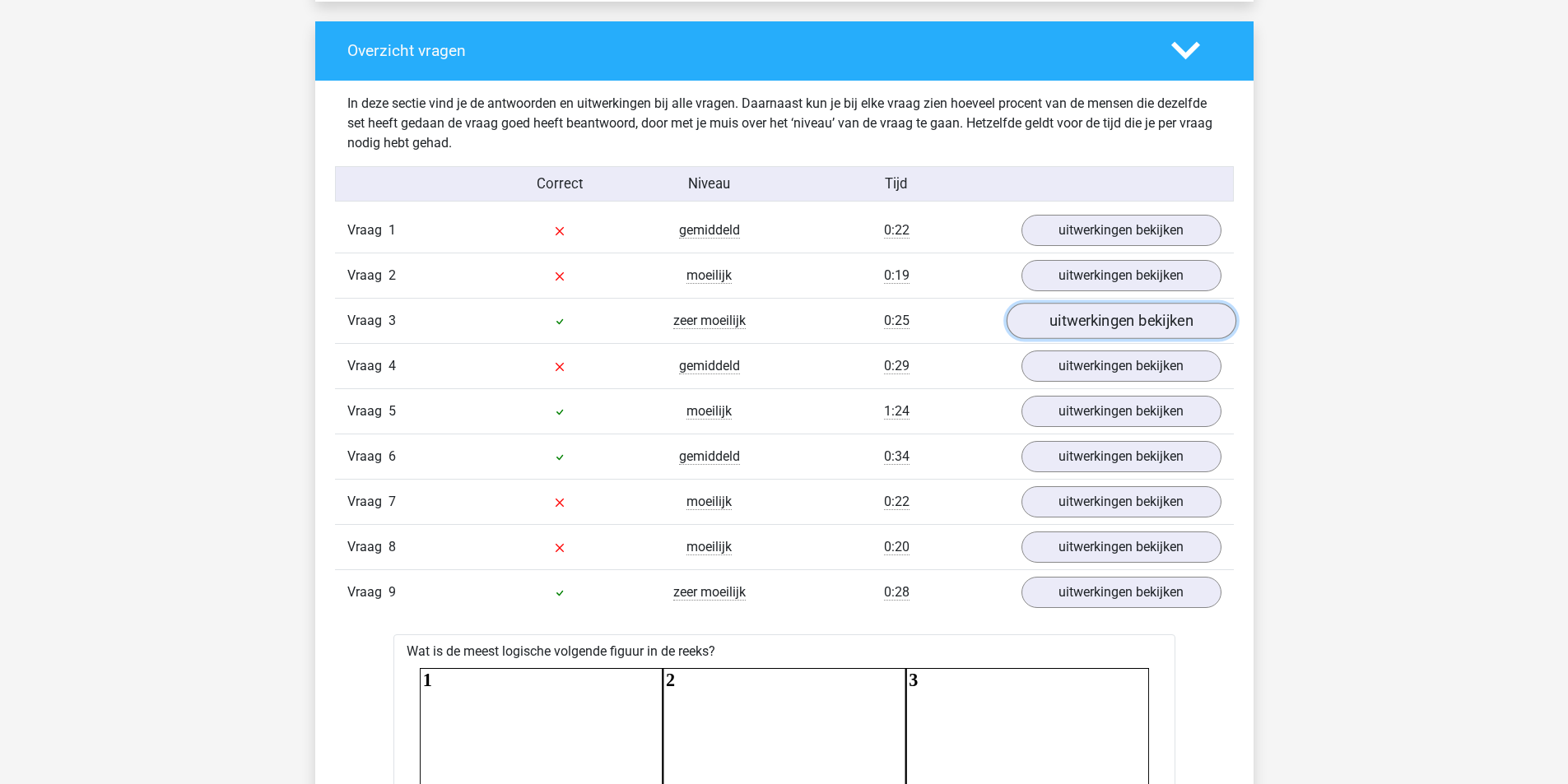
click at [1097, 327] on link "uitwerkingen bekijken" at bounding box center [1120, 321] width 230 height 36
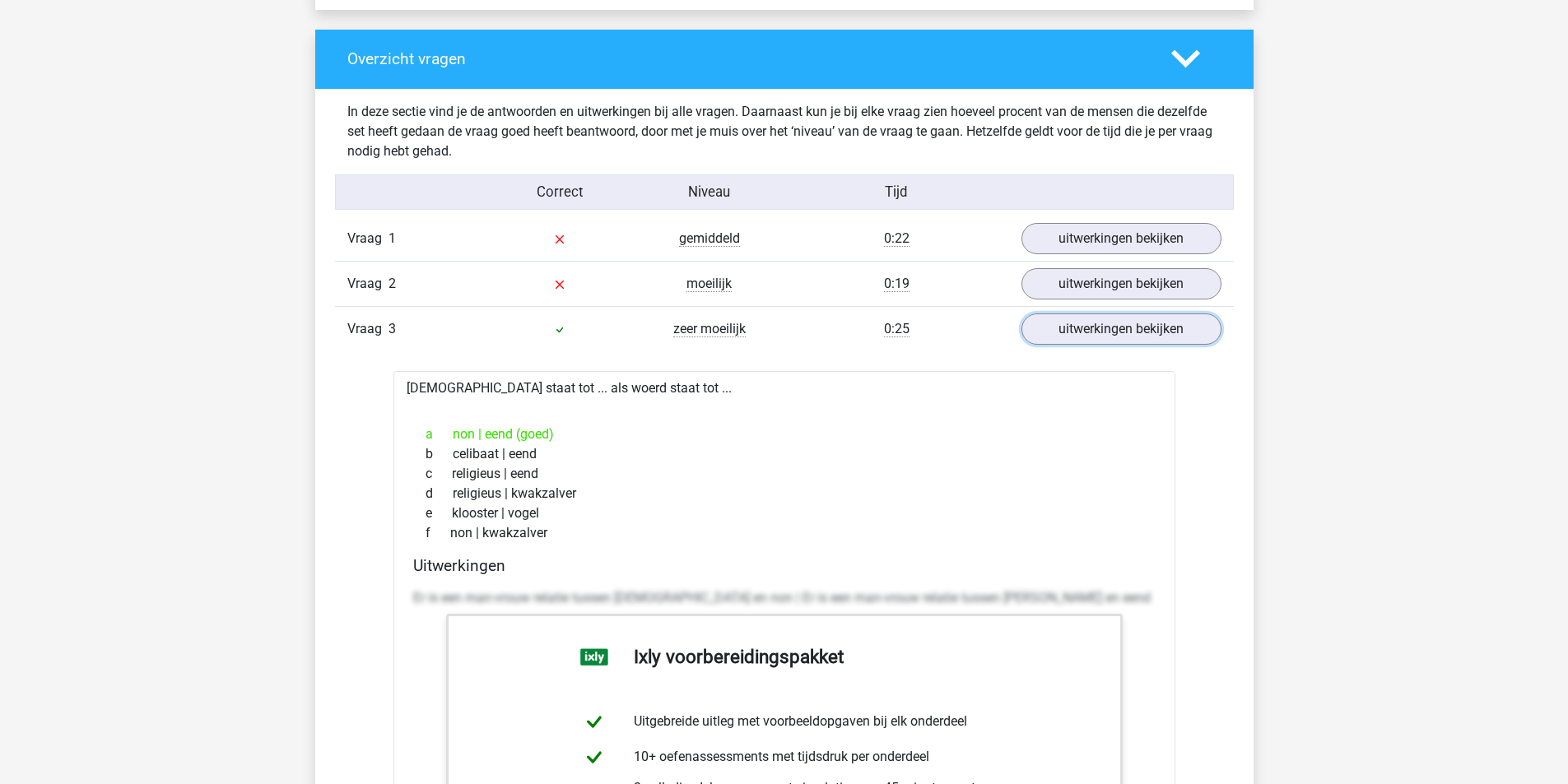
scroll to position [1563, 0]
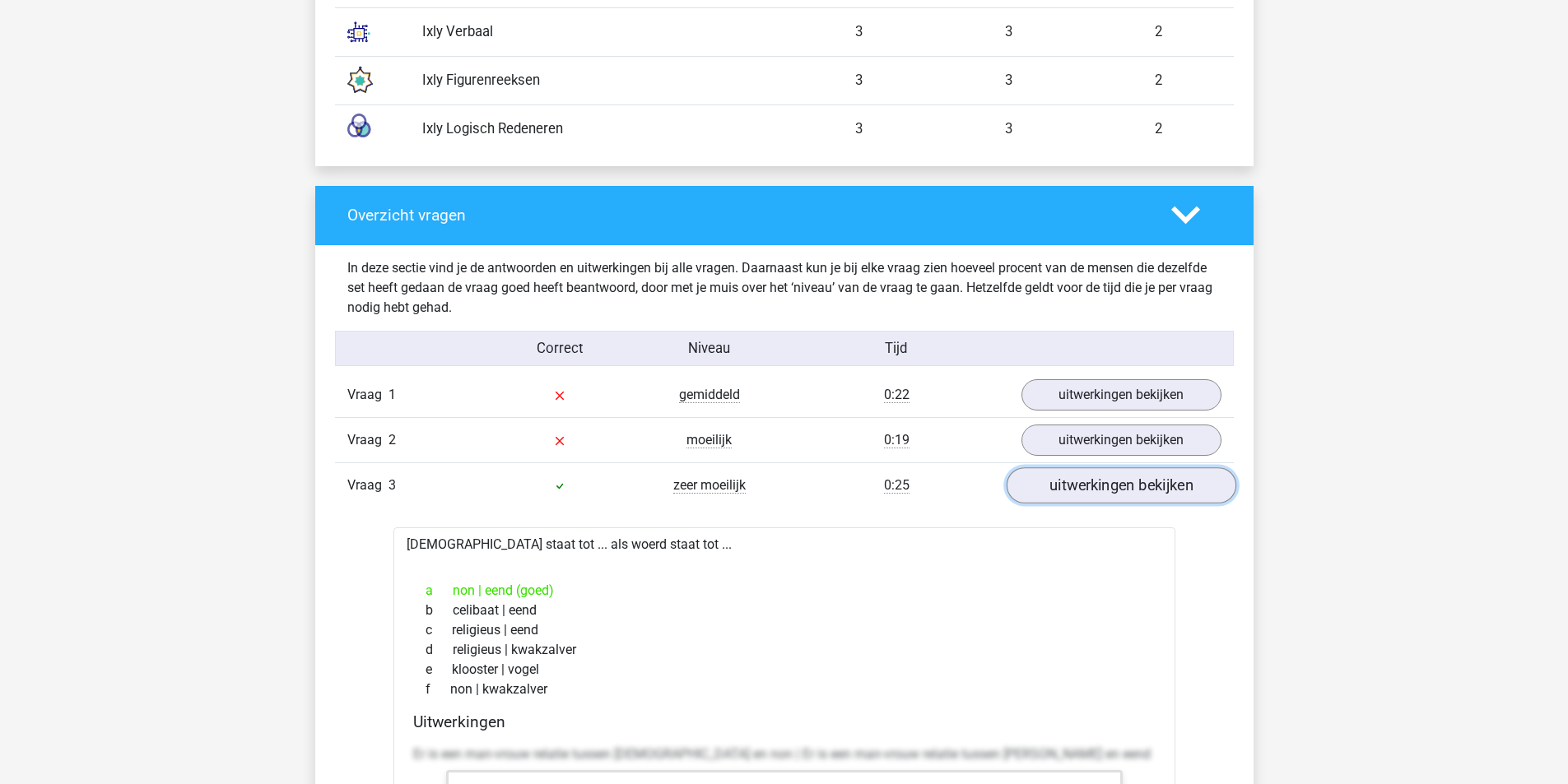
click at [1080, 488] on link "uitwerkingen bekijken" at bounding box center [1120, 485] width 230 height 36
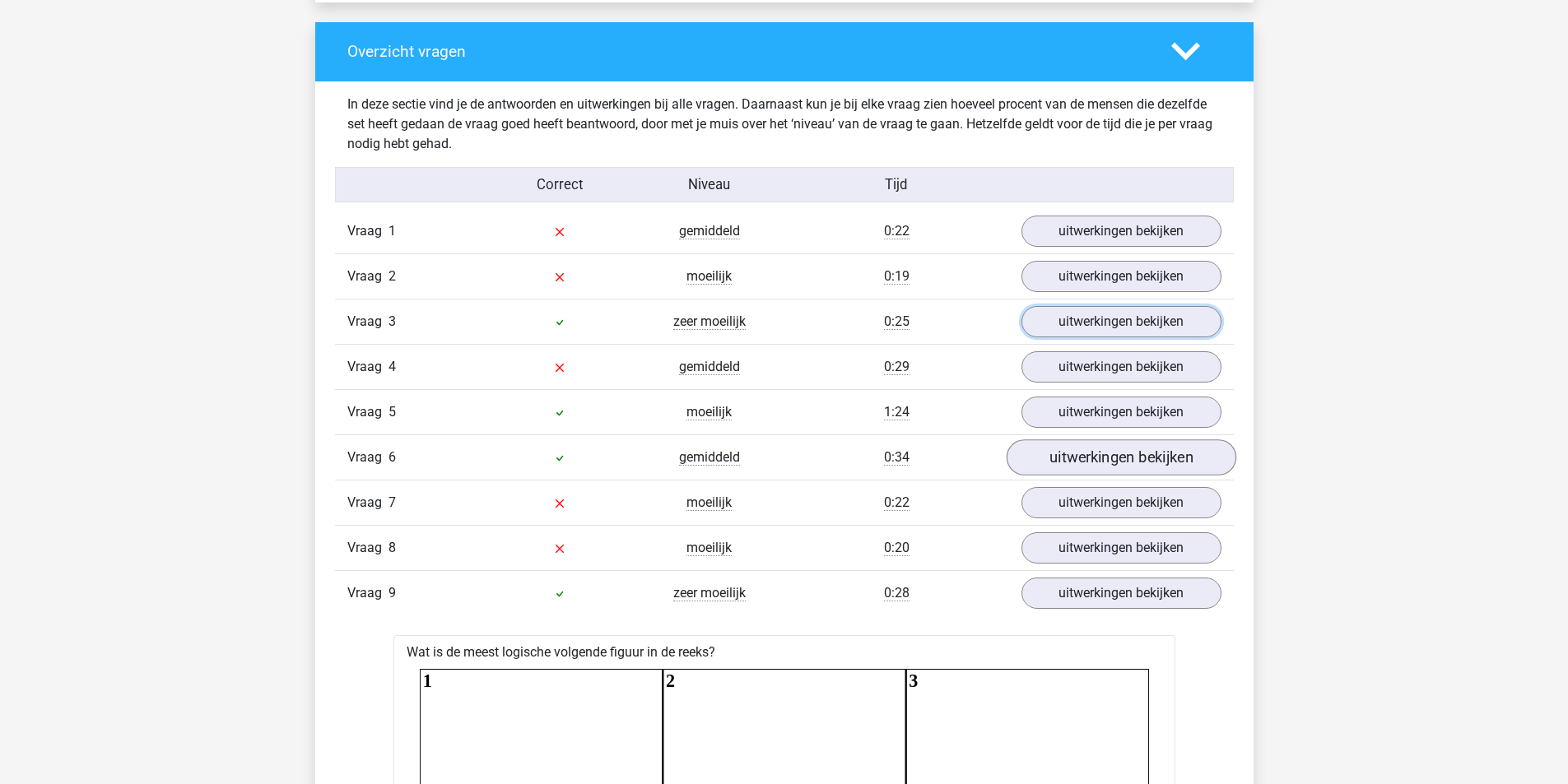
scroll to position [1727, 0]
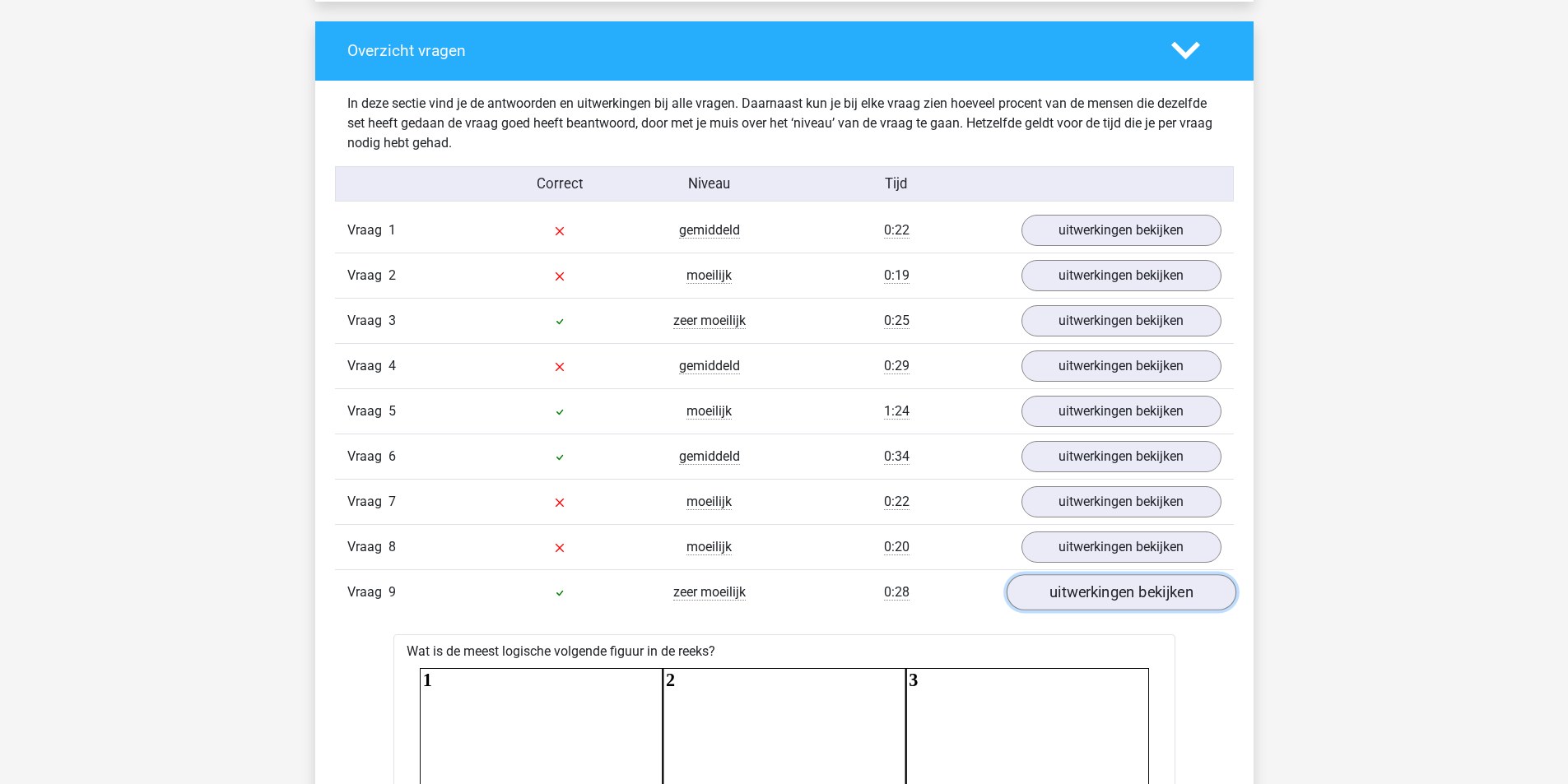
click at [1094, 595] on link "uitwerkingen bekijken" at bounding box center [1120, 592] width 230 height 36
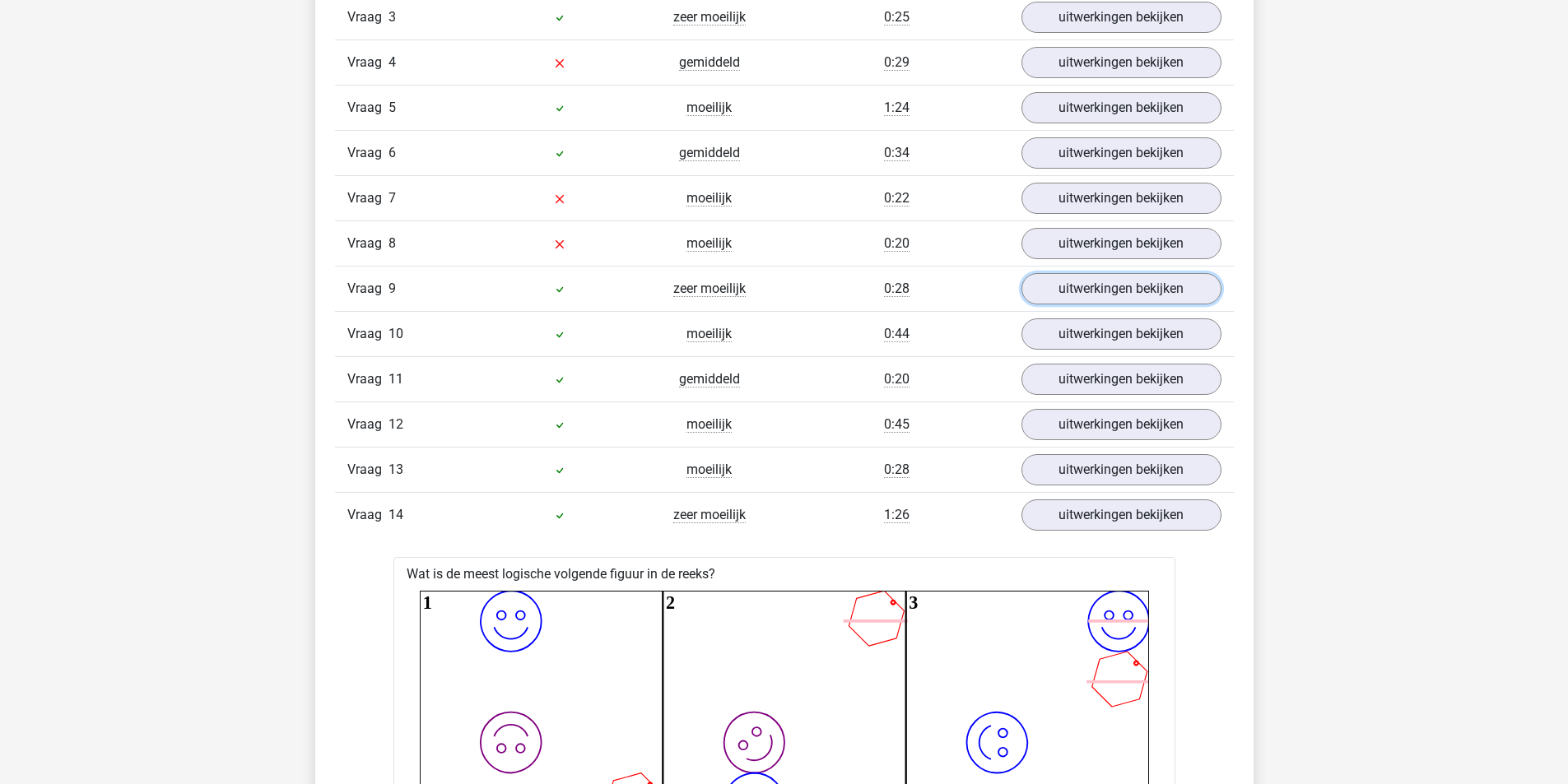
scroll to position [2056, 0]
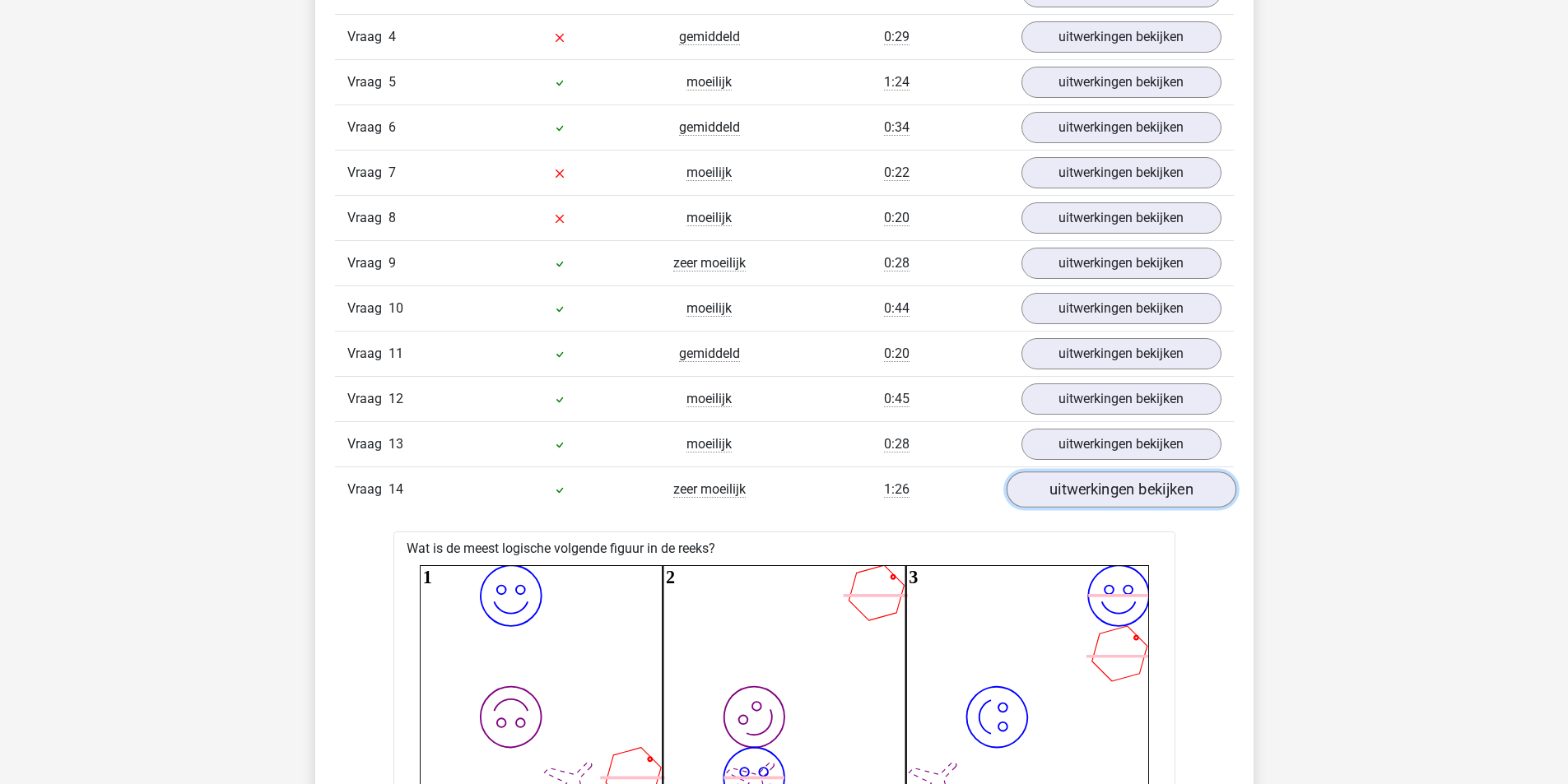
click at [1086, 493] on link "uitwerkingen bekijken" at bounding box center [1120, 489] width 230 height 36
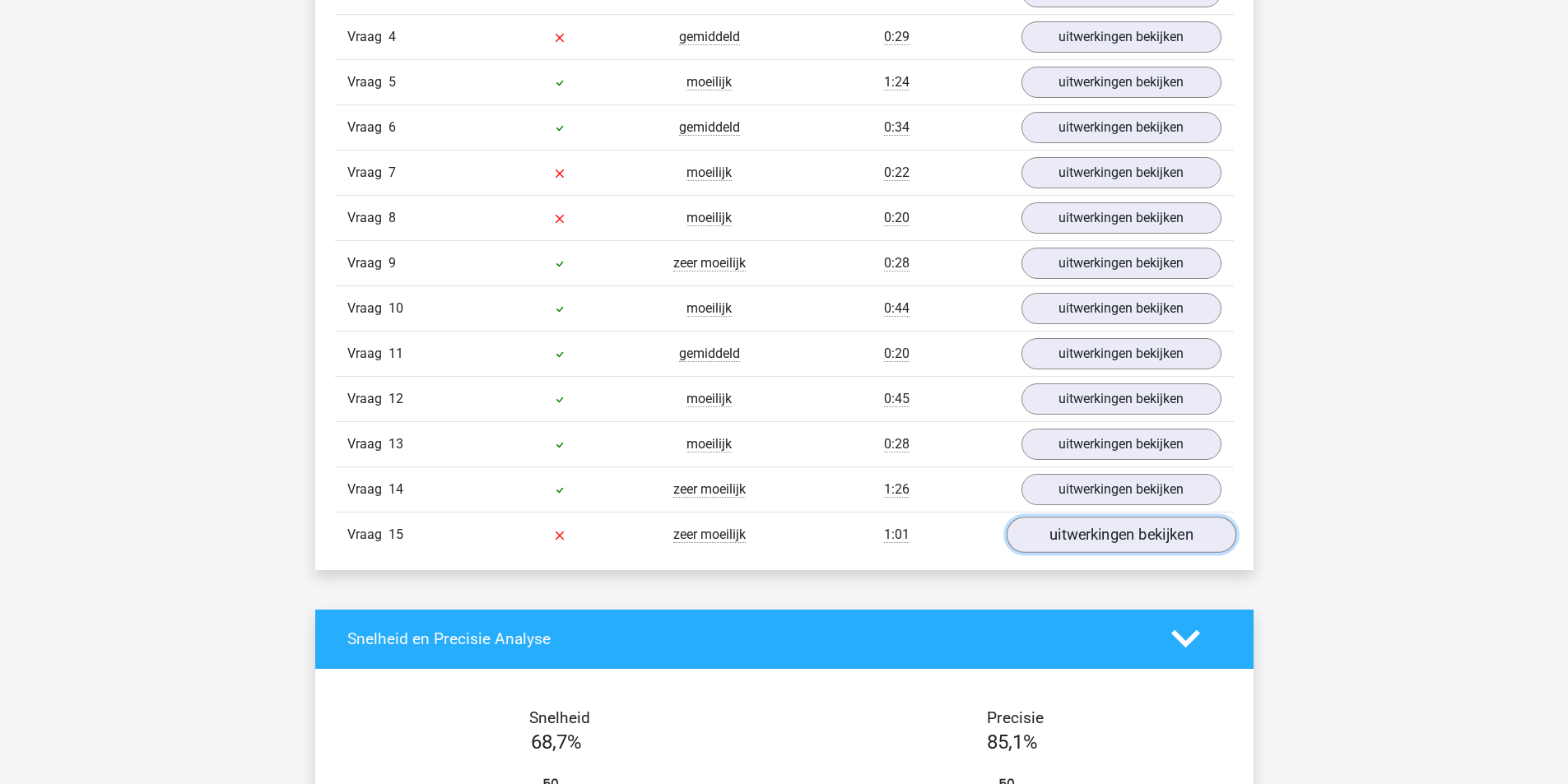
click at [1044, 541] on link "uitwerkingen bekijken" at bounding box center [1120, 534] width 230 height 36
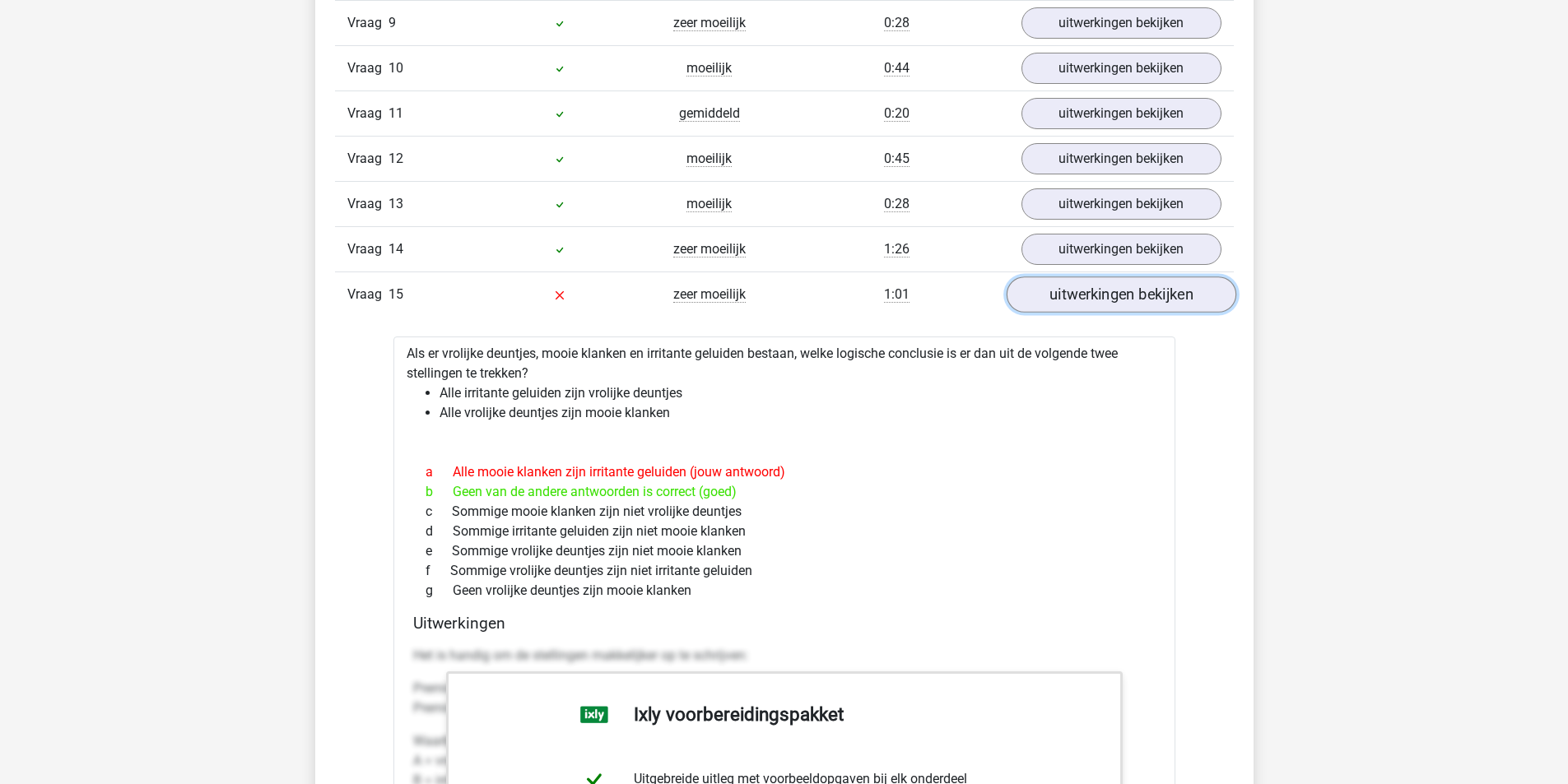
scroll to position [2304, 0]
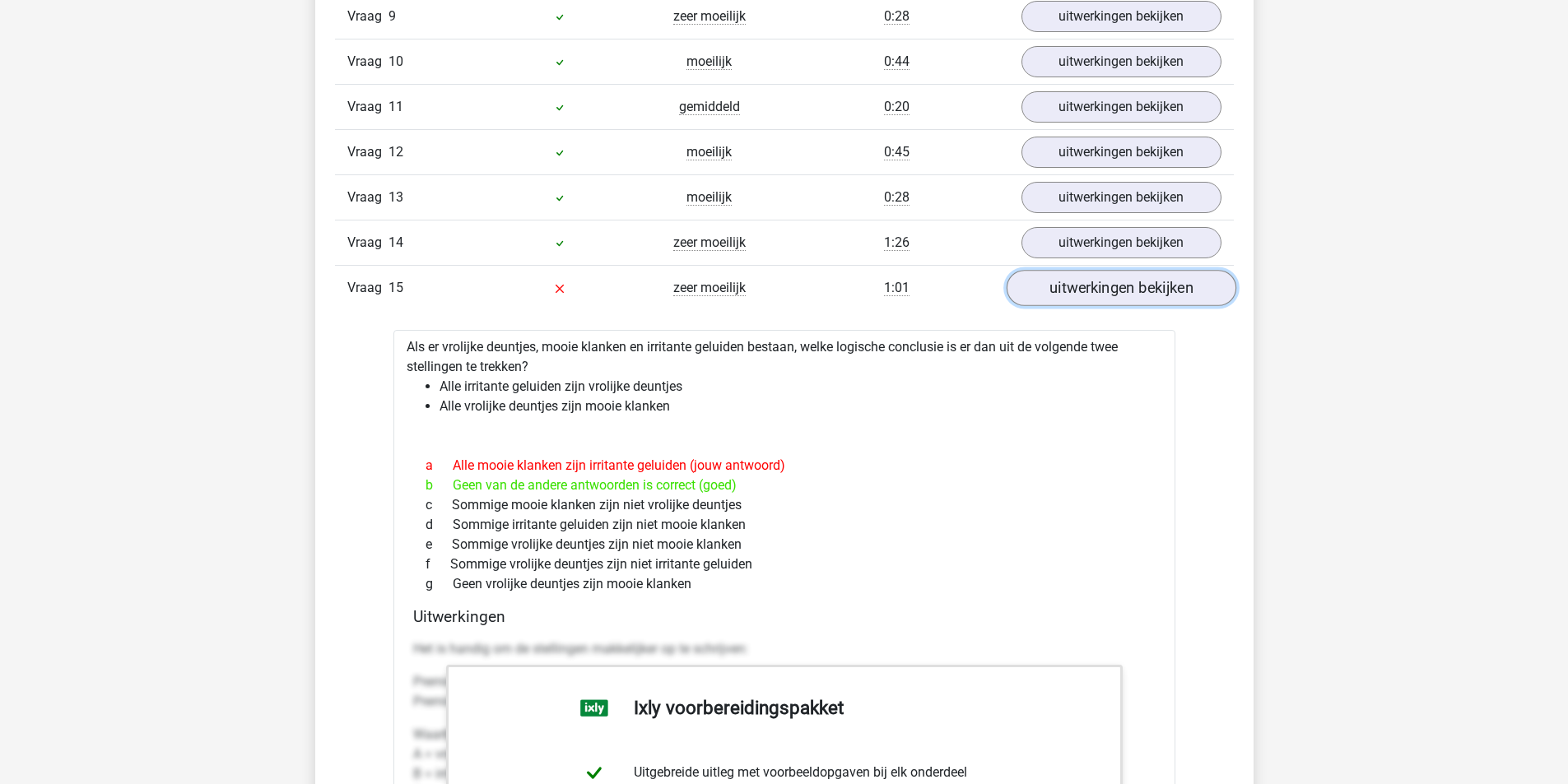
click at [1063, 282] on link "uitwerkingen bekijken" at bounding box center [1120, 287] width 230 height 36
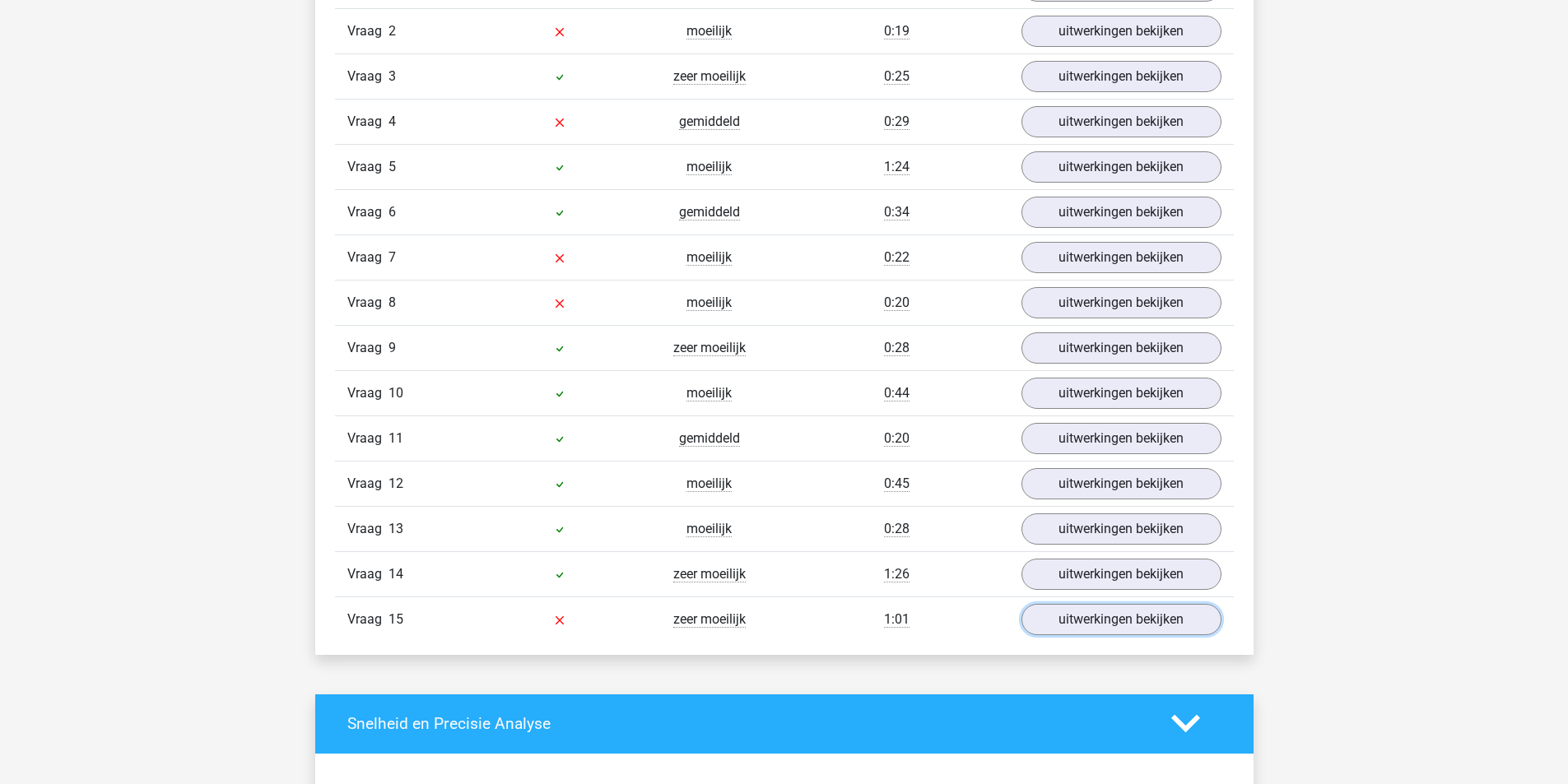
scroll to position [1892, 0]
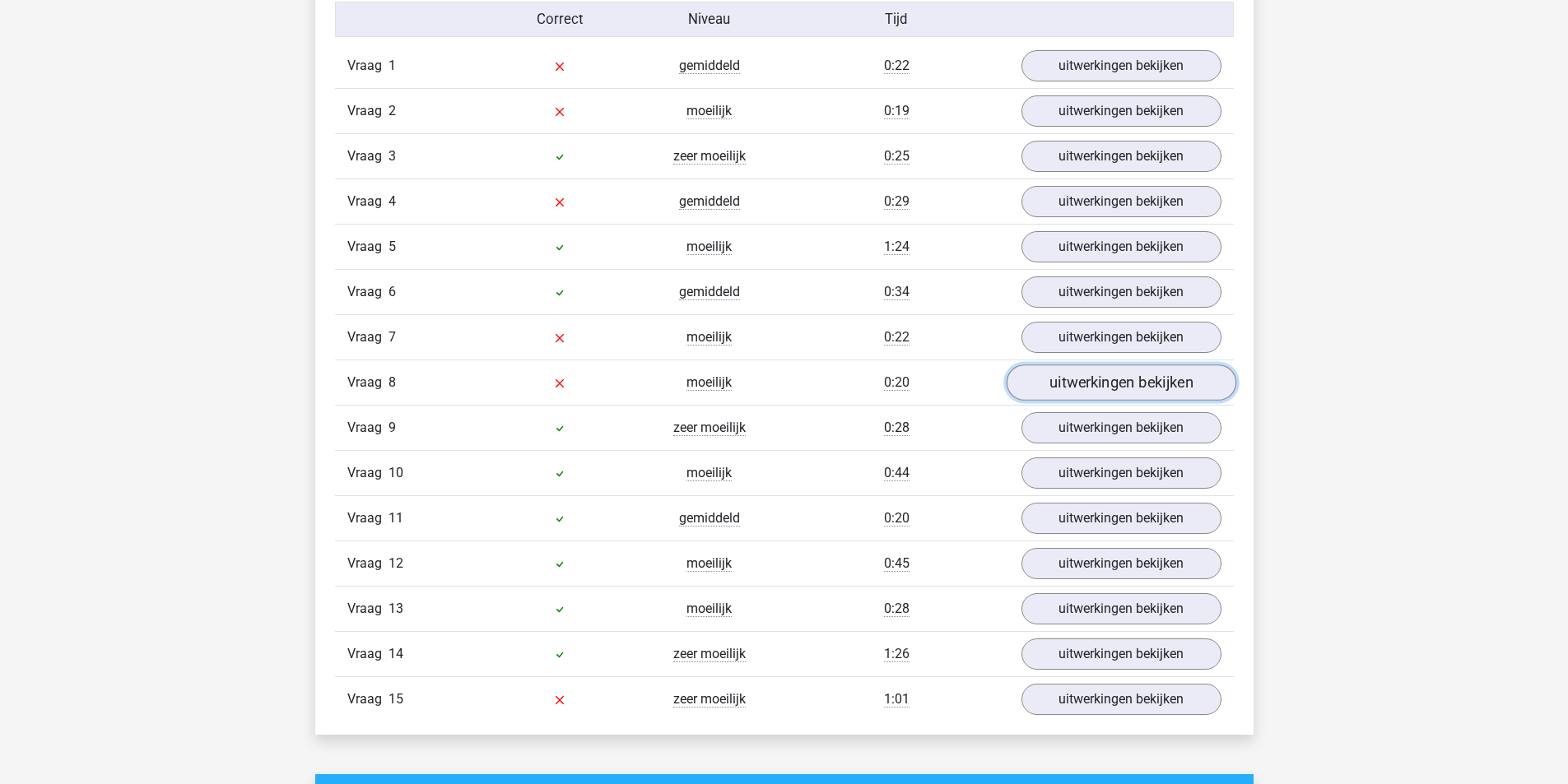
click at [1088, 397] on link "uitwerkingen bekijken" at bounding box center [1120, 382] width 230 height 36
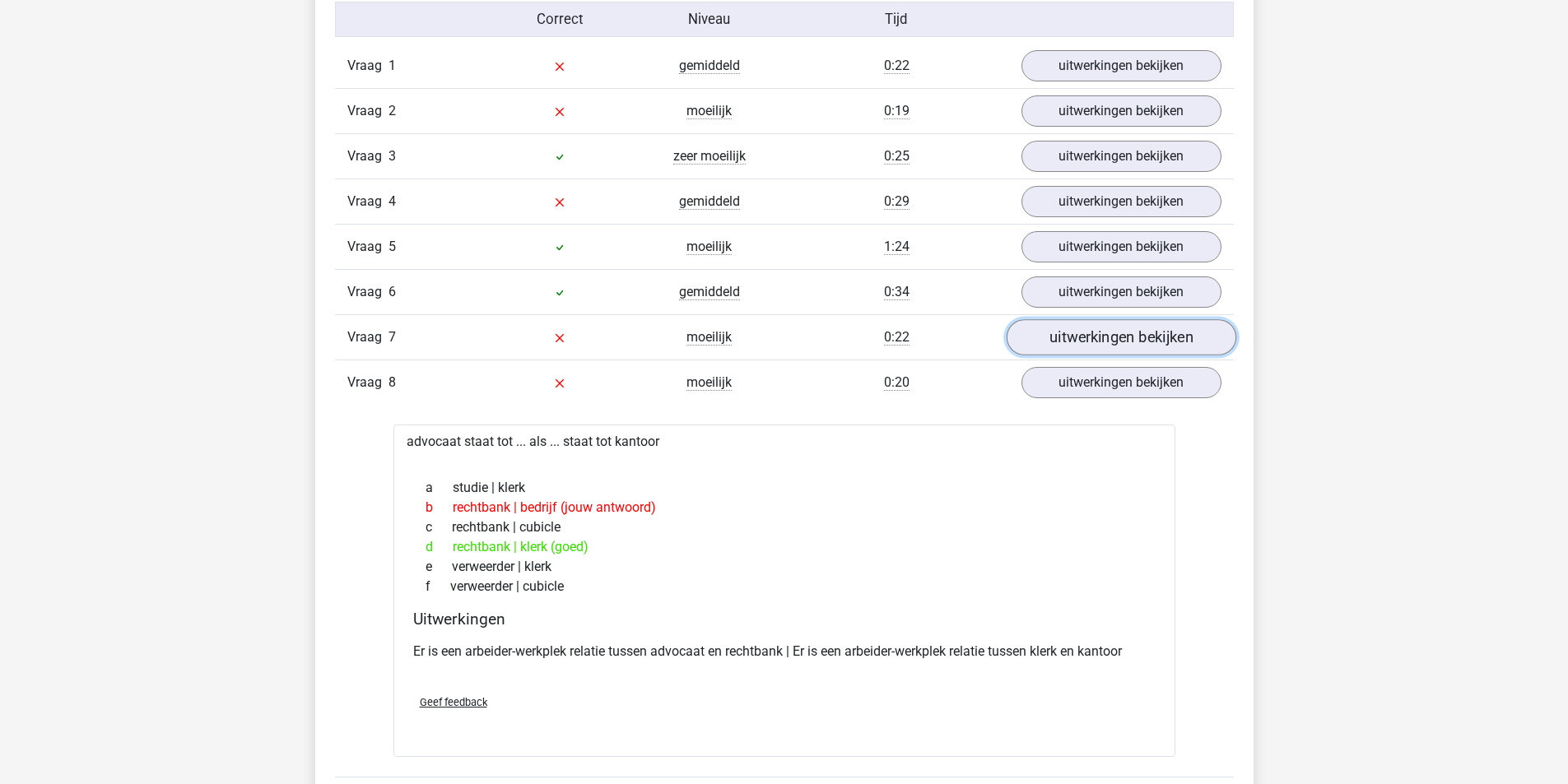
click at [1089, 334] on link "uitwerkingen bekijken" at bounding box center [1120, 336] width 230 height 36
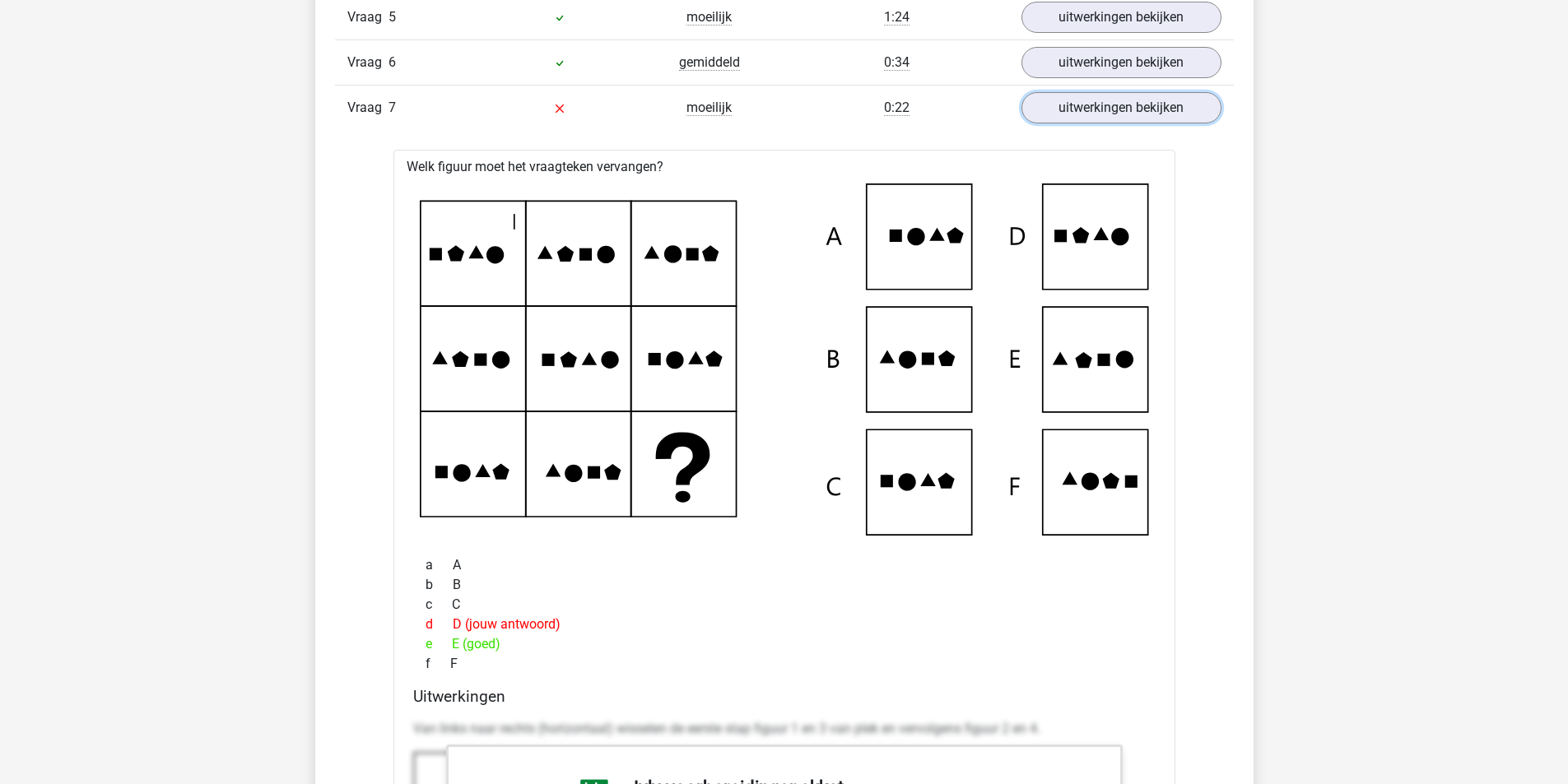
scroll to position [2139, 0]
